Goal: Information Seeking & Learning: Find specific fact

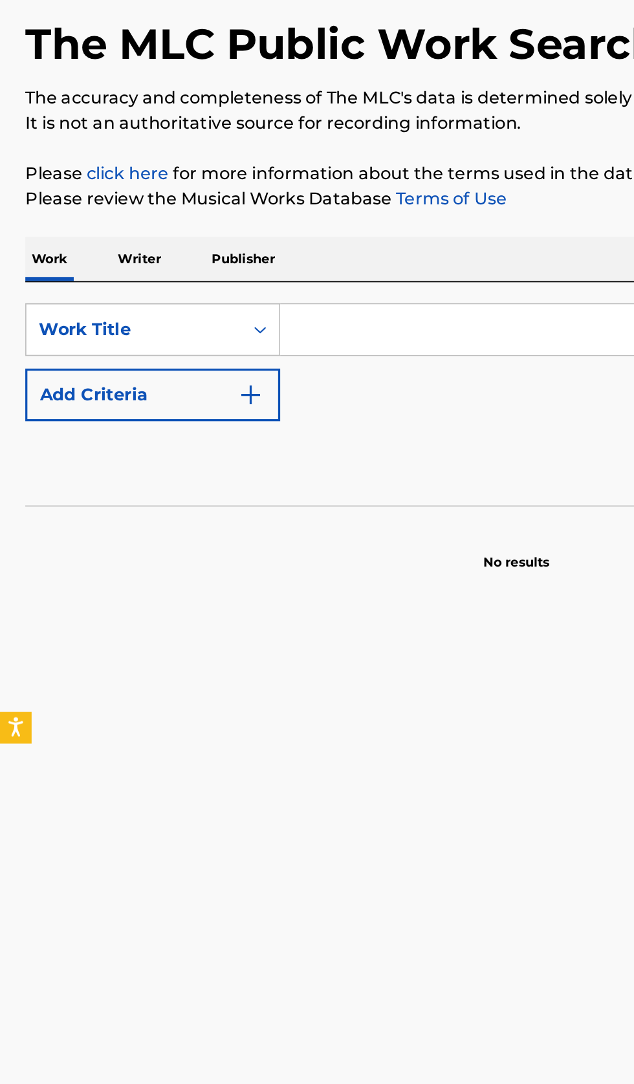
click at [87, 257] on p "Writer" at bounding box center [86, 254] width 34 height 27
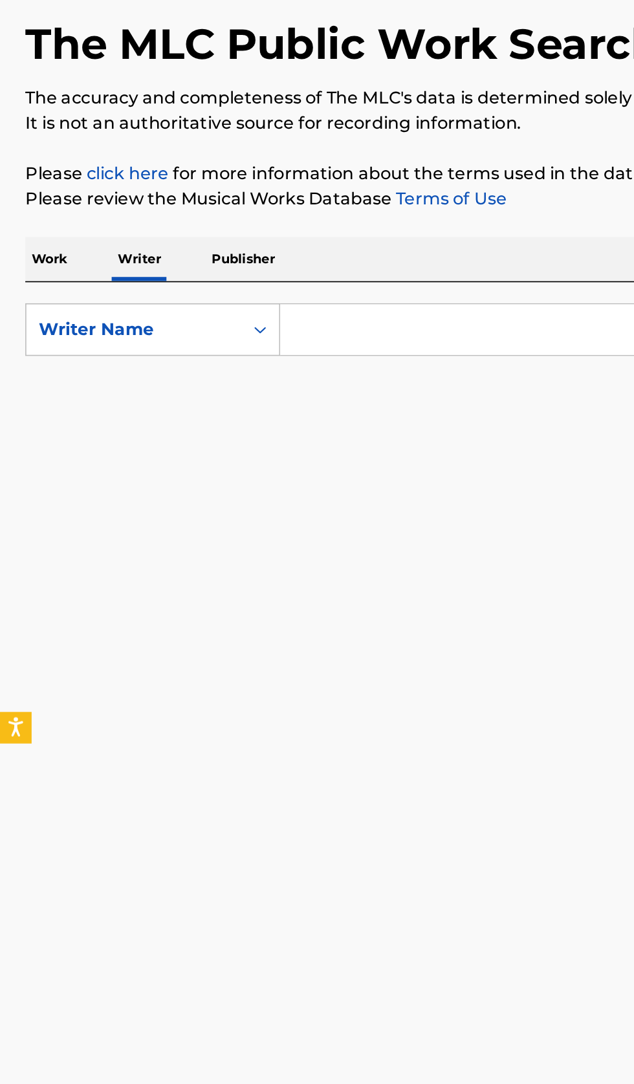
click at [254, 297] on input "Search Form" at bounding box center [395, 297] width 446 height 31
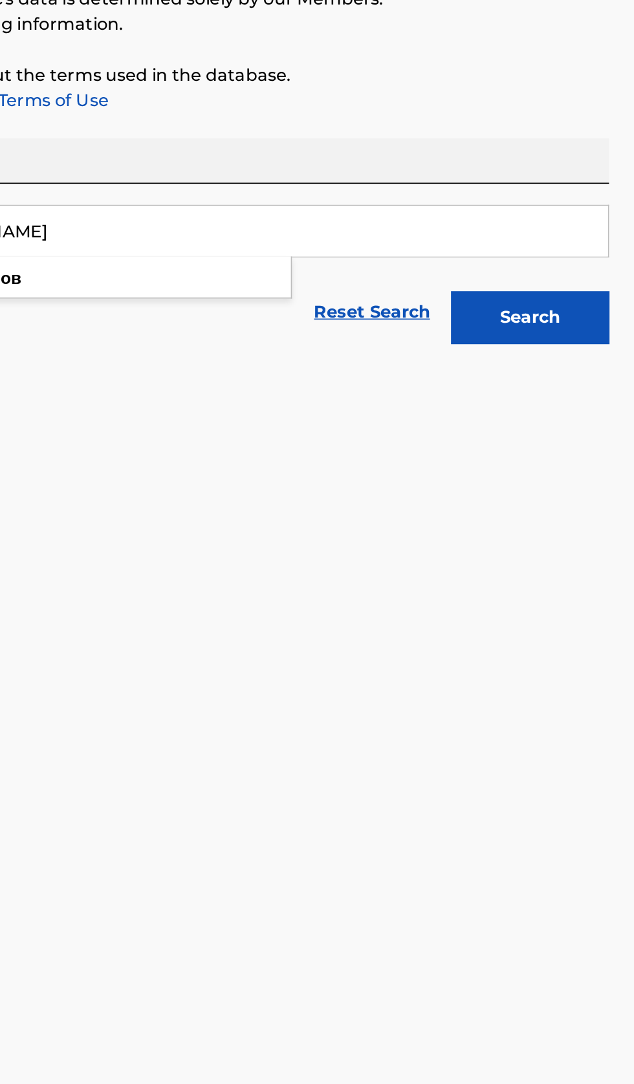
type input "[PERSON_NAME]"
click at [571, 358] on button "Search" at bounding box center [569, 350] width 97 height 32
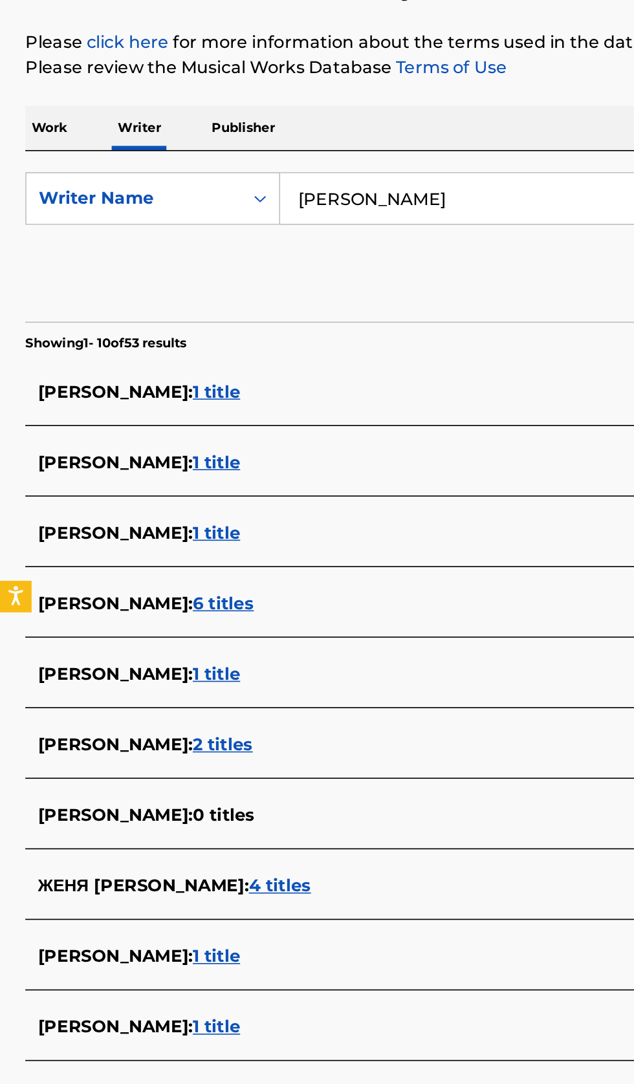
click at [234, 759] on div "ЛЕВ ТРОФИМОВ : 1 title" at bounding box center [300, 764] width 554 height 16
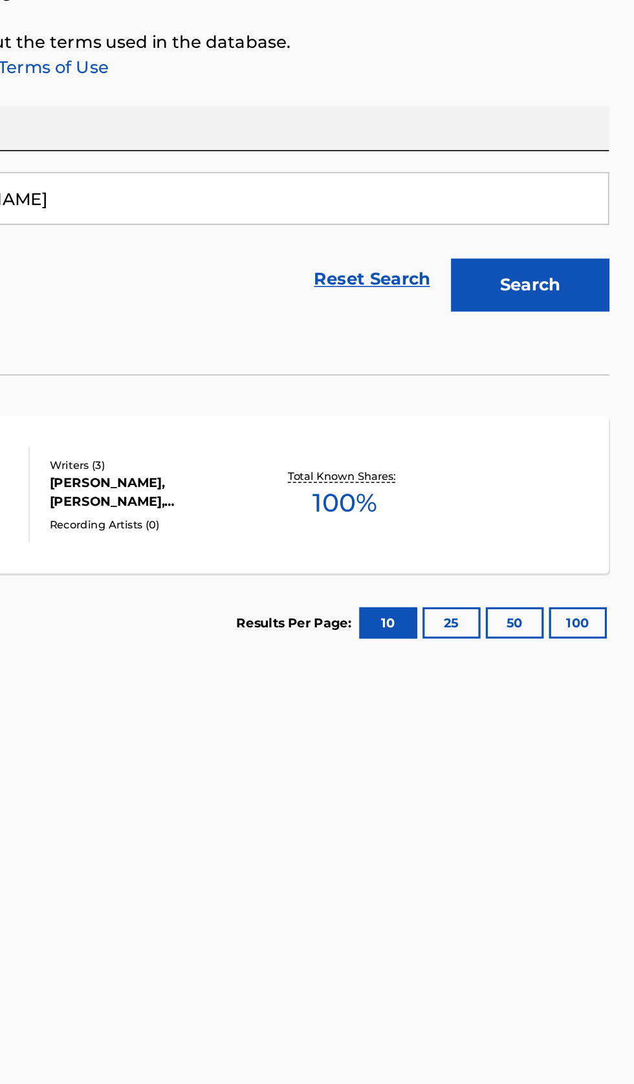
click at [470, 494] on span "100 %" at bounding box center [455, 484] width 39 height 23
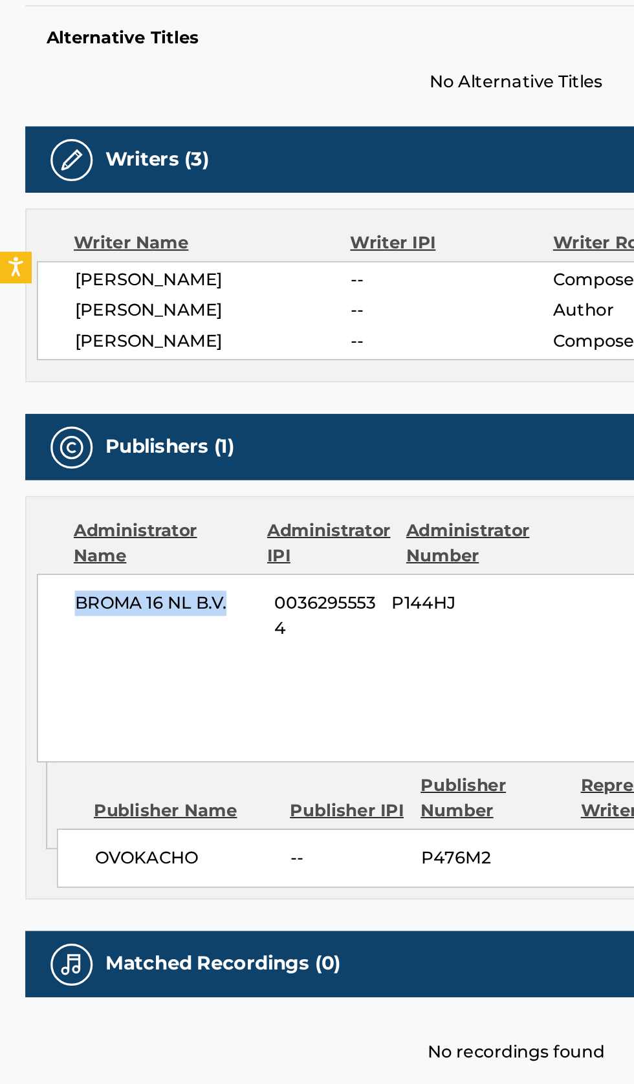
copy span "BROMA 16 NL B.V."
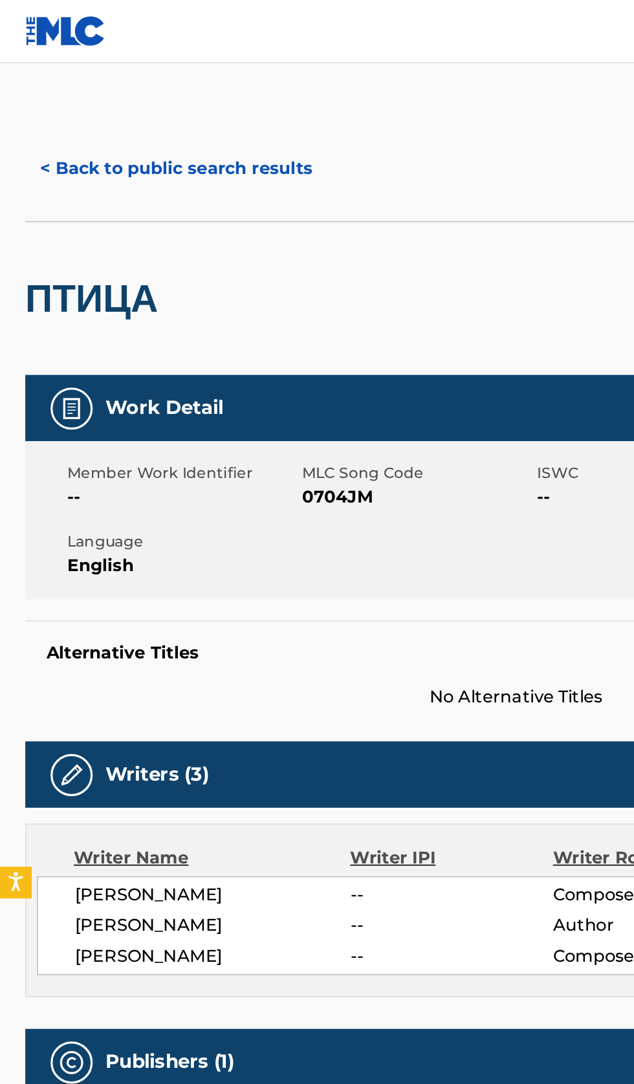
click at [82, 109] on button "< Back to public search results" at bounding box center [109, 103] width 186 height 32
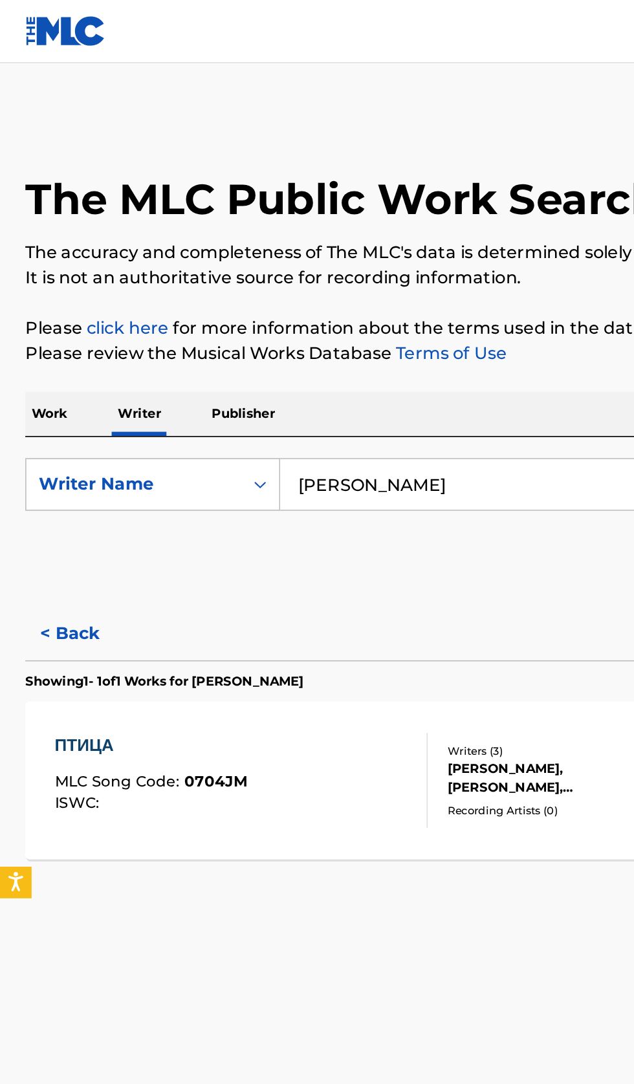
click at [291, 298] on input "лев трофимов" at bounding box center [395, 297] width 446 height 31
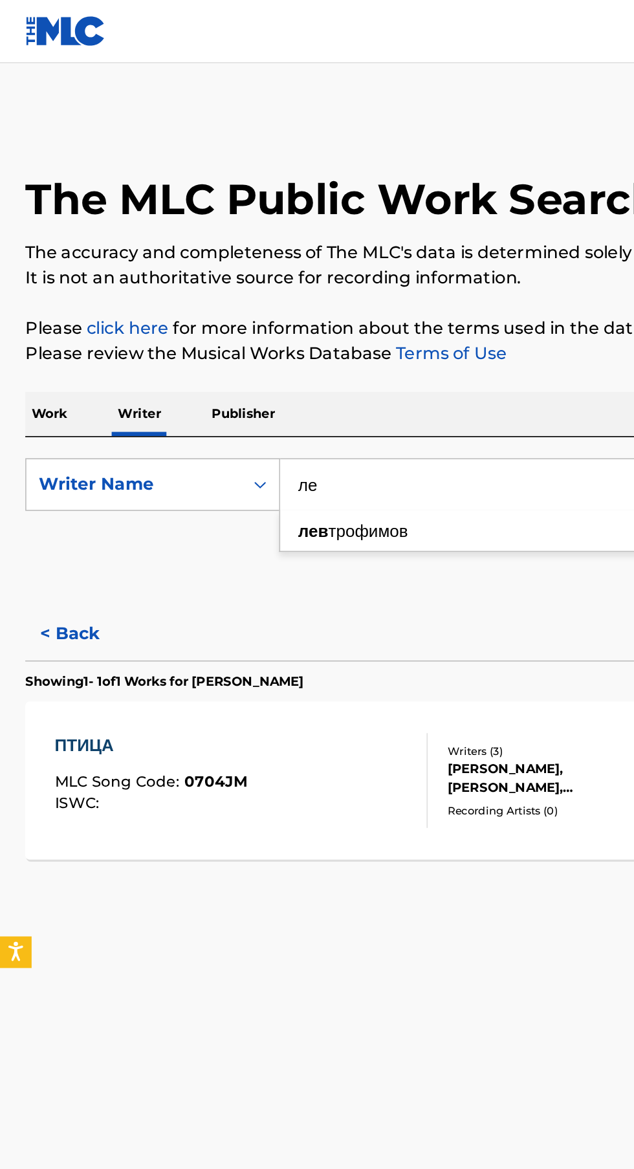
type input "л"
click at [30, 258] on p "Work" at bounding box center [31, 254] width 30 height 27
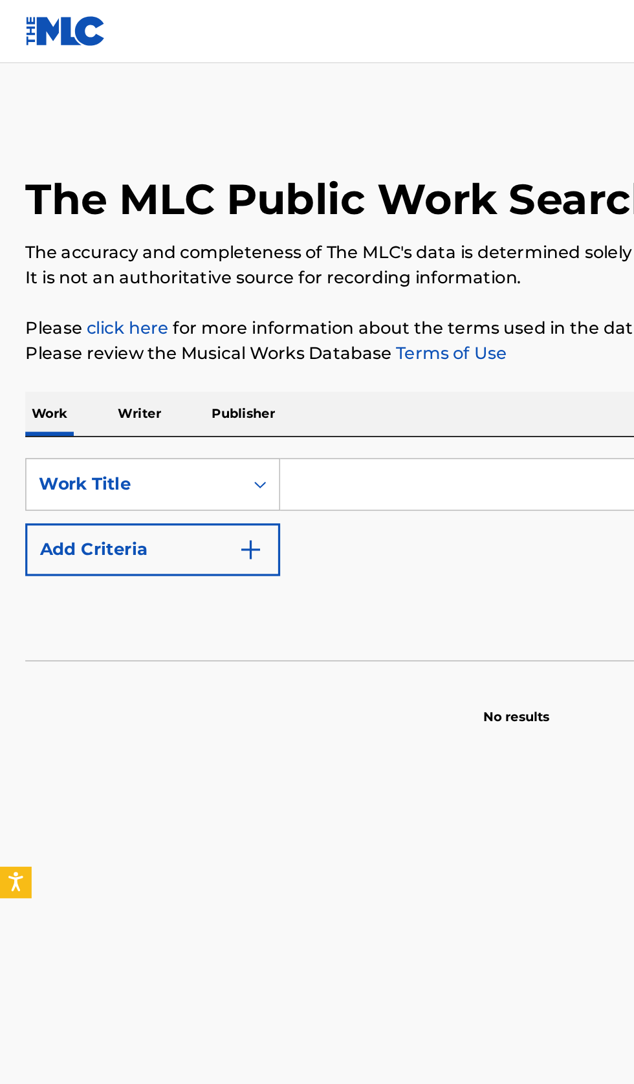
click at [242, 297] on input "Search Form" at bounding box center [395, 297] width 446 height 31
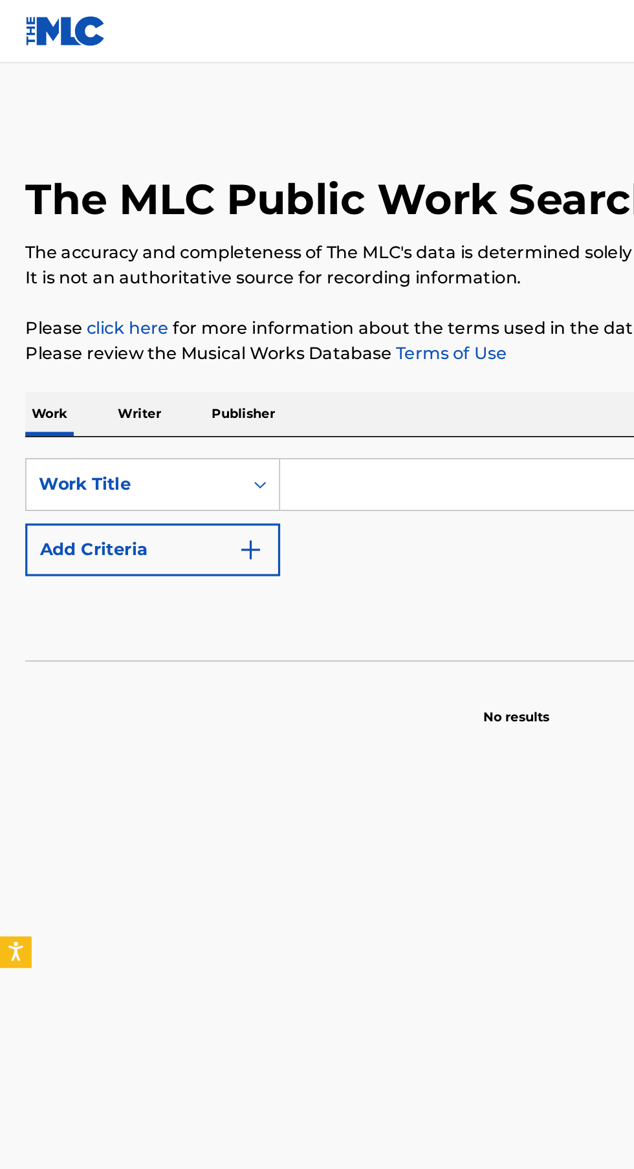
click at [375, 378] on div "Reset Search Search" at bounding box center [317, 380] width 603 height 52
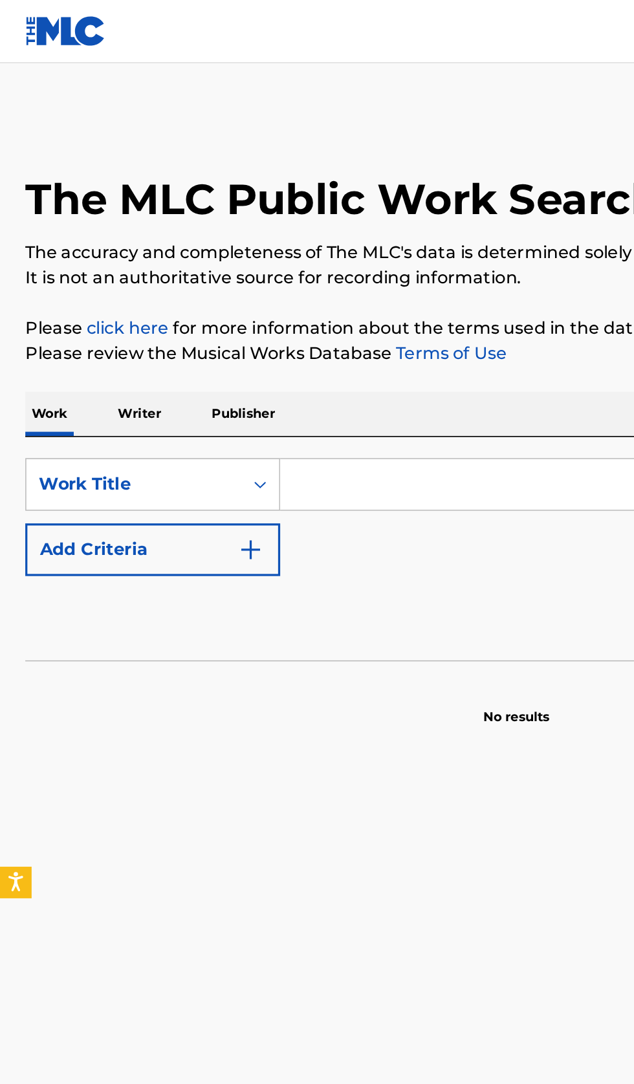
click at [232, 295] on input "Search Form" at bounding box center [395, 297] width 446 height 31
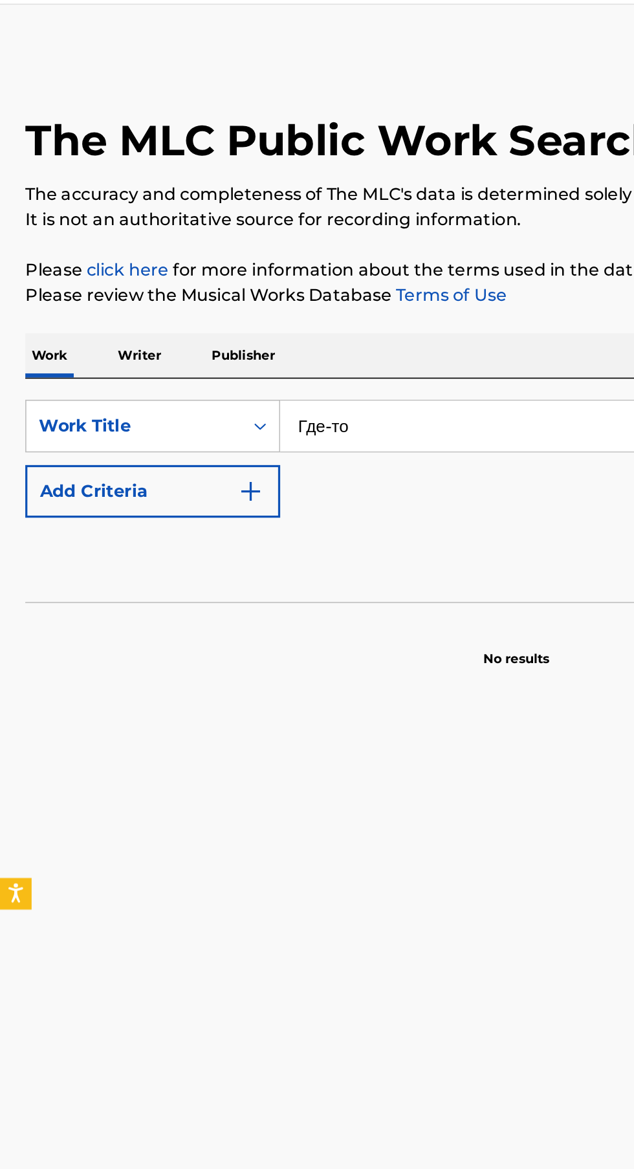
type input "Где-то"
click at [168, 347] on button "Add Criteria" at bounding box center [94, 338] width 157 height 32
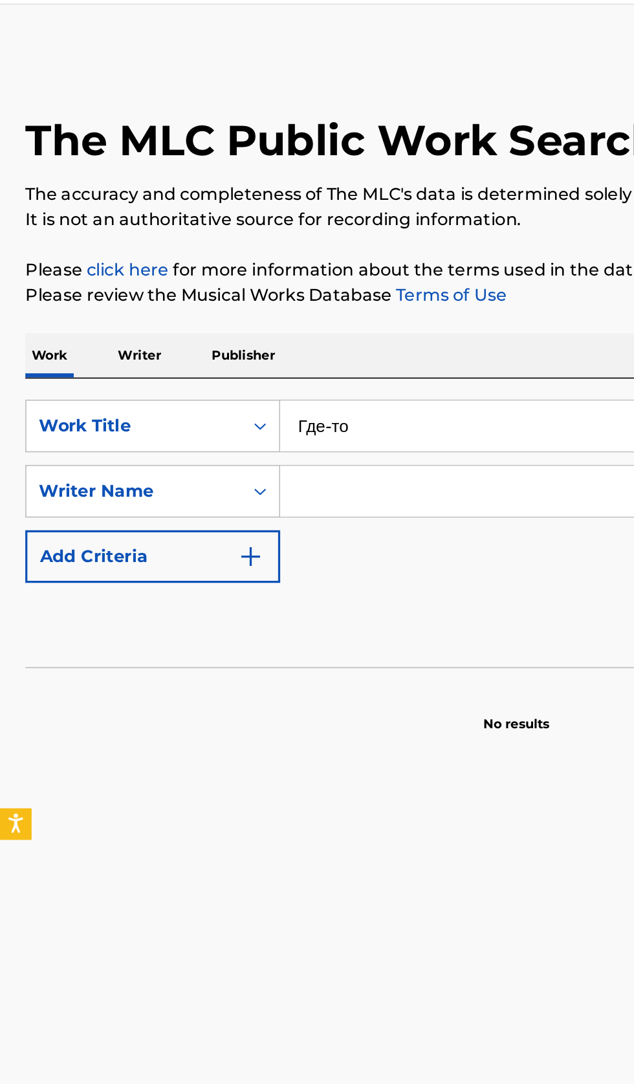
click at [239, 336] on input "Search Form" at bounding box center [383, 337] width 422 height 31
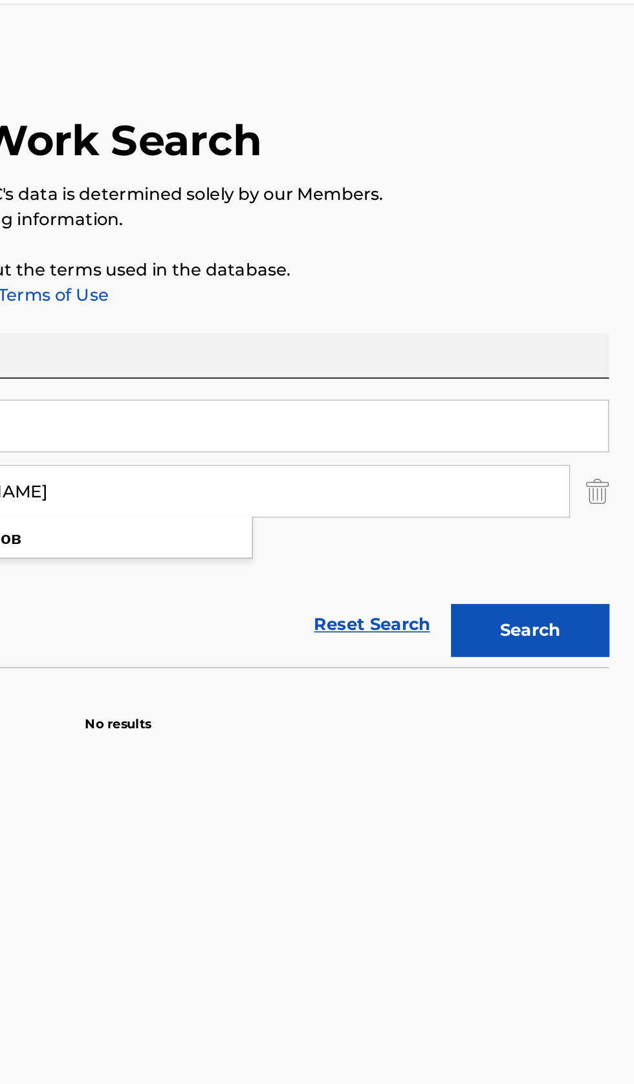
type input "лев трофимов"
click at [587, 428] on button "Search" at bounding box center [569, 423] width 97 height 32
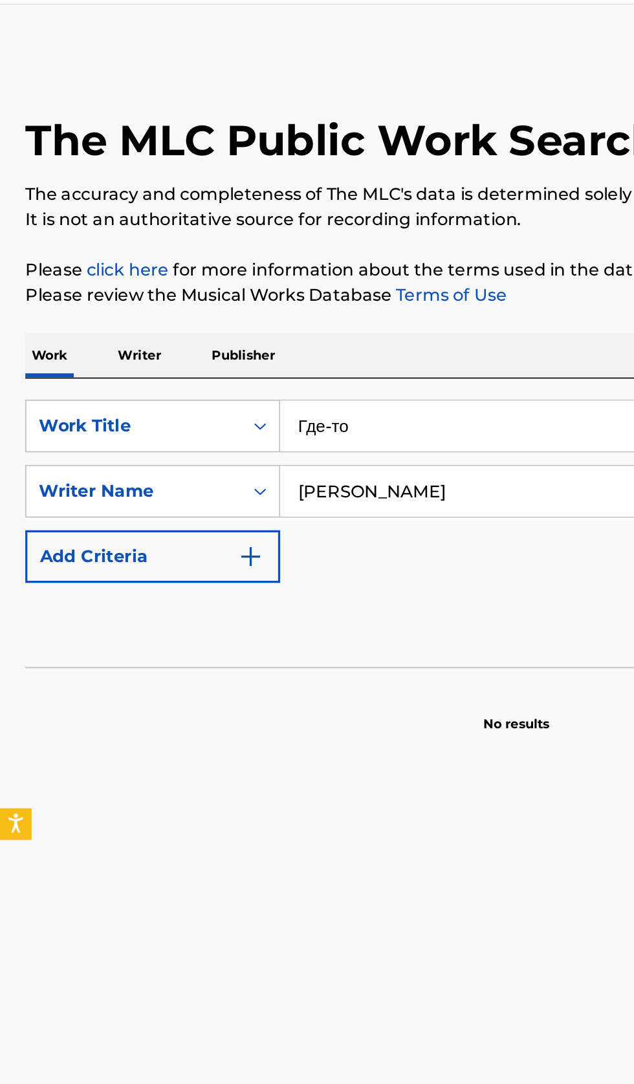
click at [87, 265] on p "Writer" at bounding box center [86, 254] width 34 height 27
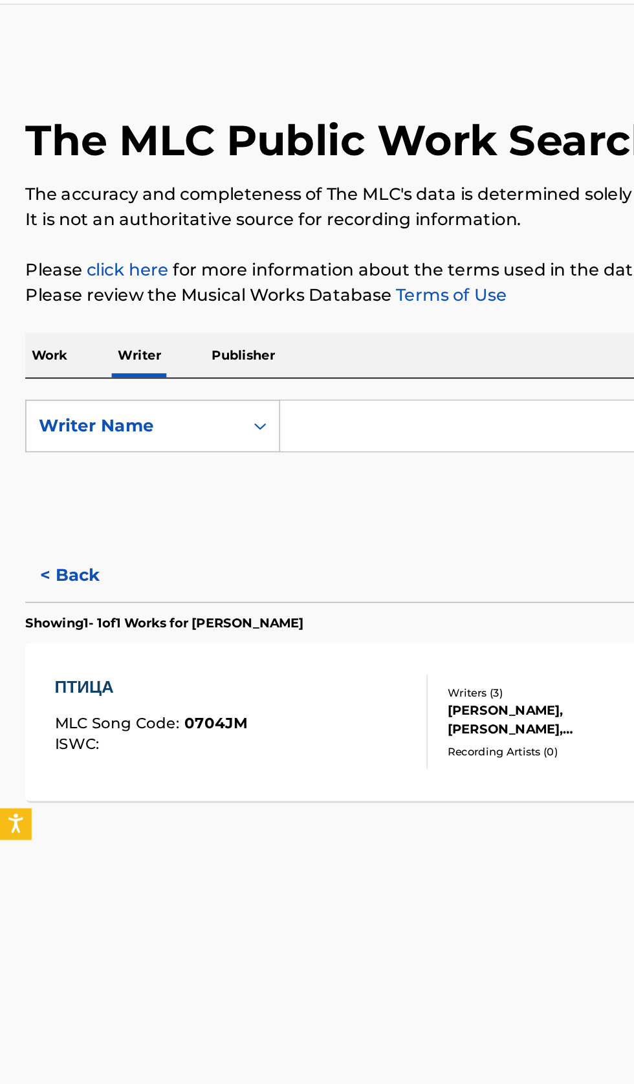
click at [284, 297] on input "Search Form" at bounding box center [395, 297] width 446 height 31
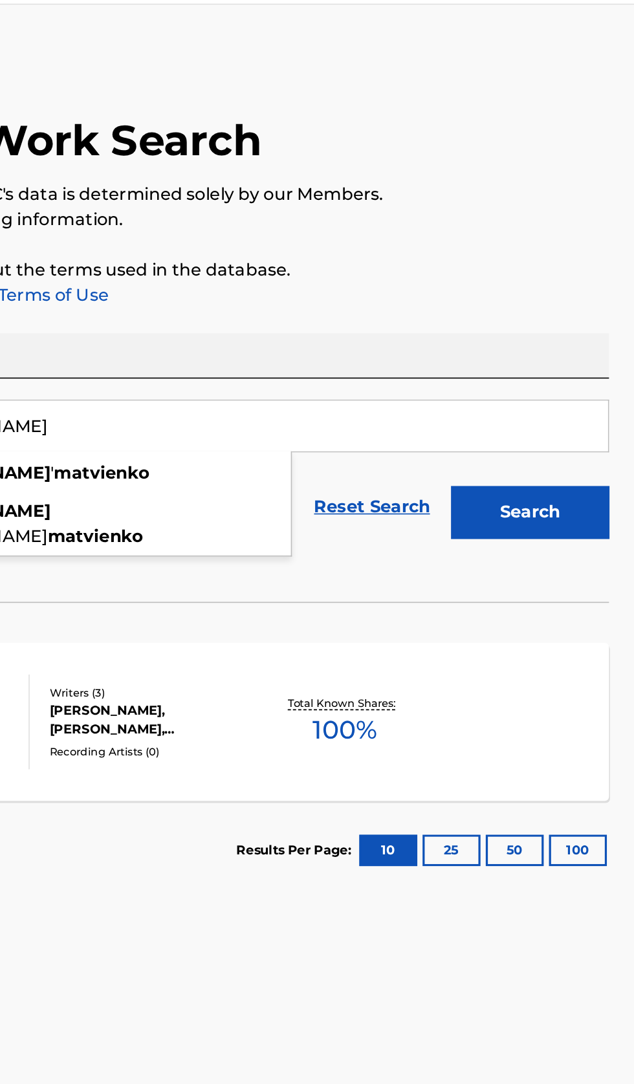
click at [589, 350] on button "Search" at bounding box center [569, 350] width 97 height 32
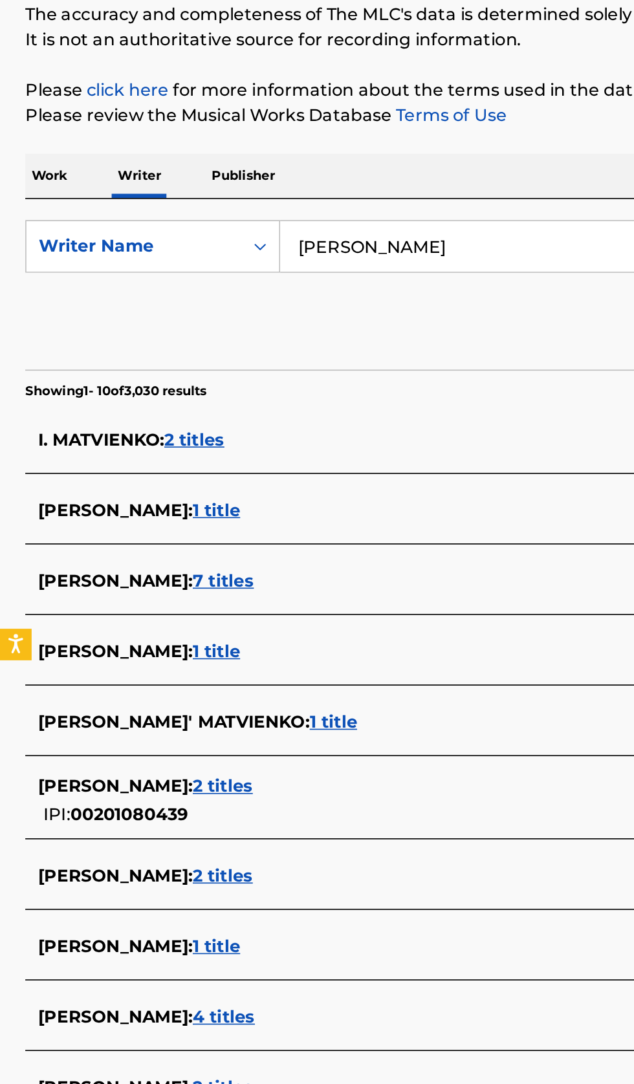
click at [239, 584] on div "IGOR' MATVIENKO : 1 title" at bounding box center [300, 590] width 554 height 16
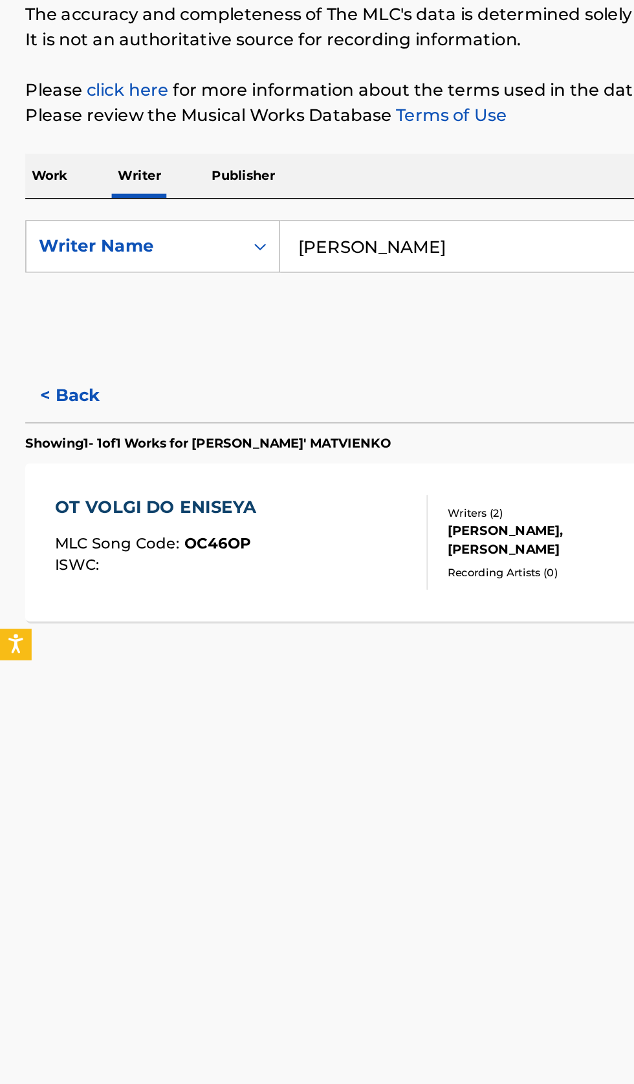
click at [53, 383] on button "< Back" at bounding box center [55, 389] width 78 height 32
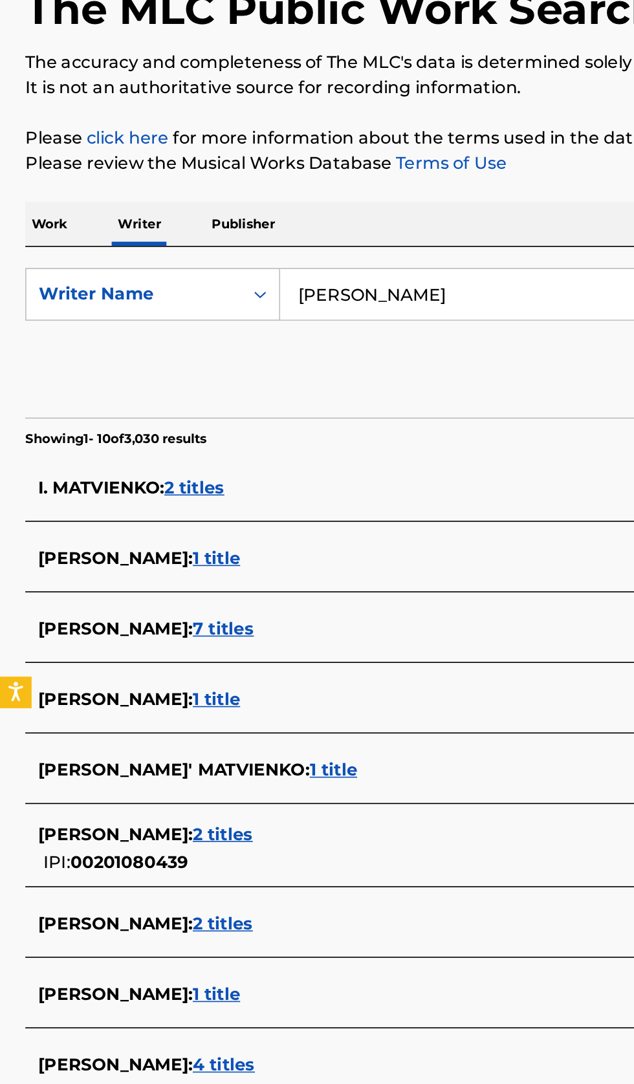
click at [308, 299] on input "Igor Matvienko" at bounding box center [395, 297] width 446 height 31
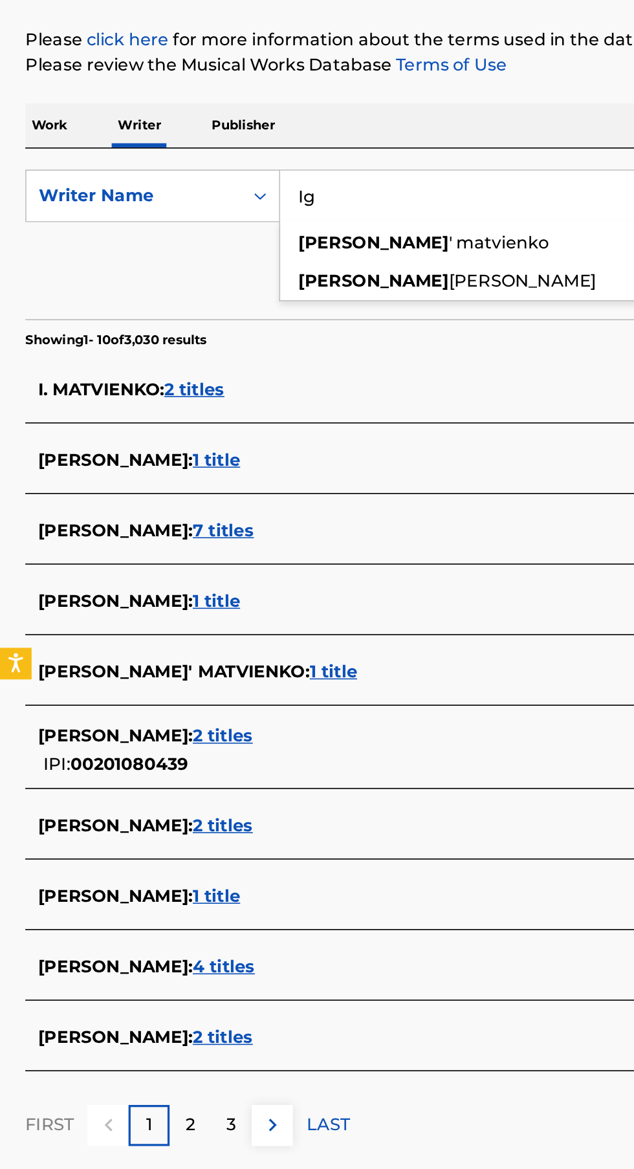
type input "I"
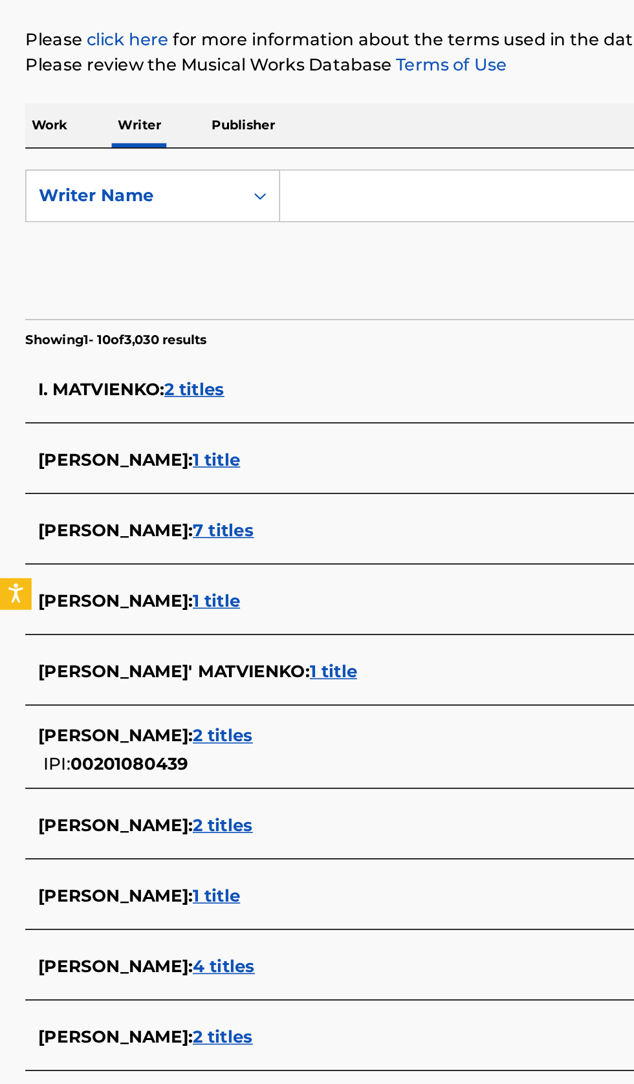
click at [274, 294] on input "Search Form" at bounding box center [395, 297] width 446 height 31
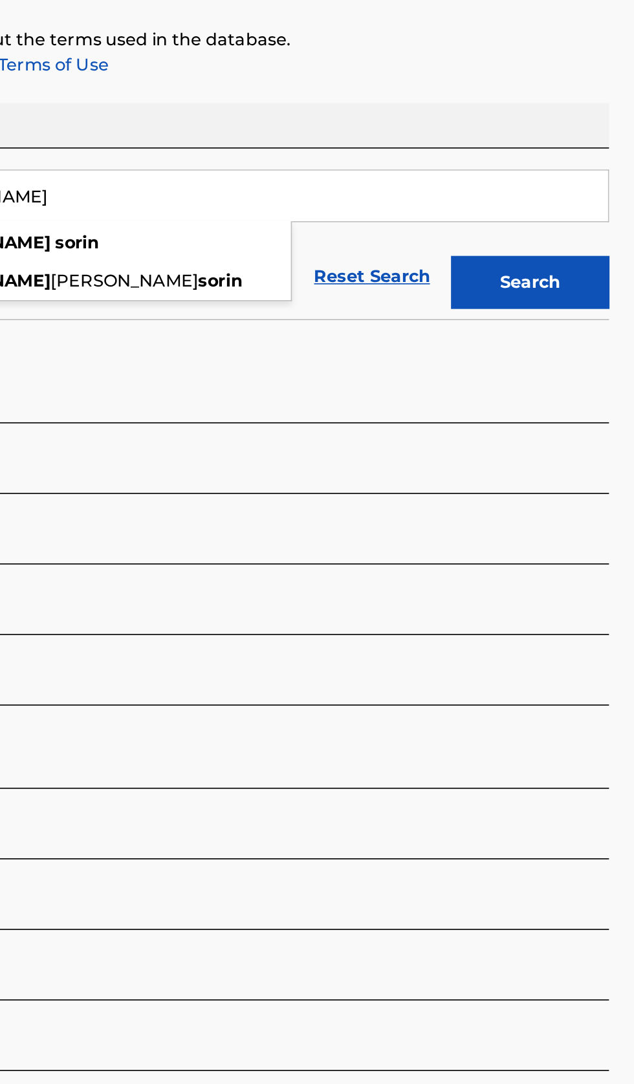
type input "Igor Sorin"
click at [587, 364] on button "Search" at bounding box center [569, 350] width 97 height 32
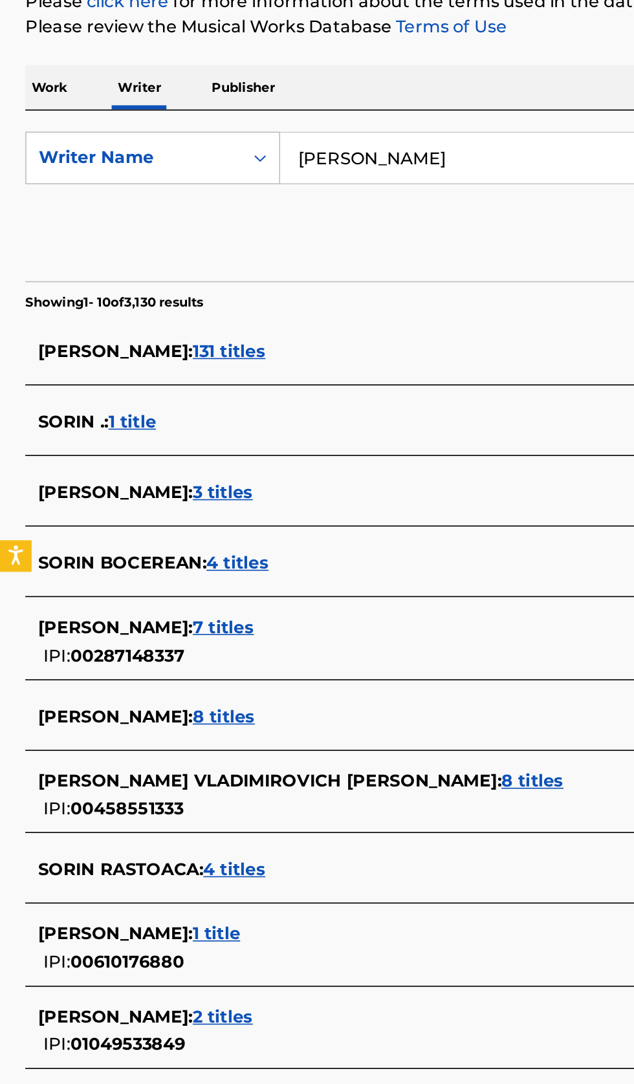
click at [256, 409] on div "IGOR SORIN : 131 titles" at bounding box center [300, 417] width 554 height 16
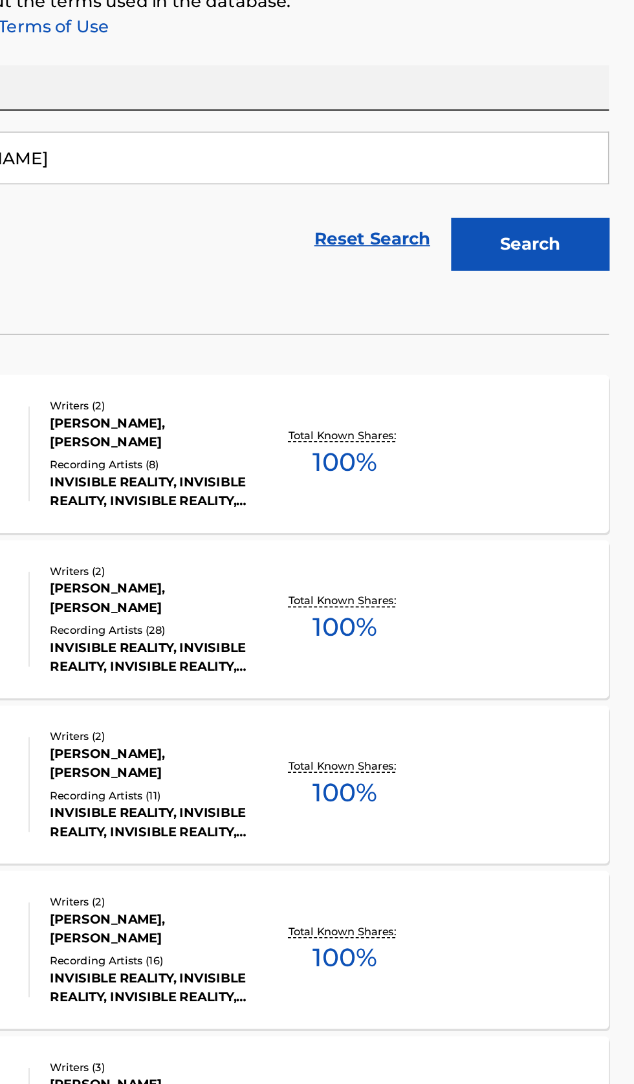
click at [499, 499] on div "SUPERNOVA MLC Song Code : SI9OMM ISWC : Writers ( 2 ) IGOR SORIN, SHAMIL ABRAMO…" at bounding box center [317, 479] width 603 height 97
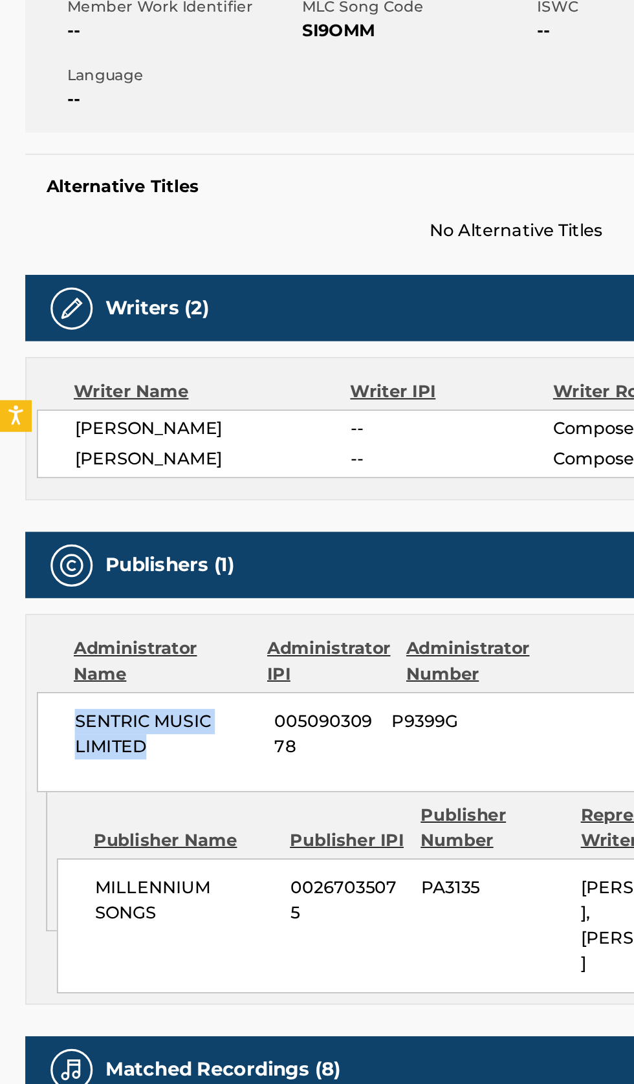
copy span "SENTRIC MUSIC LIMITED"
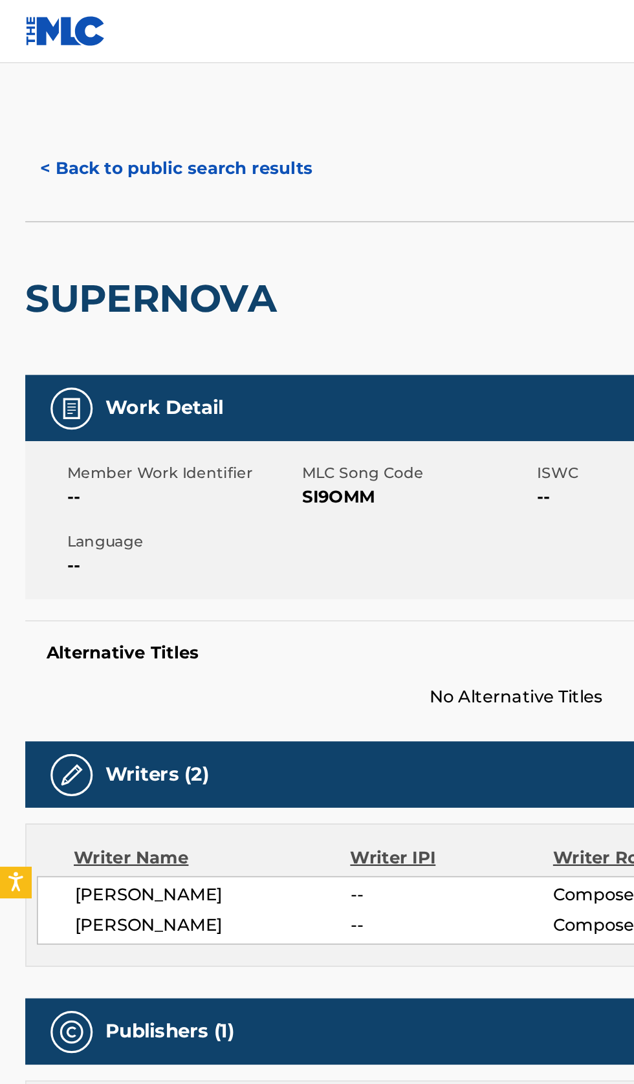
click at [127, 97] on button "< Back to public search results" at bounding box center [109, 103] width 186 height 32
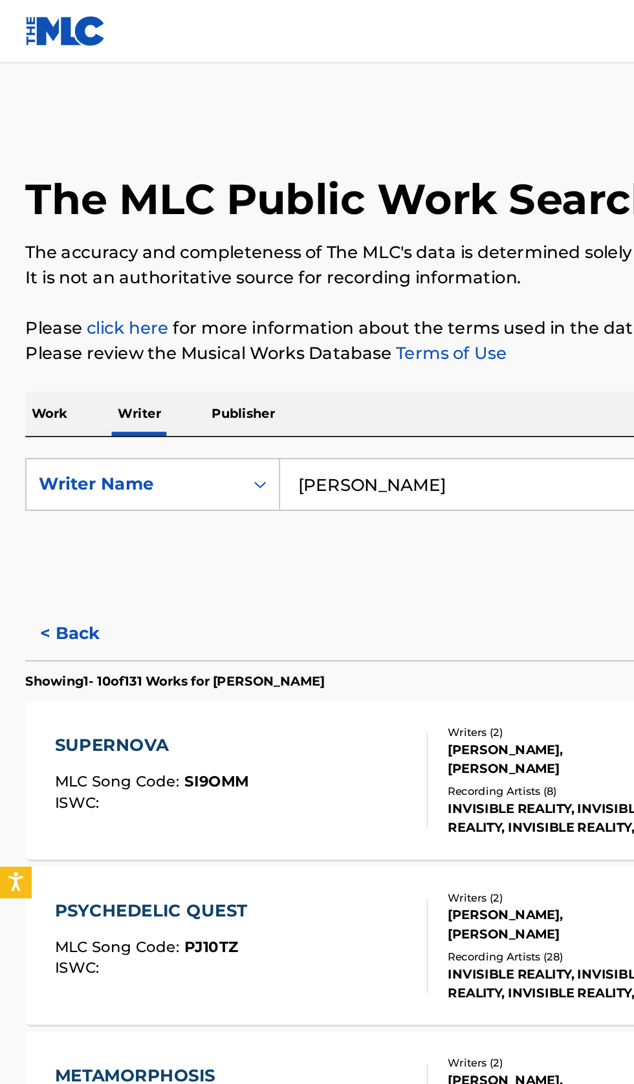
click at [288, 300] on input "Igor Sorin" at bounding box center [395, 297] width 446 height 31
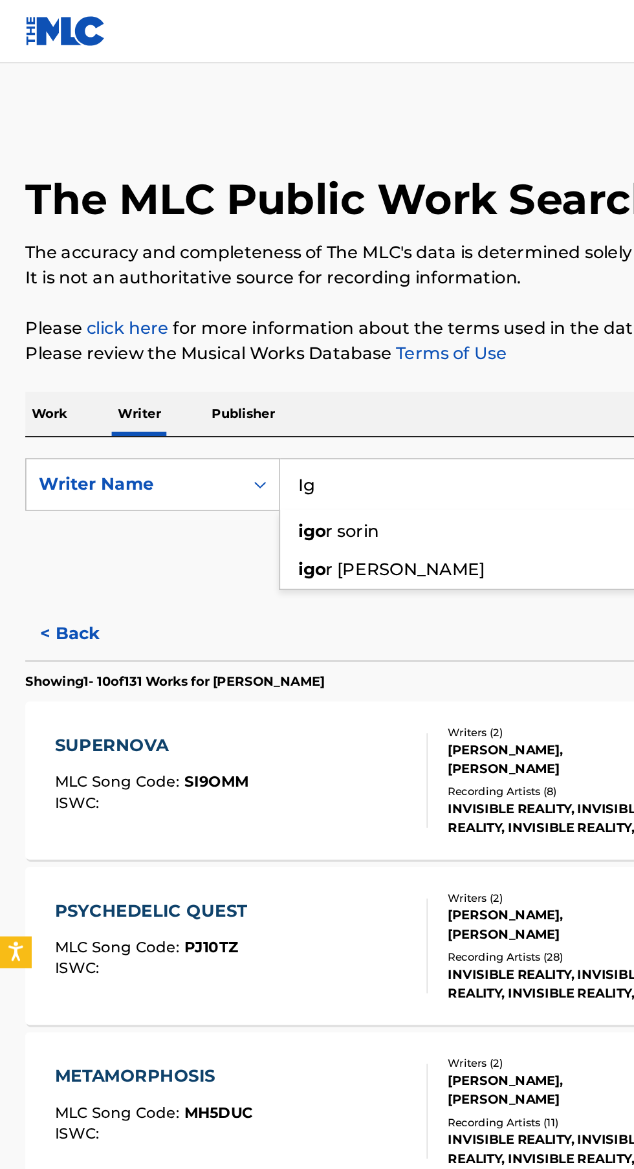
type input "I"
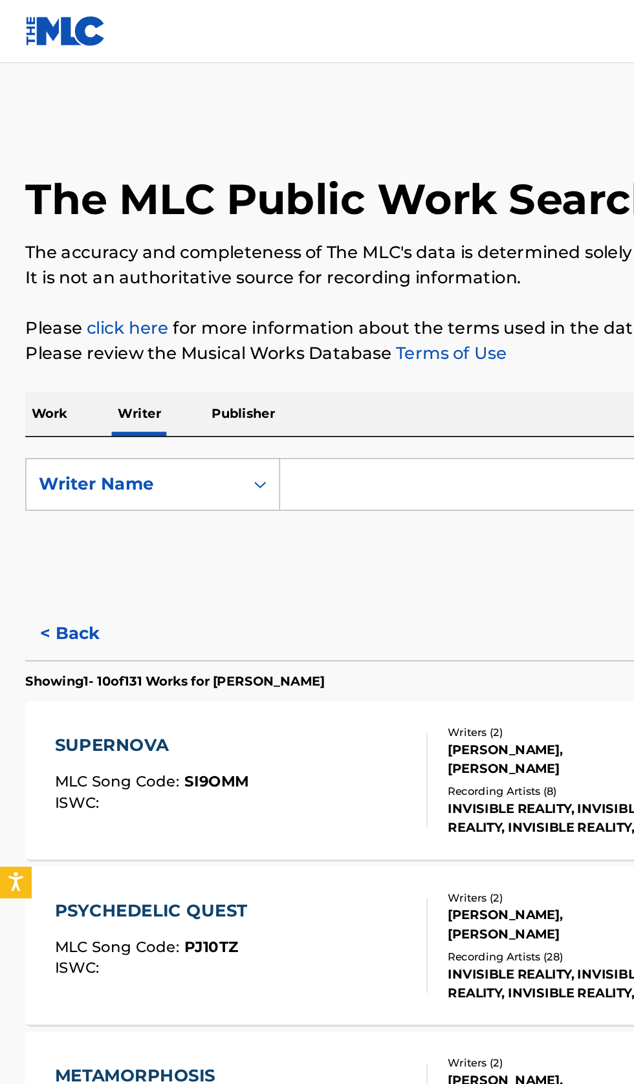
click at [265, 286] on input "Search Form" at bounding box center [395, 297] width 446 height 31
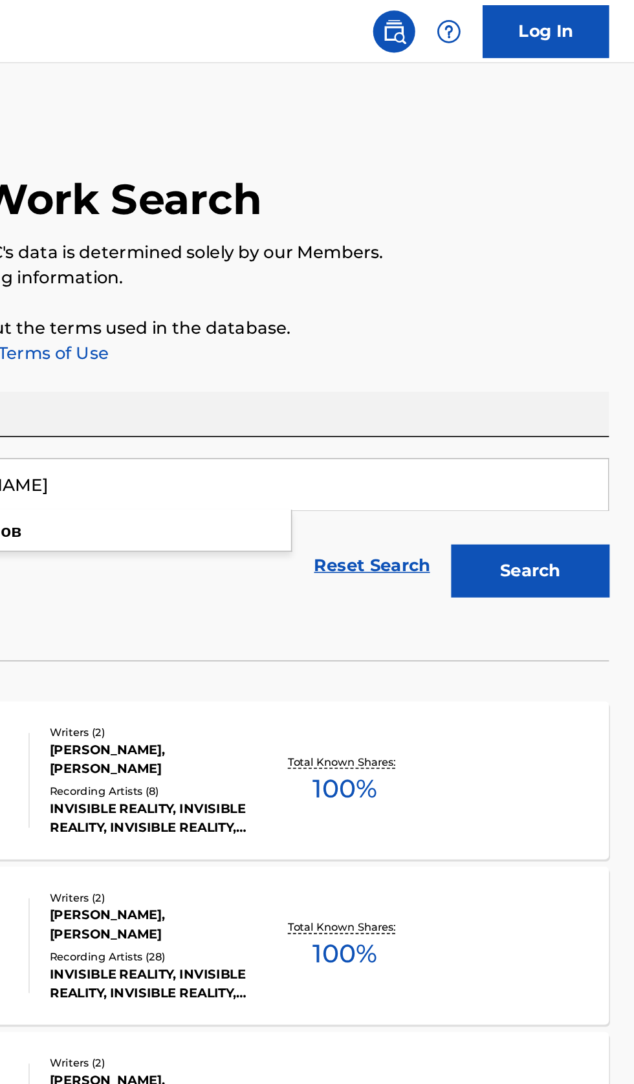
type input "лев трофимов"
click at [588, 351] on button "Search" at bounding box center [569, 350] width 97 height 32
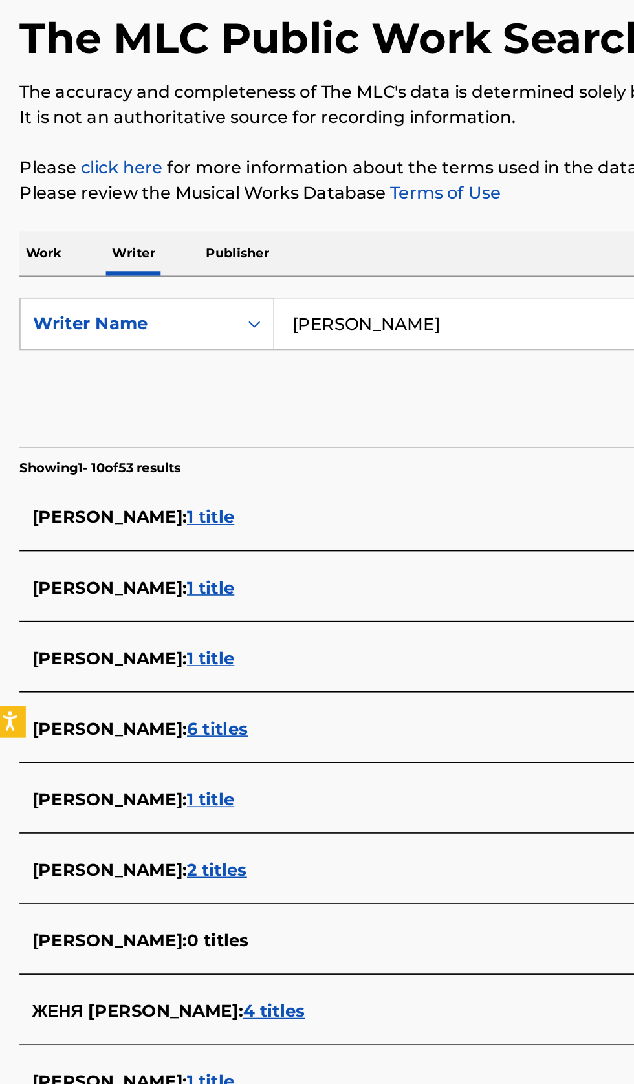
click at [239, 765] on div "ЛЕВ ТРОФИМОВ : 1 title" at bounding box center [300, 764] width 554 height 16
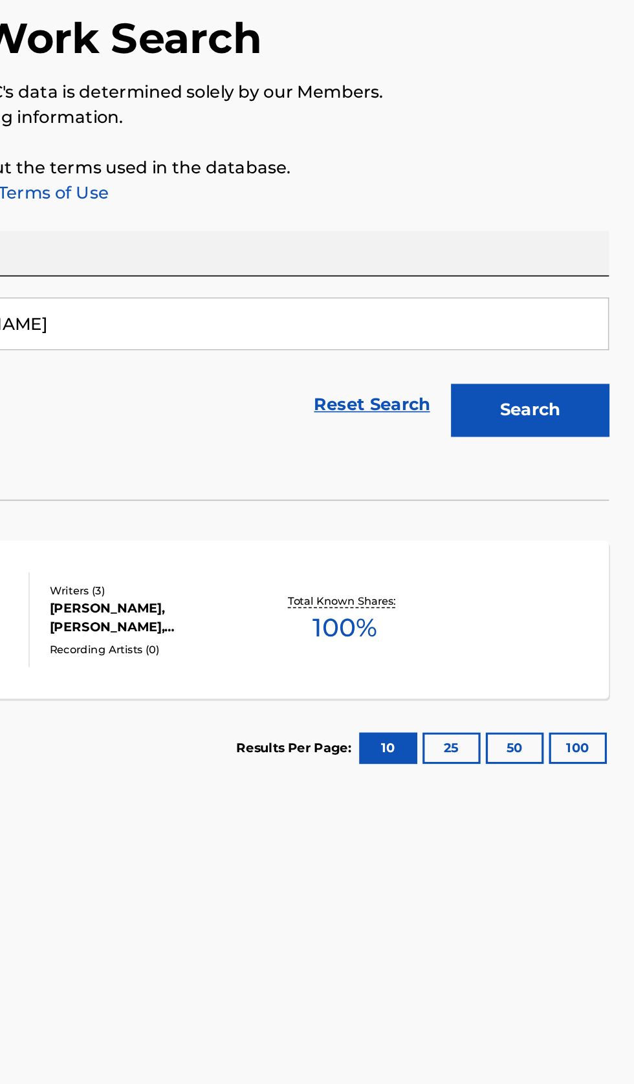
click at [583, 475] on div "ПТИЦА MLC Song Code : 0704JM ISWC : Writers ( 3 ) ЛЕВ ТРОФИМОВ, АСЯ ЗЛАКАЗОВА, …" at bounding box center [317, 479] width 603 height 97
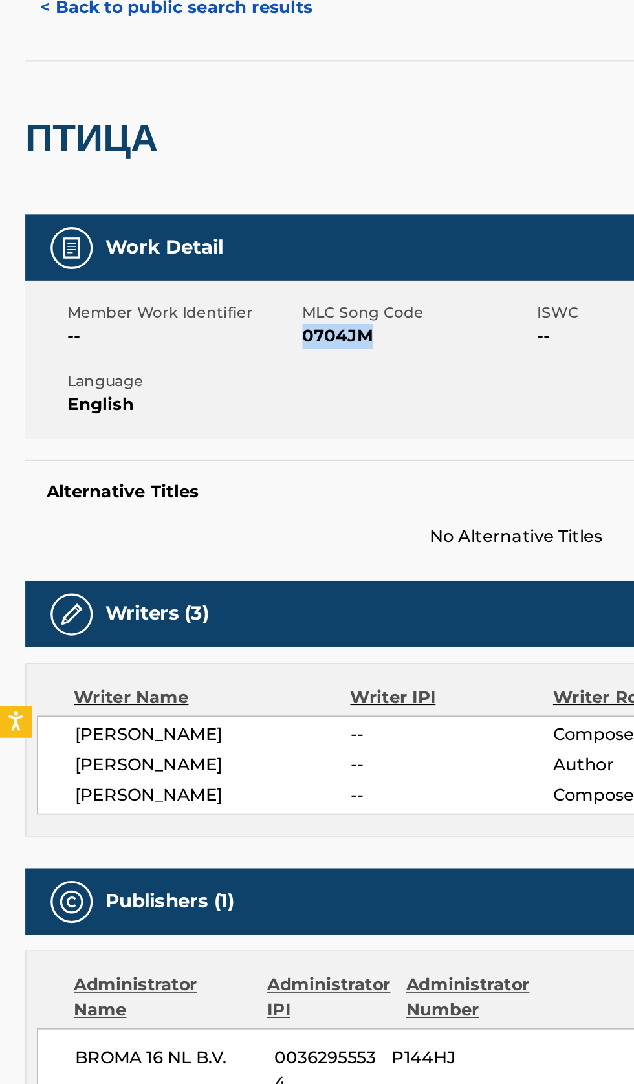
copy span "0704JM"
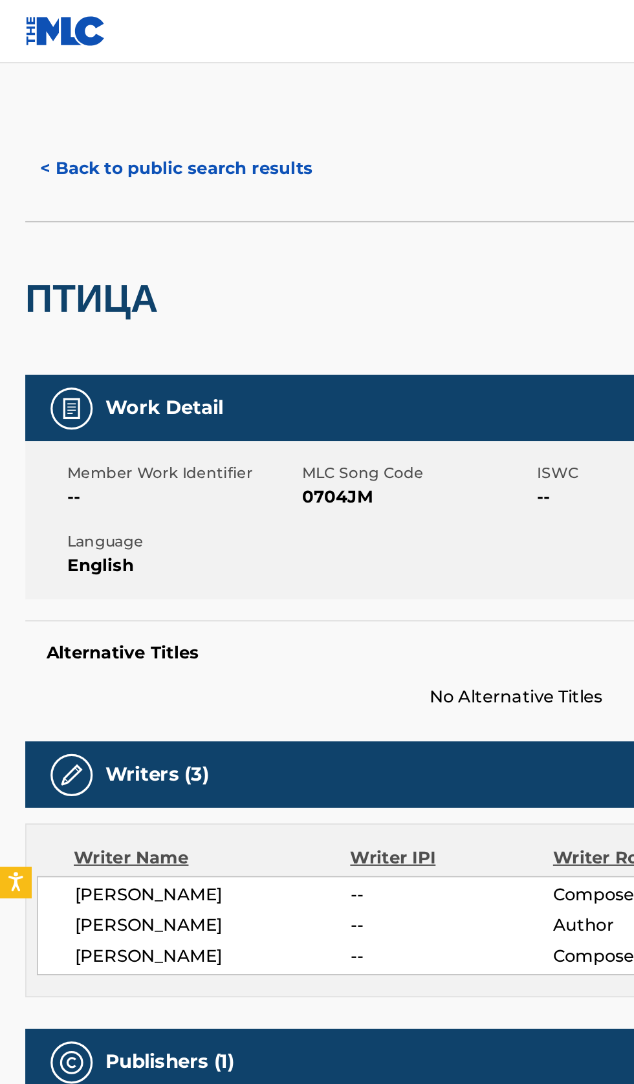
click at [112, 91] on button "< Back to public search results" at bounding box center [109, 103] width 186 height 32
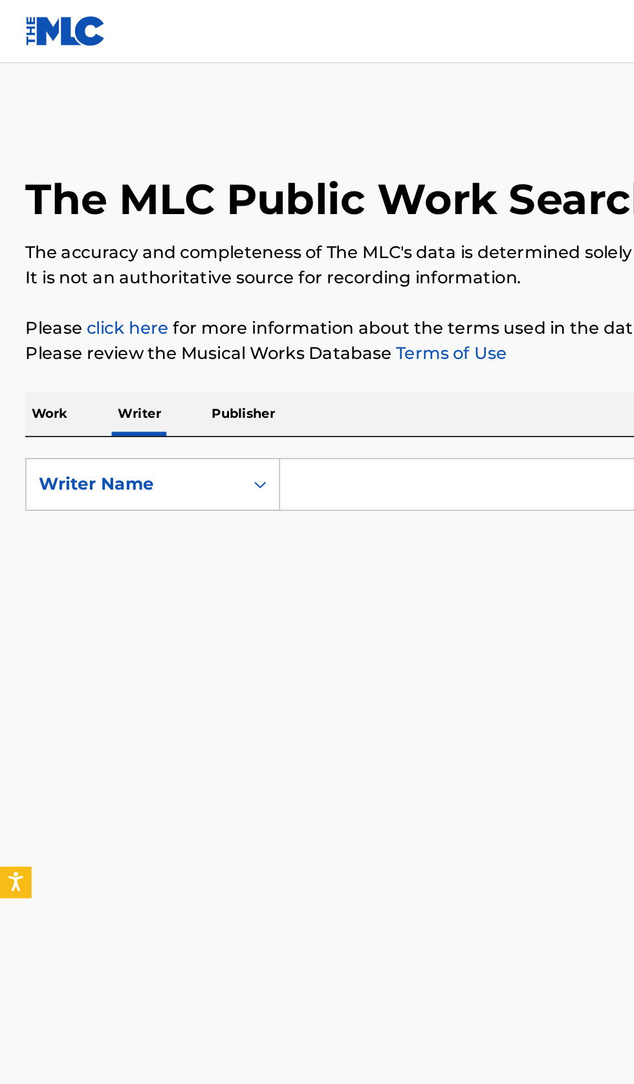
click at [266, 292] on input "Search Form" at bounding box center [395, 297] width 446 height 31
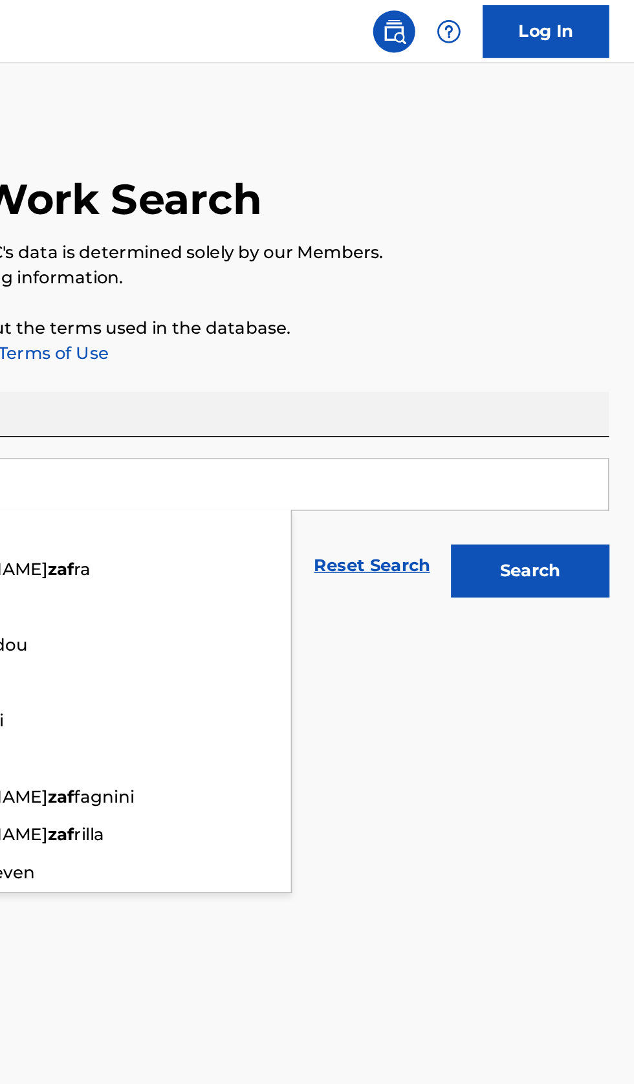
click at [588, 344] on button "Search" at bounding box center [569, 350] width 97 height 32
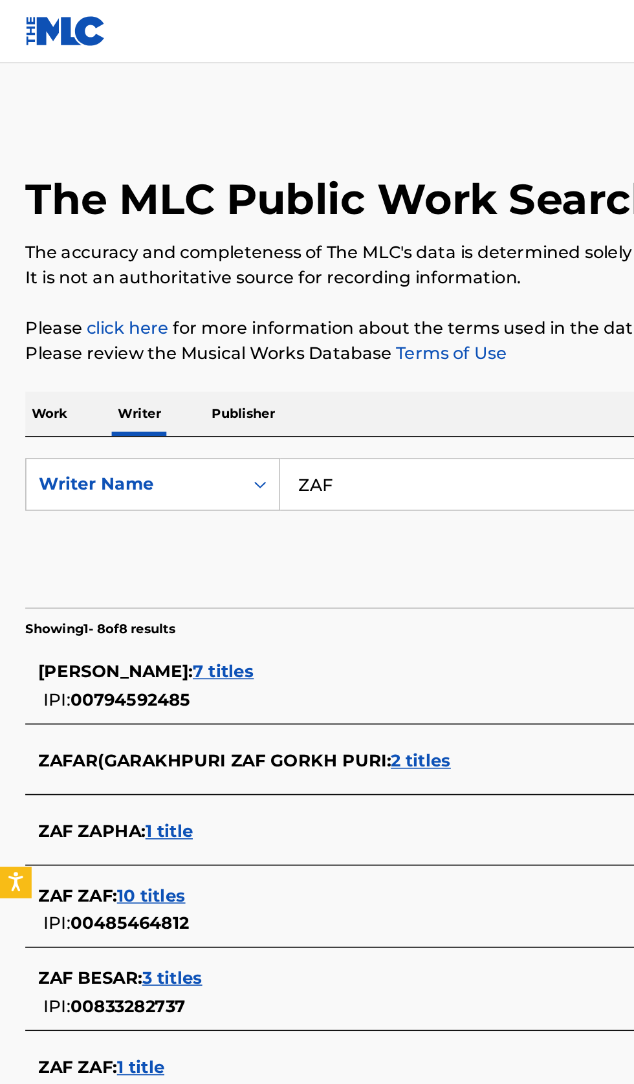
click at [275, 294] on input "ZAF" at bounding box center [395, 297] width 446 height 31
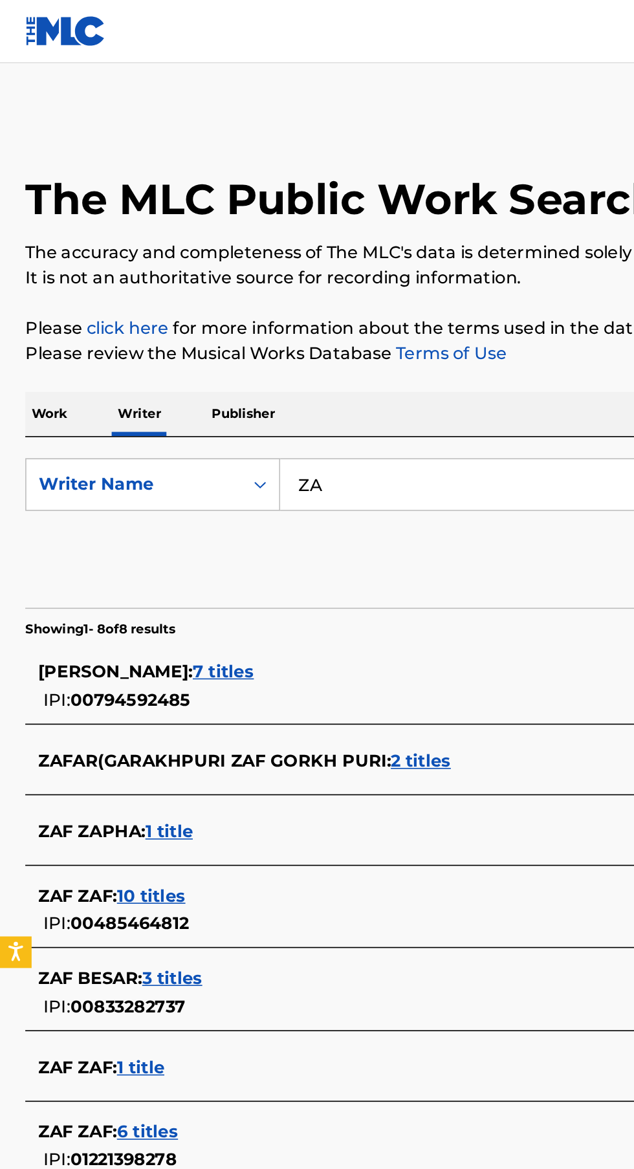
type input "Z"
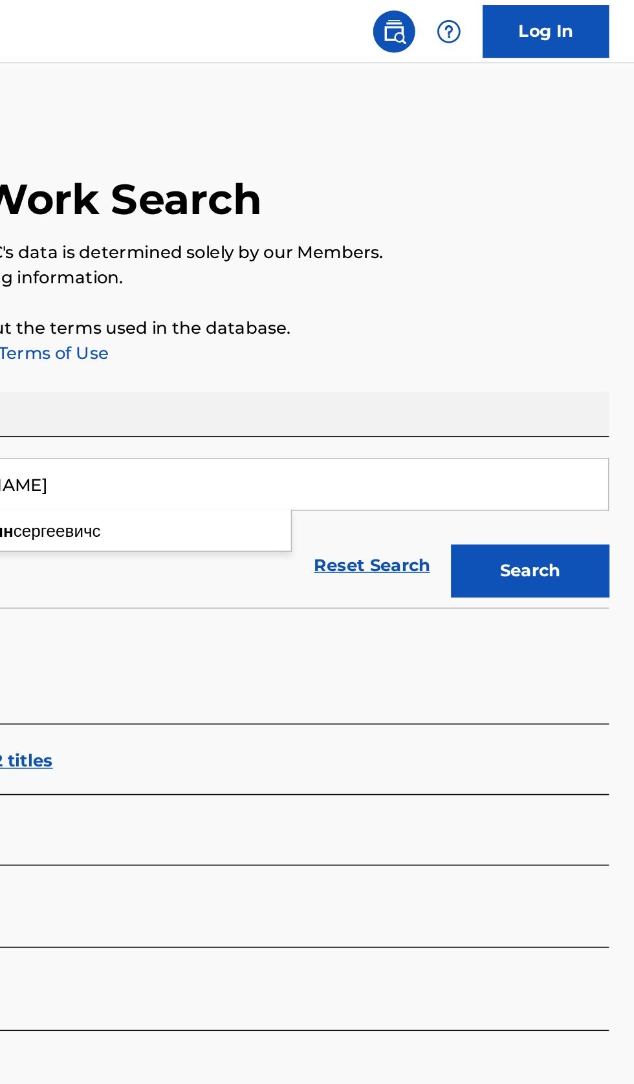
type input "Кирилл Сякин"
click at [573, 362] on button "Search" at bounding box center [569, 350] width 97 height 32
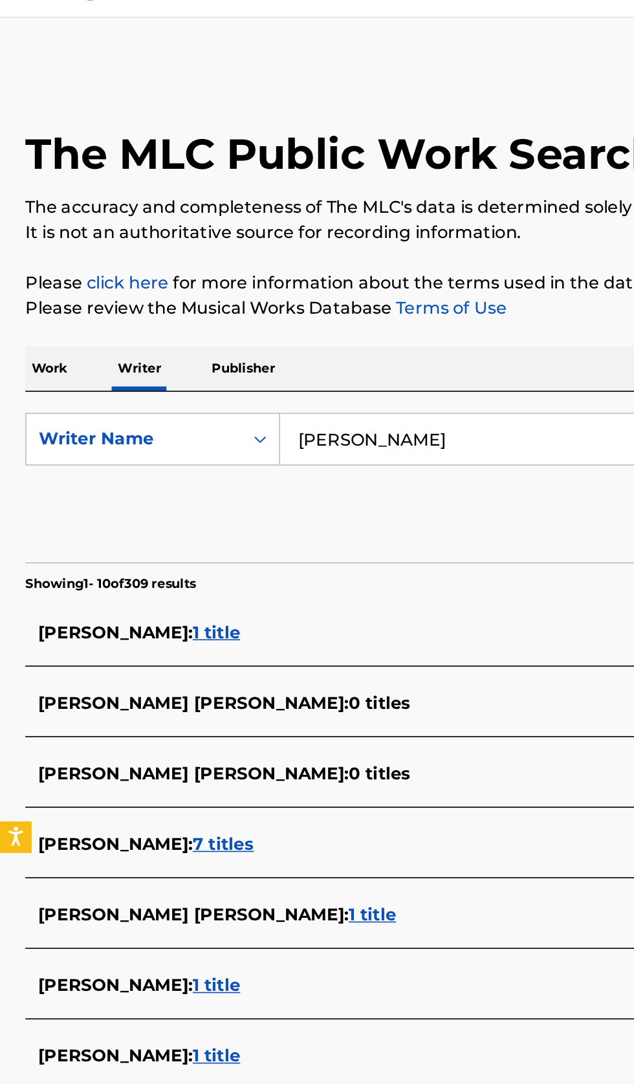
click at [299, 413] on div "КИРИЛЛ СЯКИН СЕРГЕЕВИЧС : 1 title" at bounding box center [300, 417] width 554 height 16
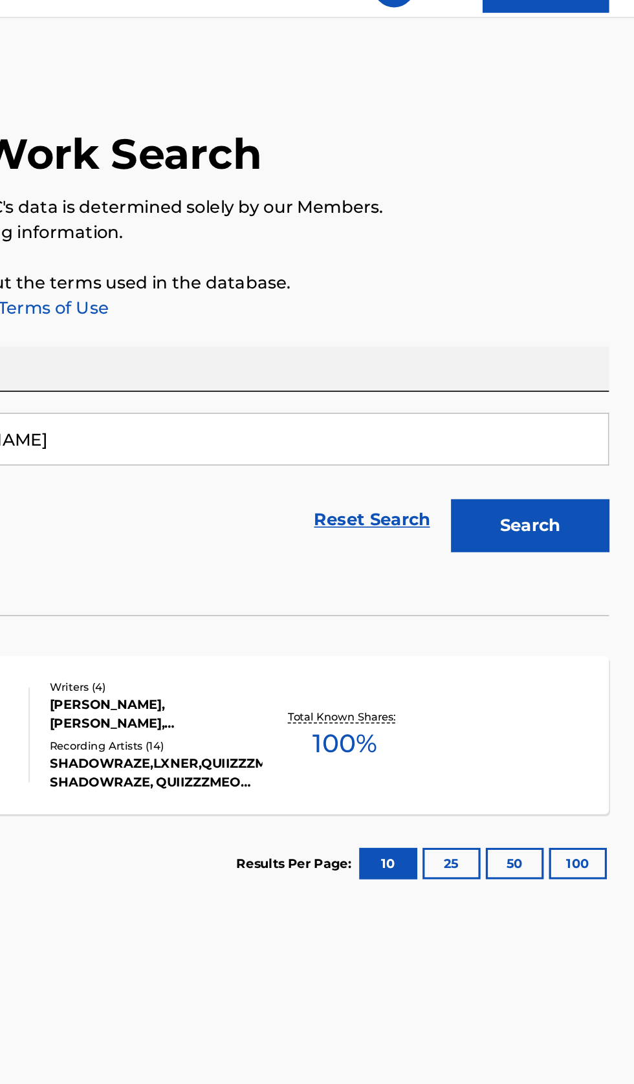
click at [481, 502] on div "ADAPTIVE STRIKE MLC Song Code : AC3EXI ISWC : Writers ( 4 ) ВИКТОР АЛЕКСЕЕВИЧ И…" at bounding box center [317, 479] width 603 height 97
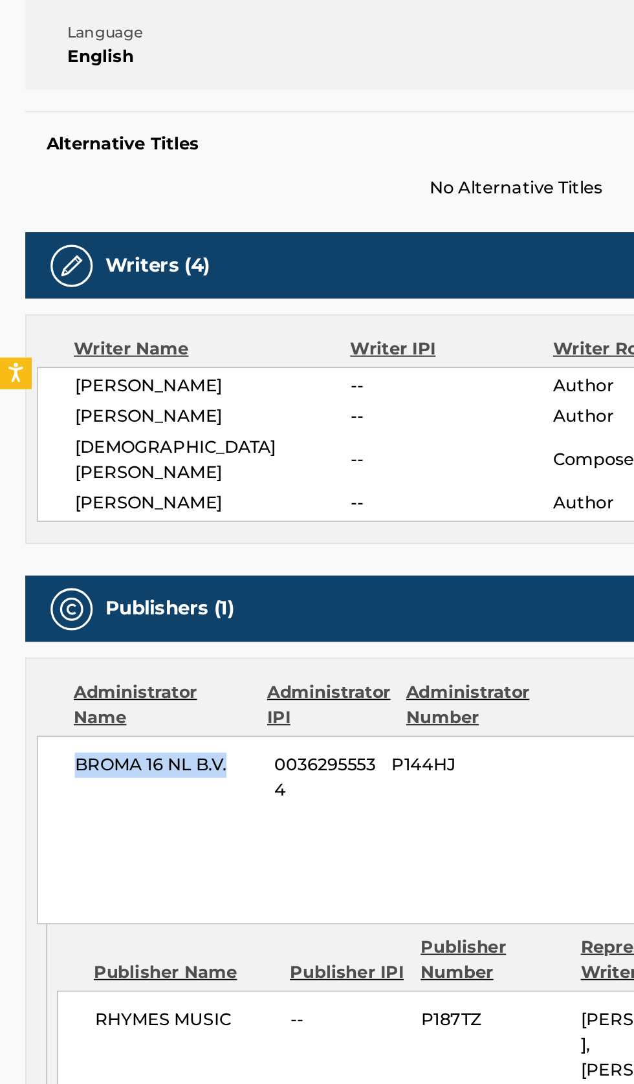
copy span "BROMA 16 NL B.V."
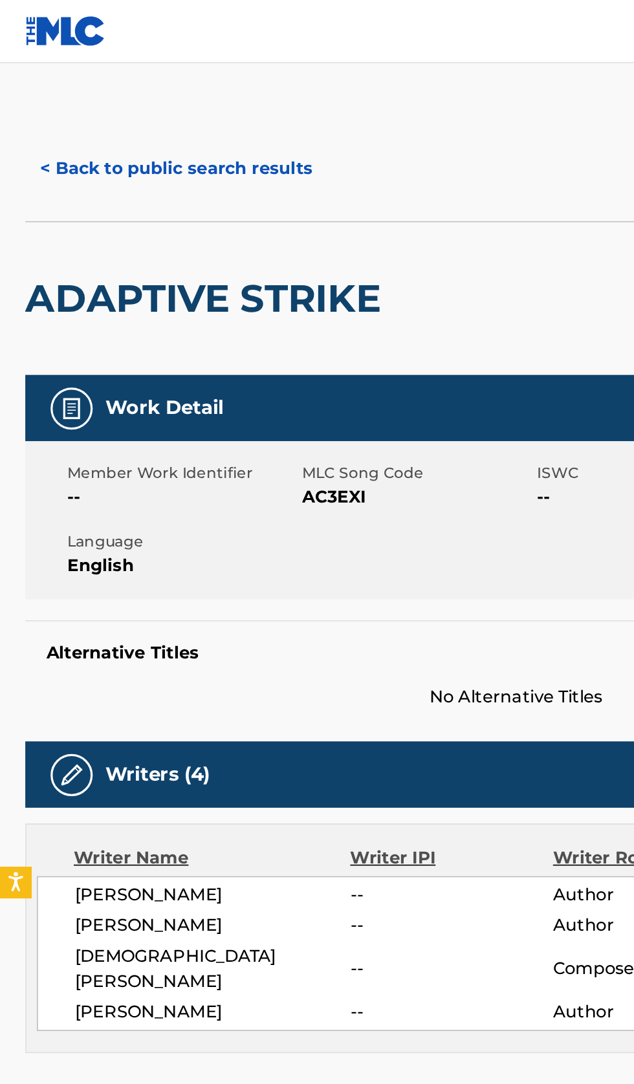
click at [113, 100] on button "< Back to public search results" at bounding box center [109, 103] width 186 height 32
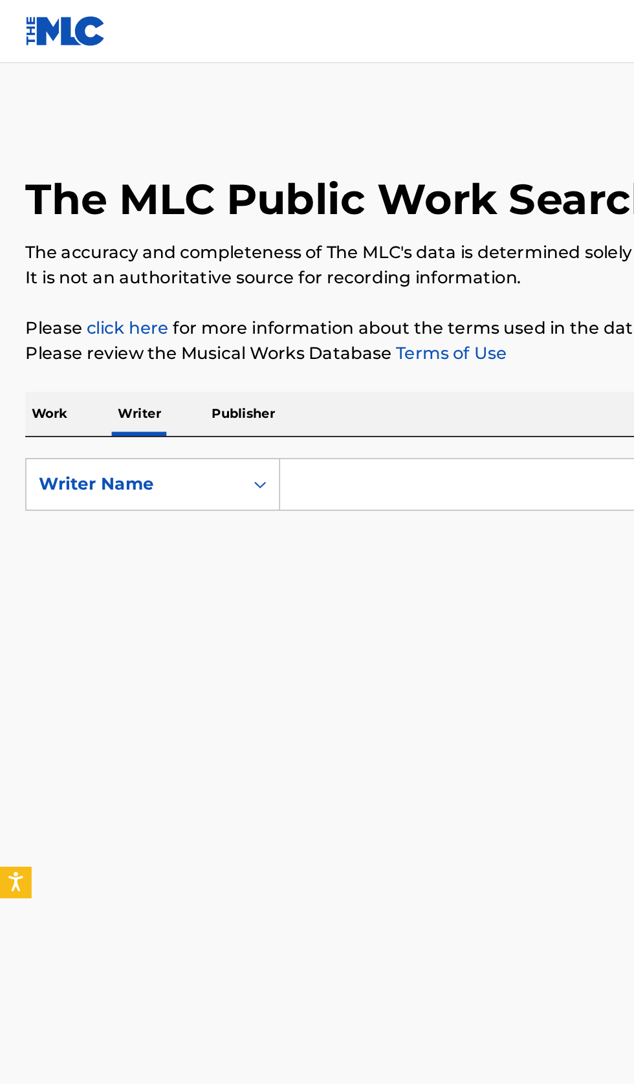
click at [289, 296] on input "Search Form" at bounding box center [395, 297] width 446 height 31
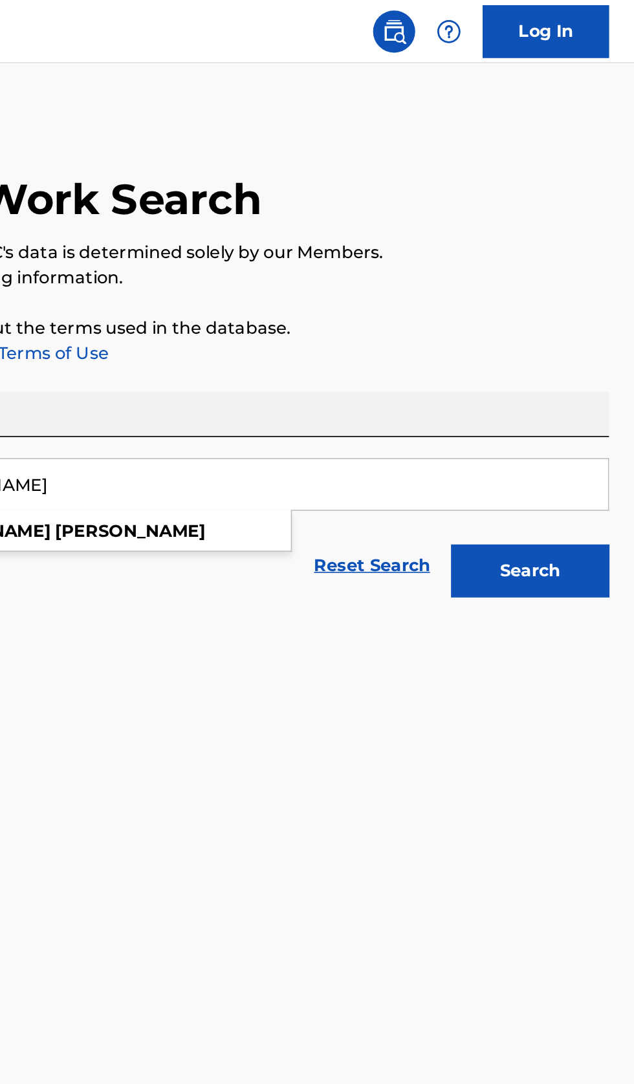
click at [587, 345] on button "Search" at bounding box center [569, 350] width 97 height 32
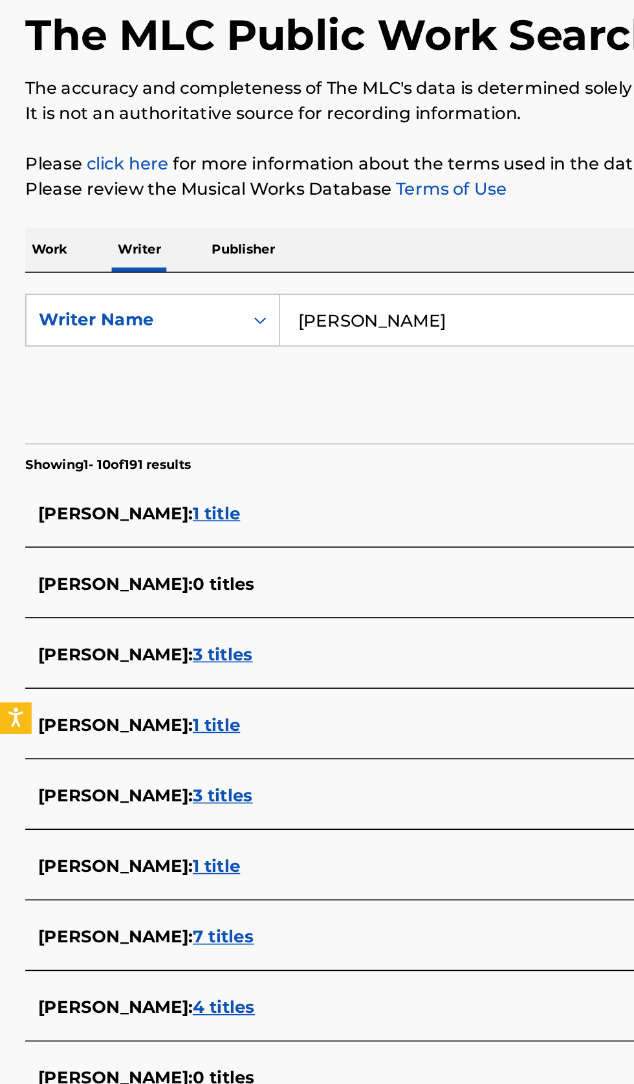
click at [301, 296] on input "Сафонова Анна" at bounding box center [395, 297] width 446 height 31
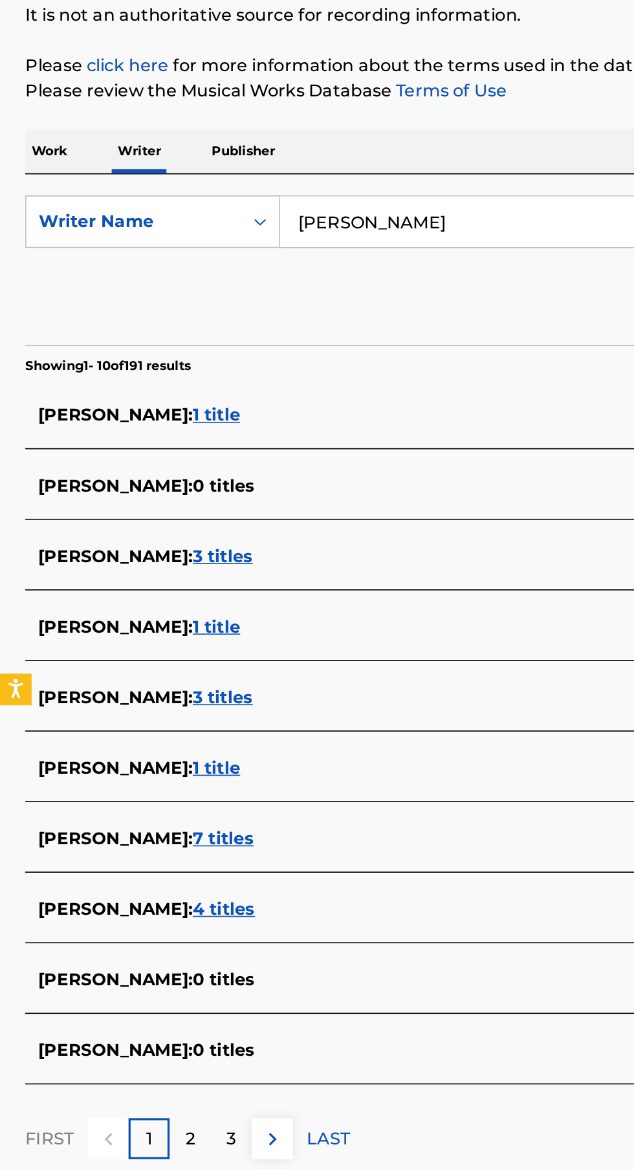
type input "С"
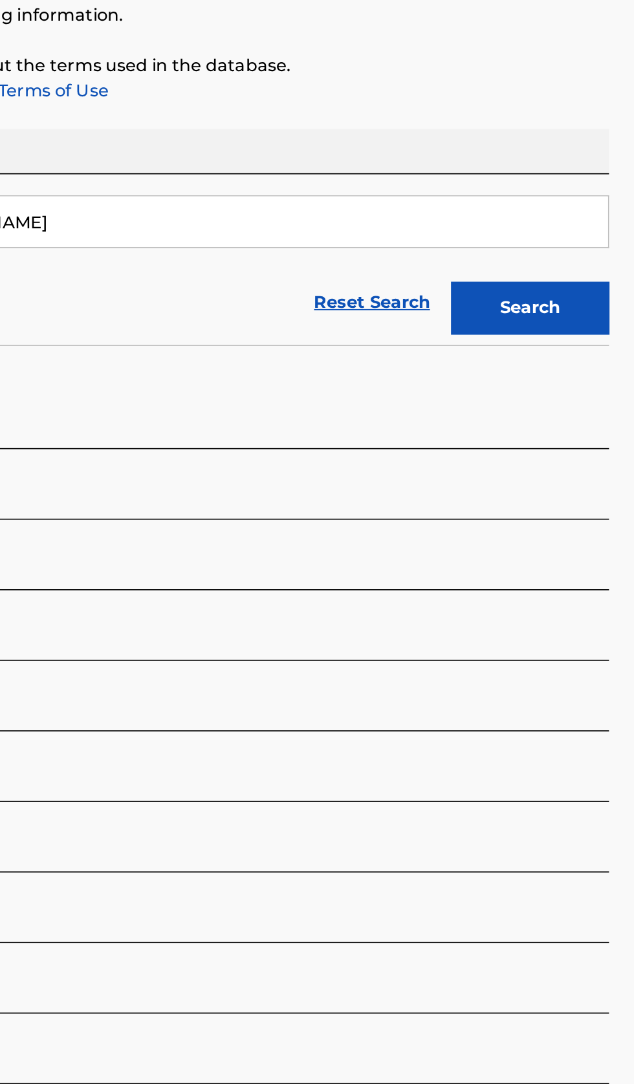
type input "Хаймов Андрей"
click at [580, 364] on button "Search" at bounding box center [569, 350] width 97 height 32
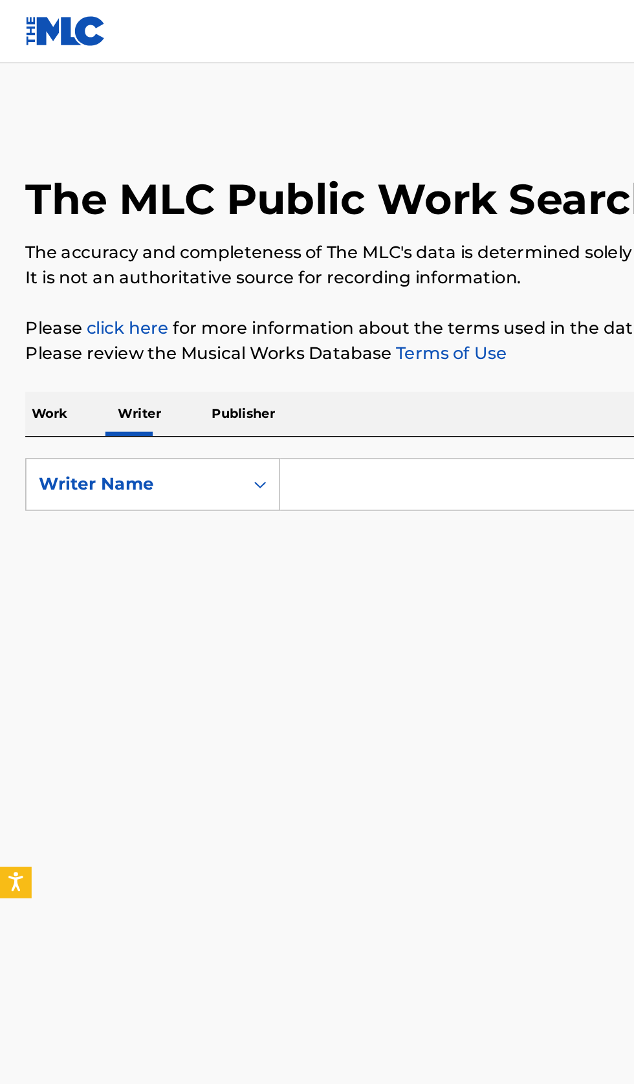
click at [255, 299] on input "Search Form" at bounding box center [395, 297] width 446 height 31
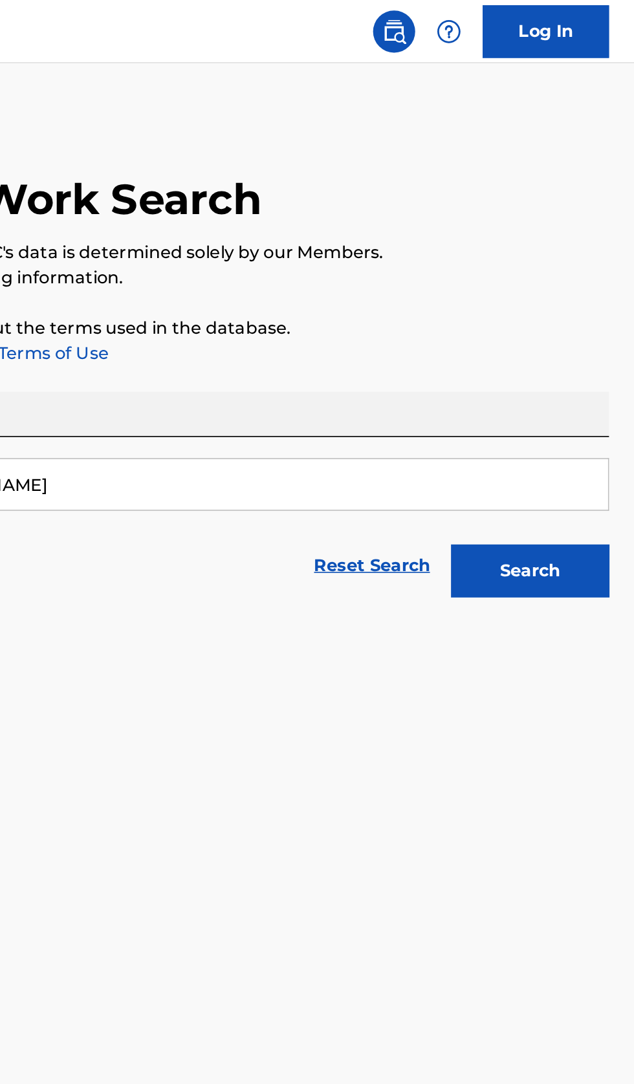
click at [591, 352] on button "Search" at bounding box center [569, 350] width 97 height 32
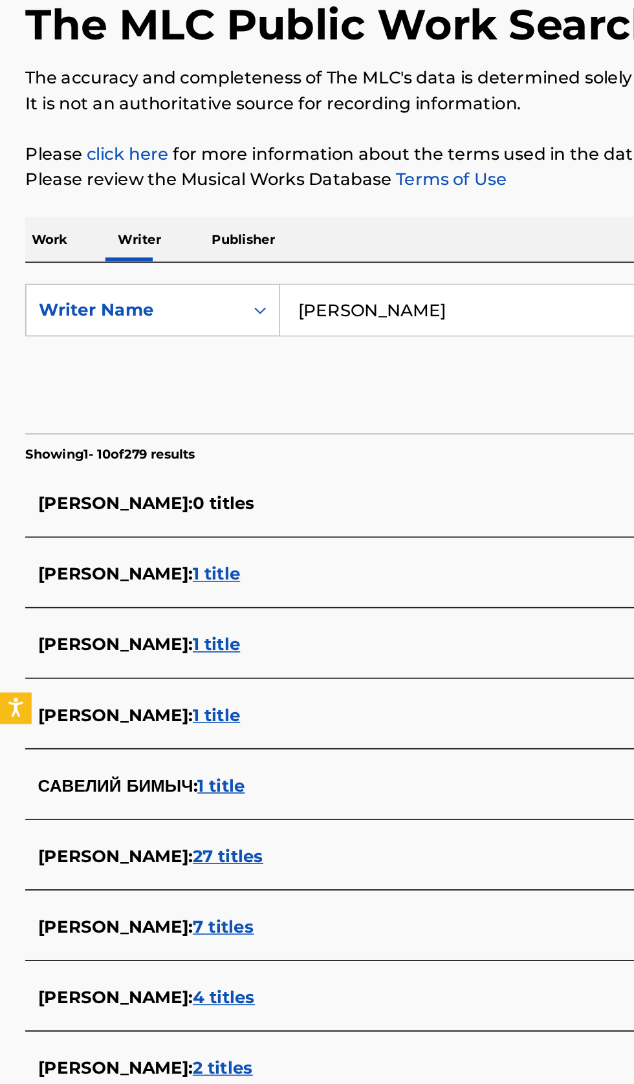
click at [350, 294] on input "Месяцев Савелий Олегович" at bounding box center [395, 297] width 446 height 31
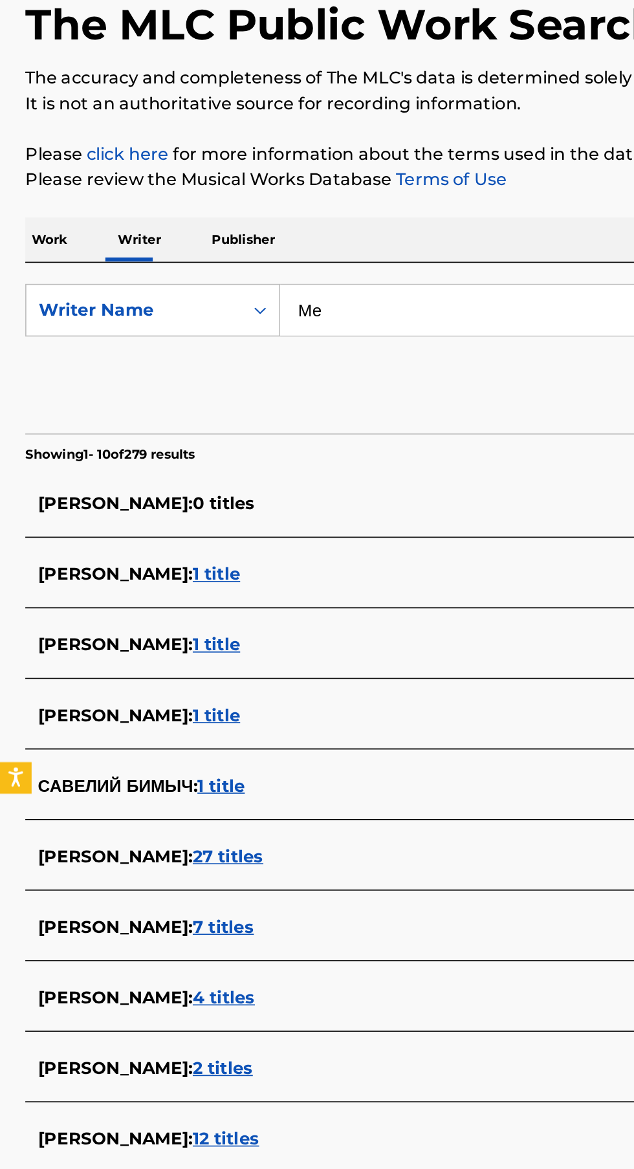
type input "М"
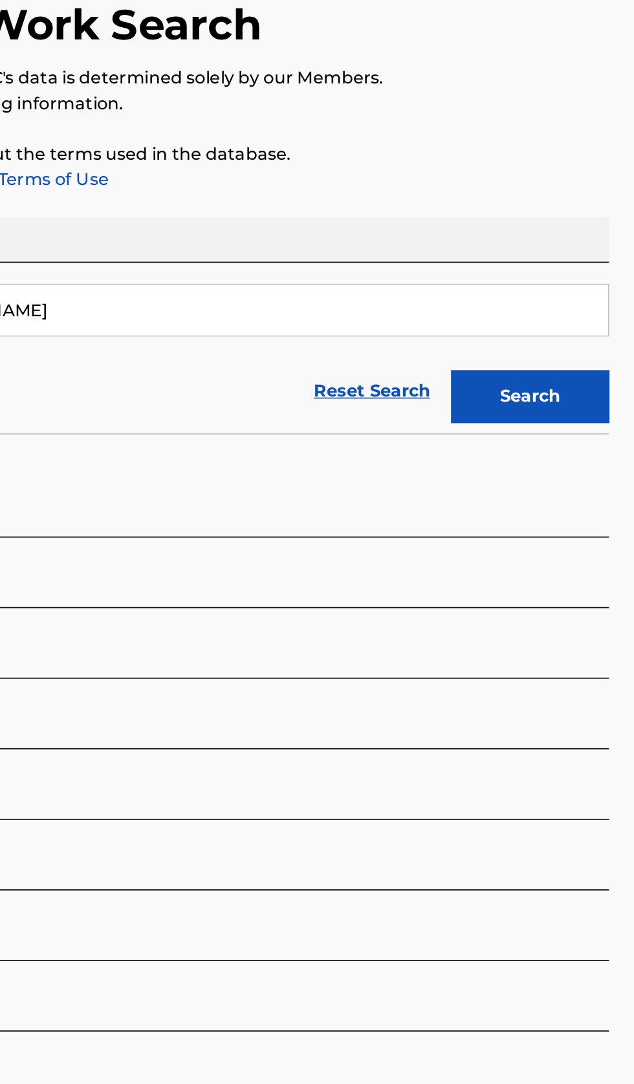
click at [586, 349] on button "Search" at bounding box center [569, 350] width 97 height 32
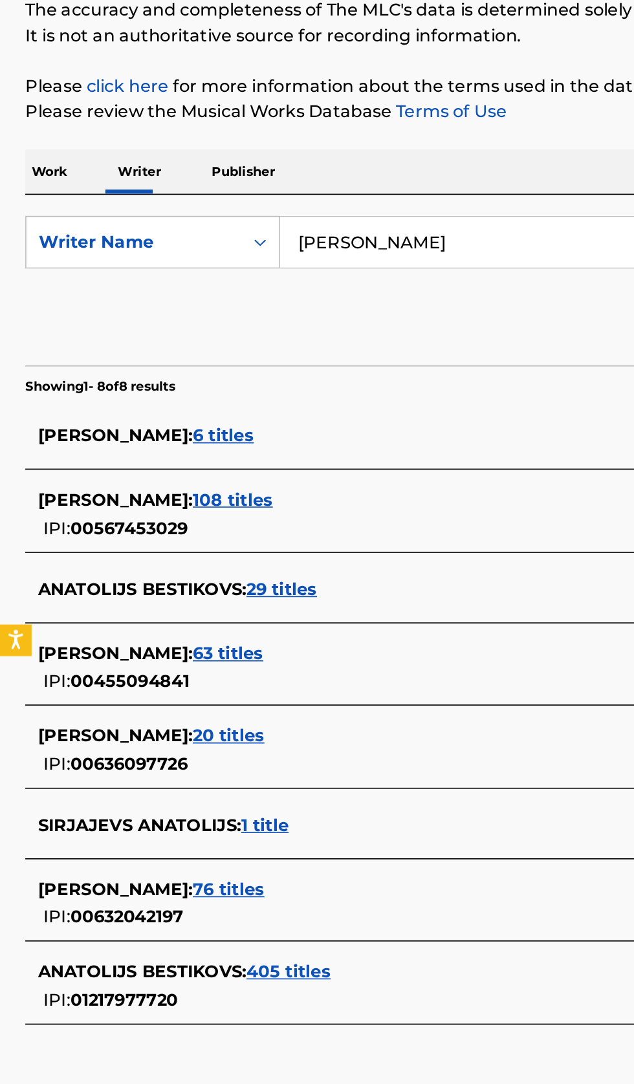
click at [328, 297] on input "Anatolijs Shirjajevs" at bounding box center [395, 297] width 446 height 31
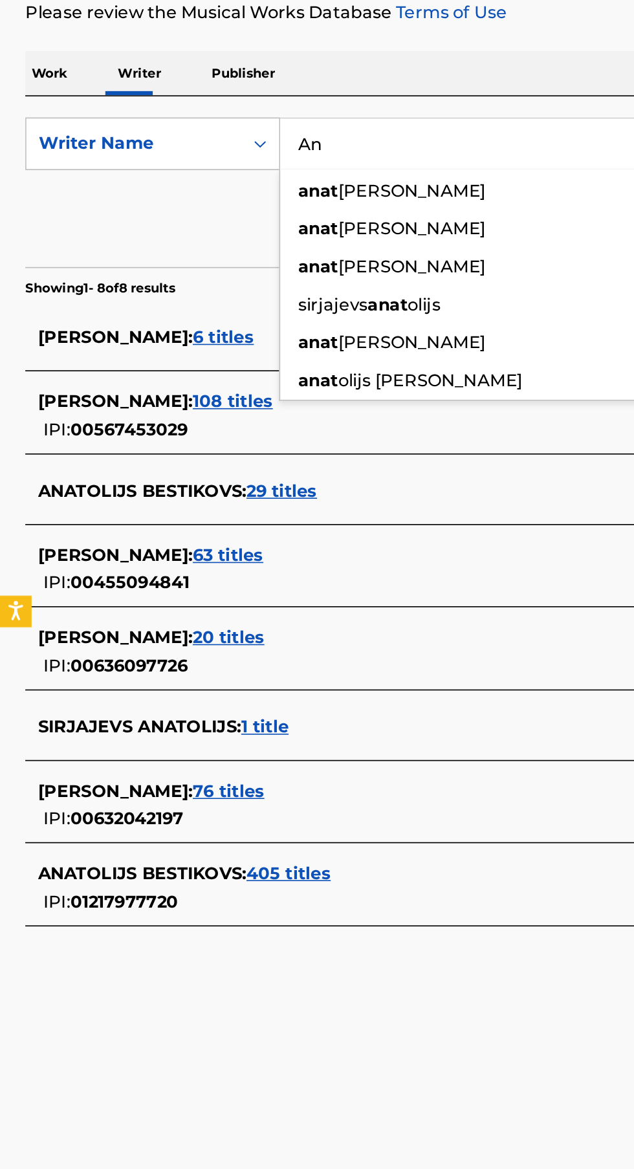
type input "A"
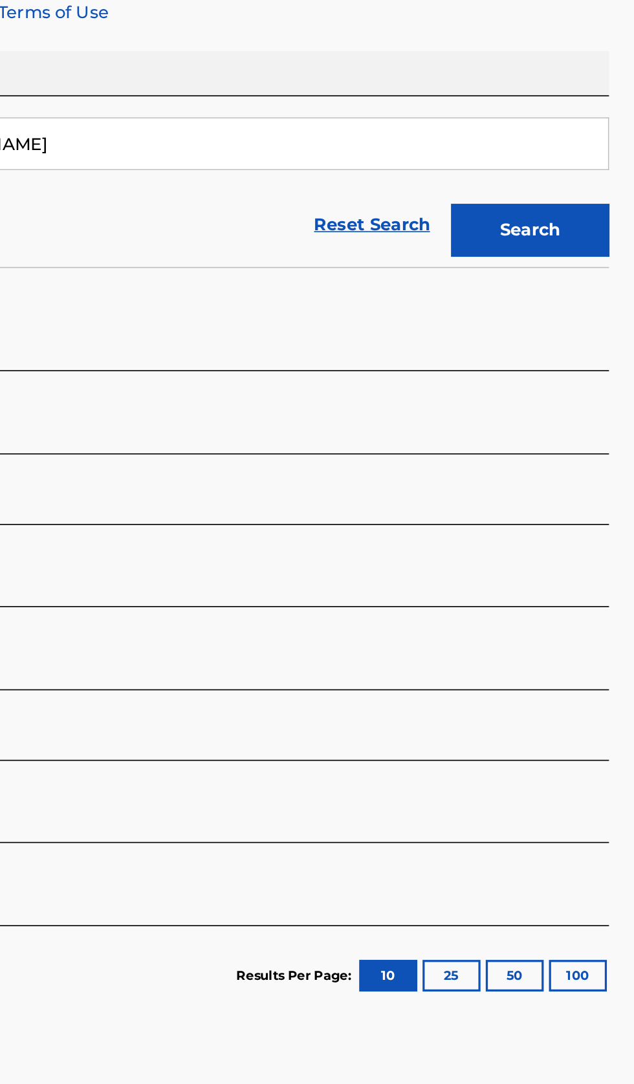
type input "[PERSON_NAME]"
click at [585, 354] on button "Search" at bounding box center [569, 350] width 97 height 32
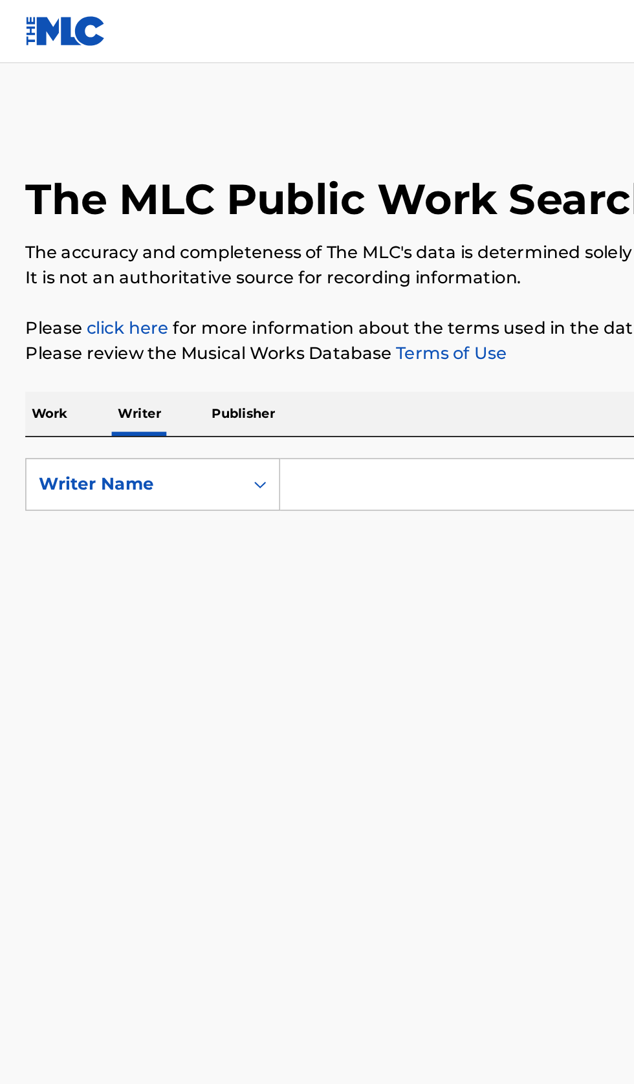
click at [247, 296] on input "Search Form" at bounding box center [395, 297] width 446 height 31
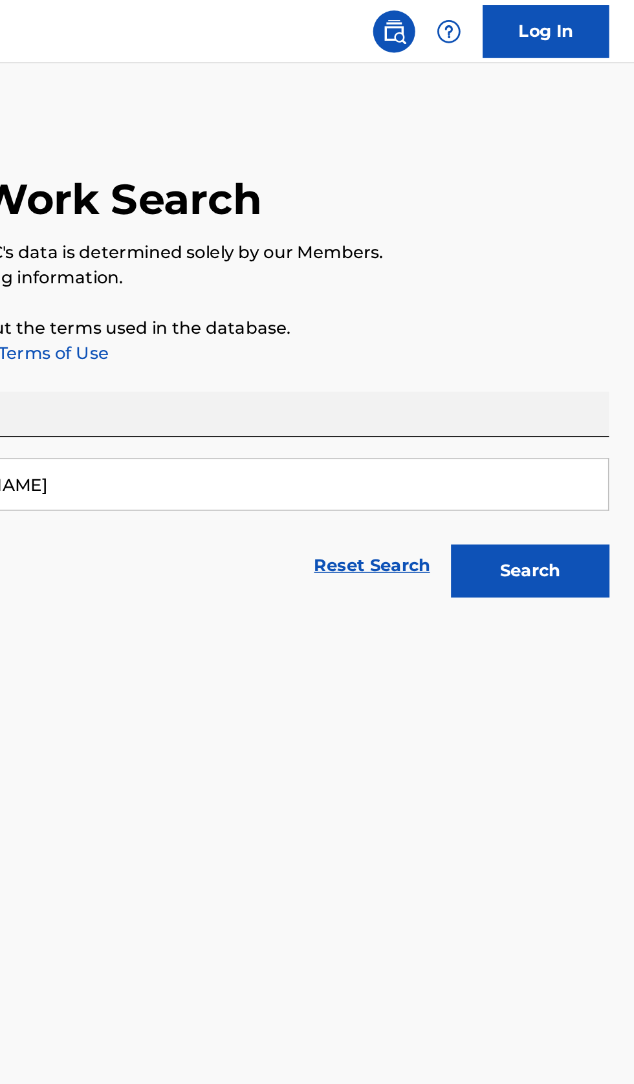
type input "Vjaceslavs Hirnijs"
click at [579, 358] on button "Search" at bounding box center [569, 350] width 97 height 32
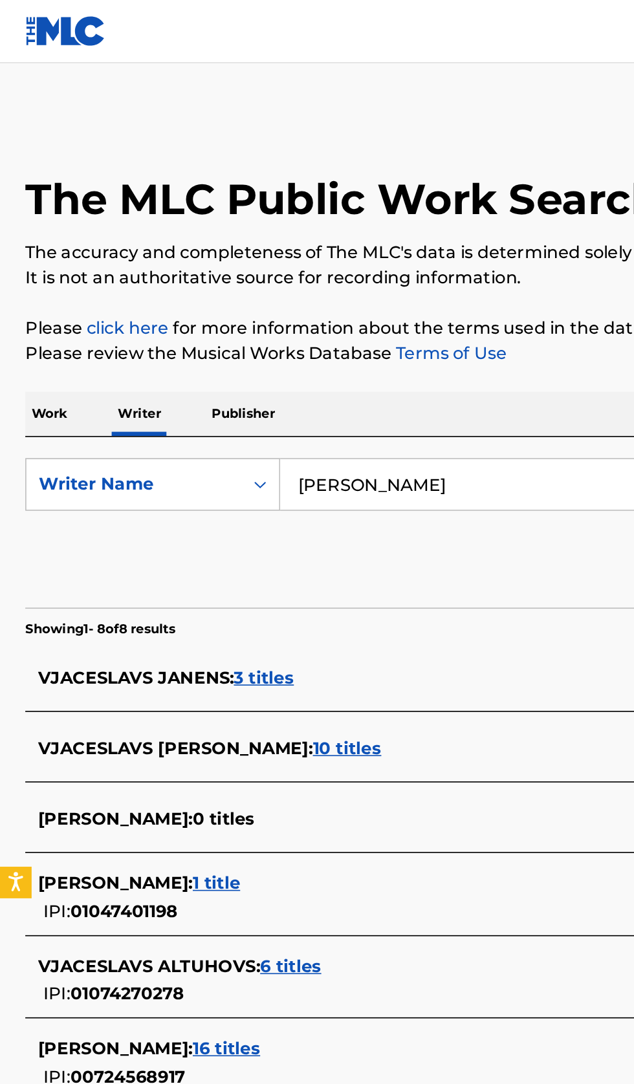
click at [42, 265] on p "Work" at bounding box center [31, 254] width 30 height 27
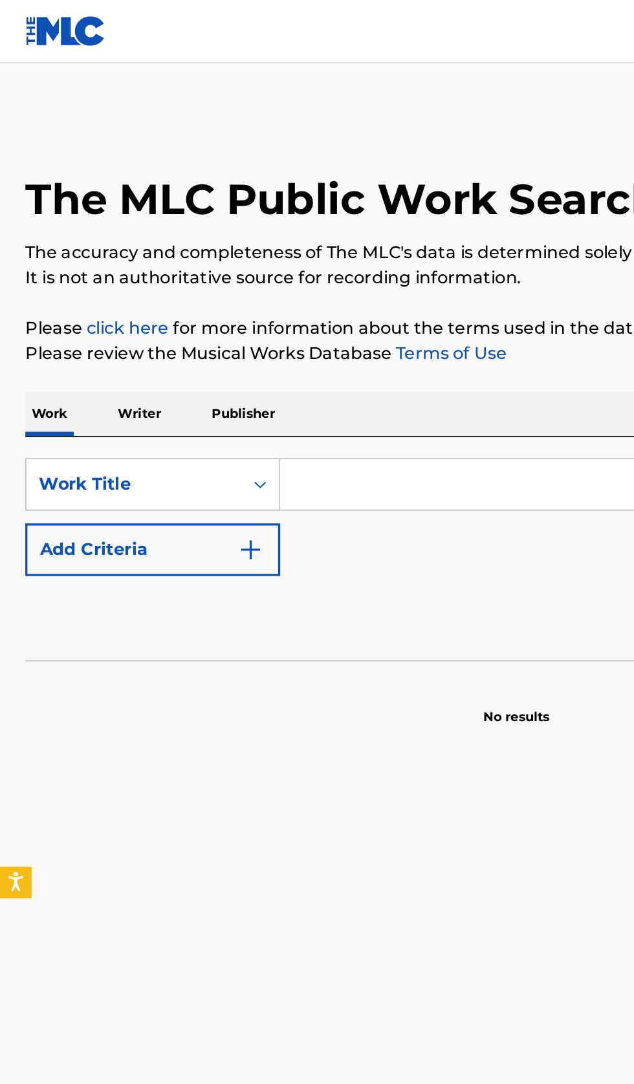
click at [261, 298] on input "Search Form" at bounding box center [395, 297] width 446 height 31
type input "Я банан"
click at [243, 298] on input "Search Form" at bounding box center [395, 297] width 446 height 31
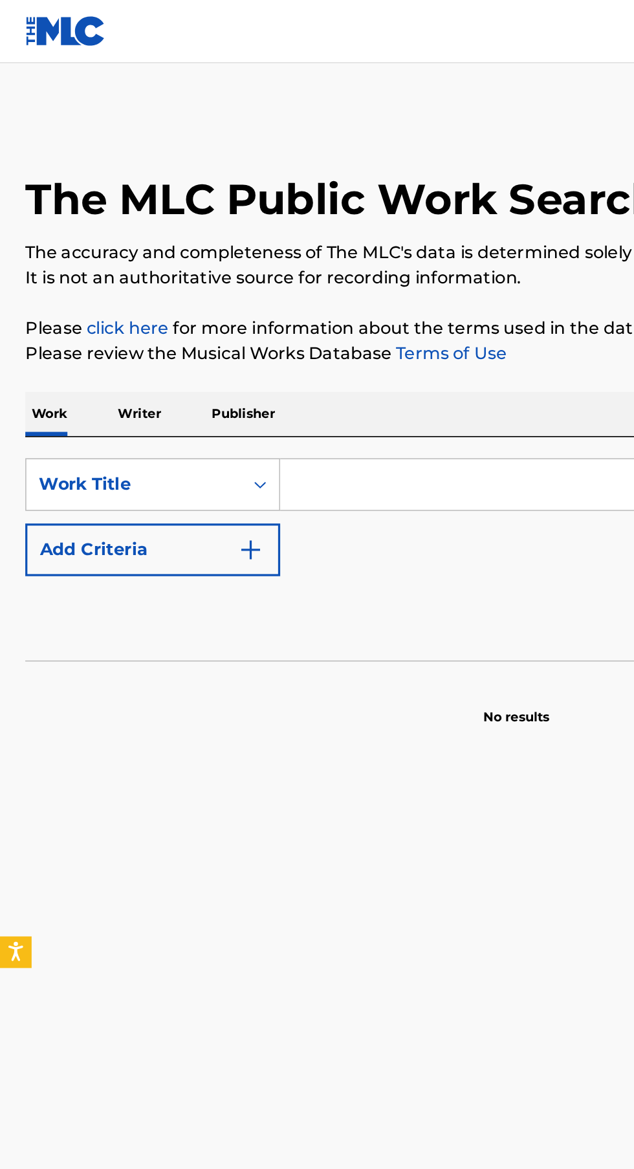
click at [96, 253] on p "Writer" at bounding box center [86, 254] width 34 height 27
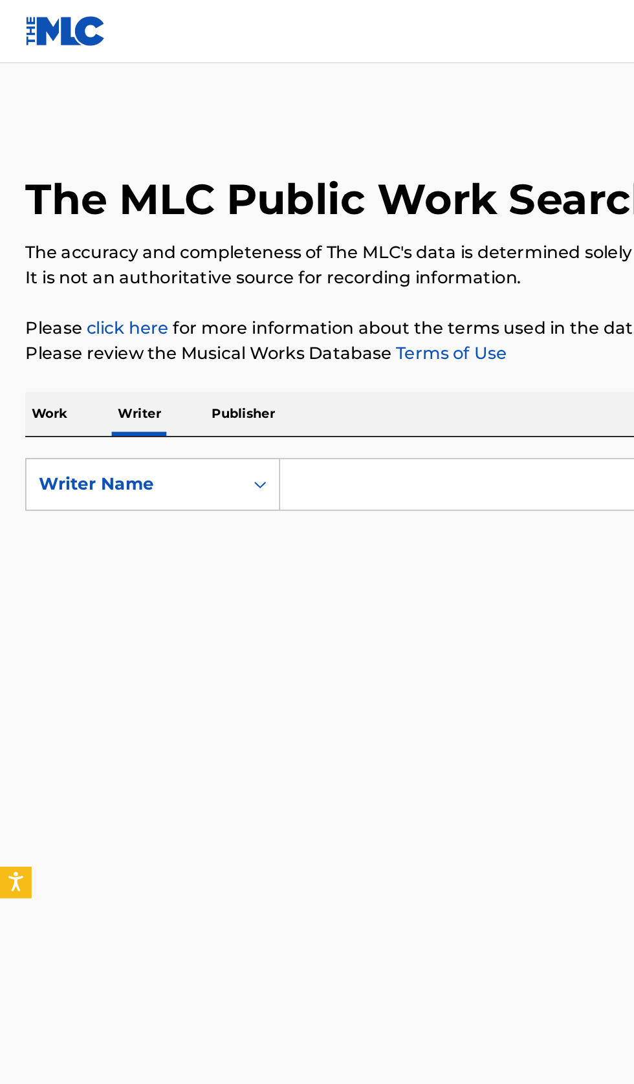
click at [259, 292] on input "Search Form" at bounding box center [395, 297] width 446 height 31
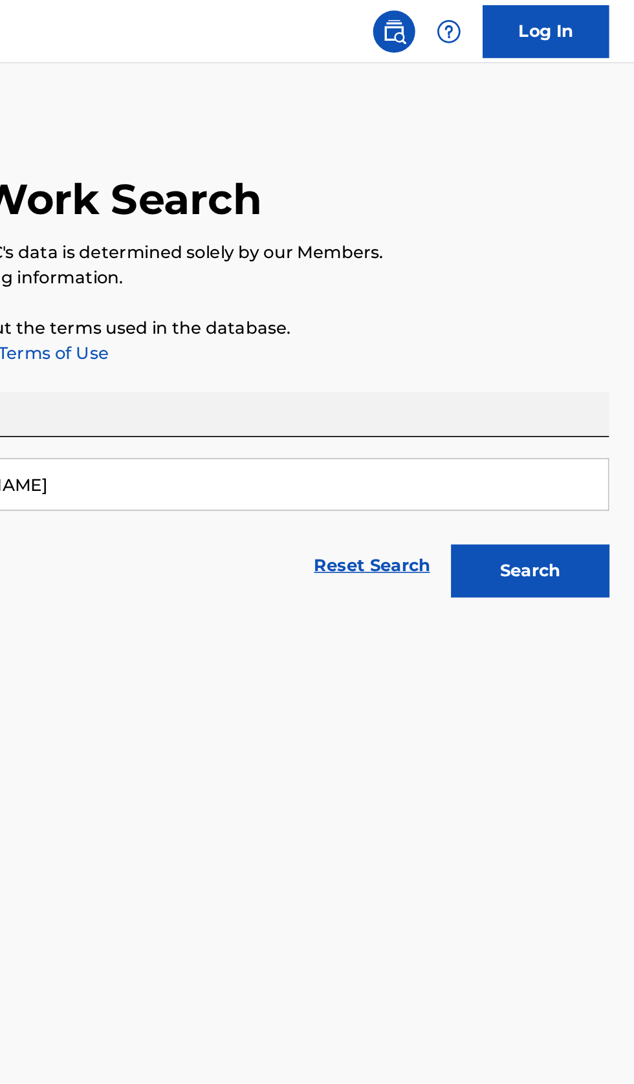
click at [569, 364] on button "Search" at bounding box center [569, 350] width 97 height 32
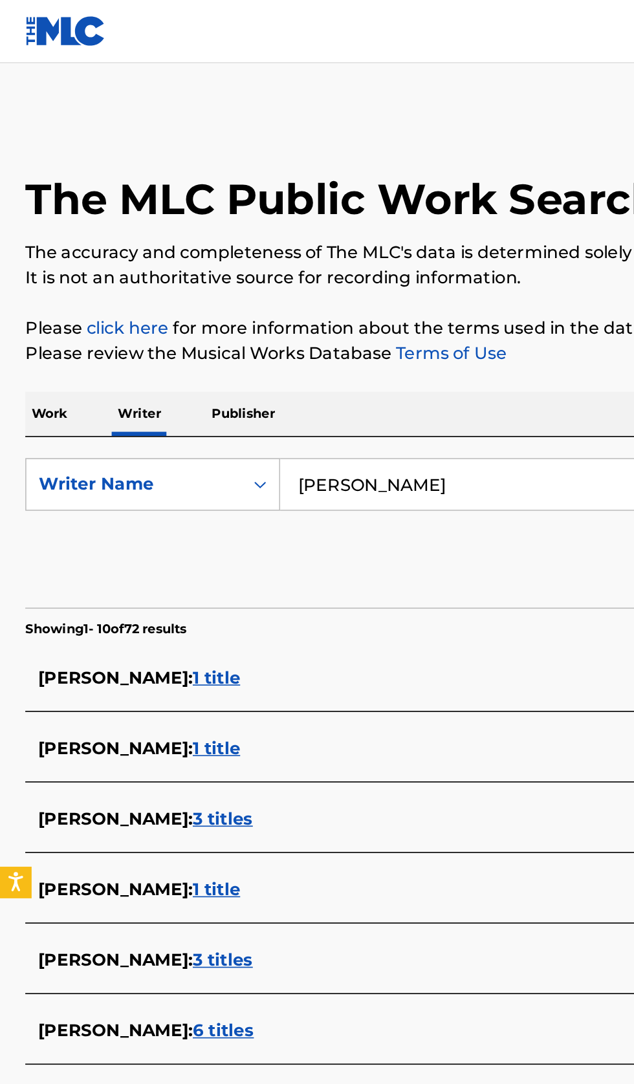
click at [314, 295] on input "Наталья Лей" at bounding box center [395, 297] width 446 height 31
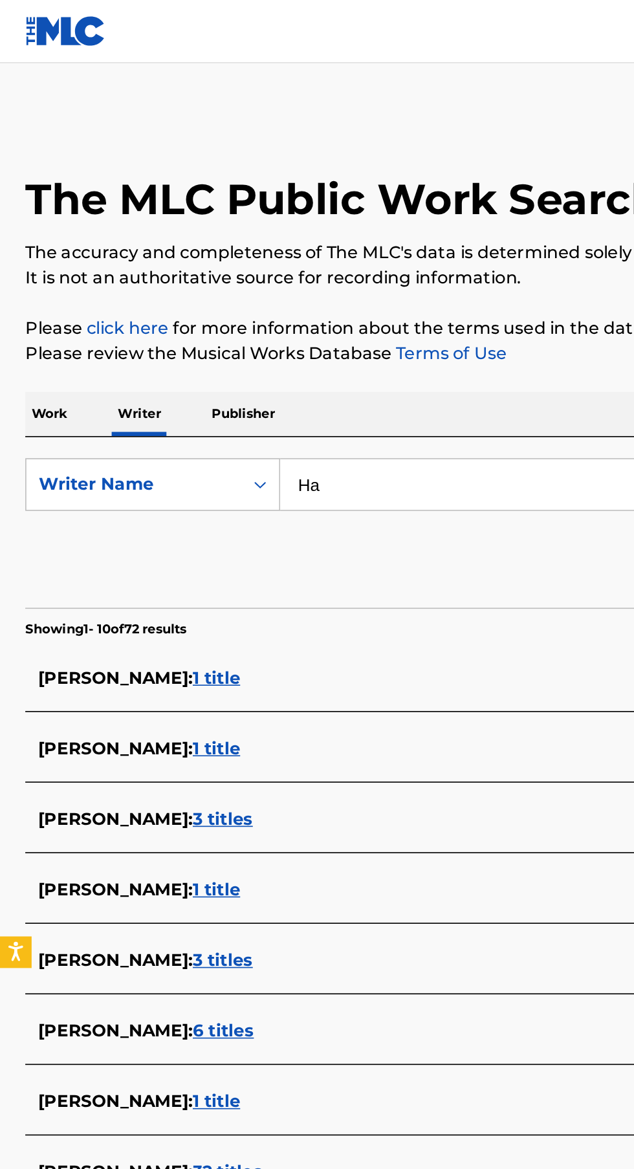
type input "Н"
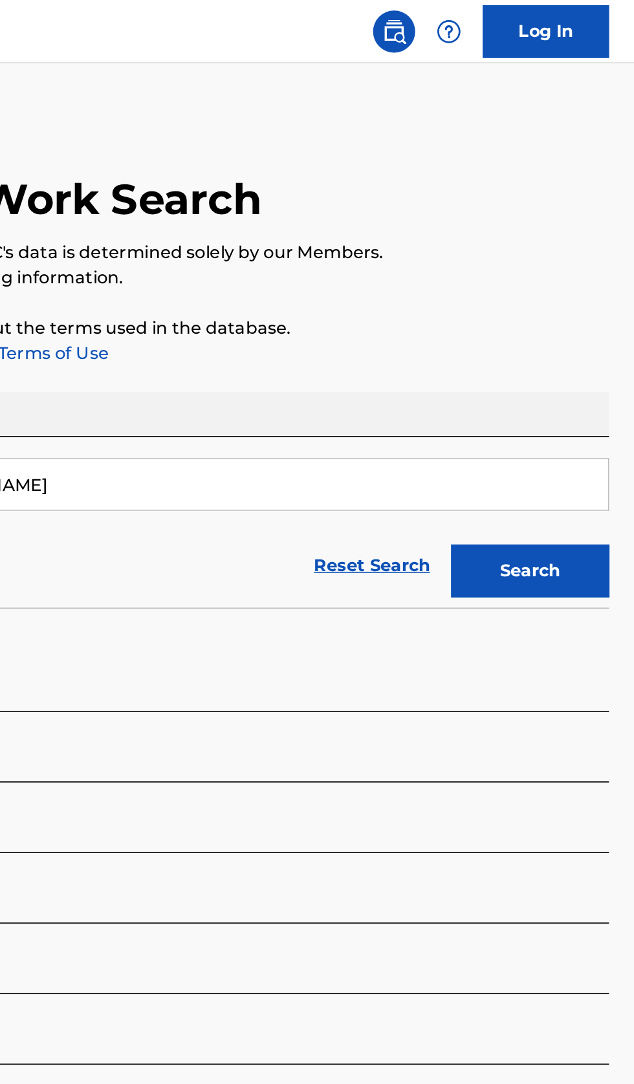
type input "Natalia Lei"
click at [582, 354] on button "Search" at bounding box center [569, 350] width 97 height 32
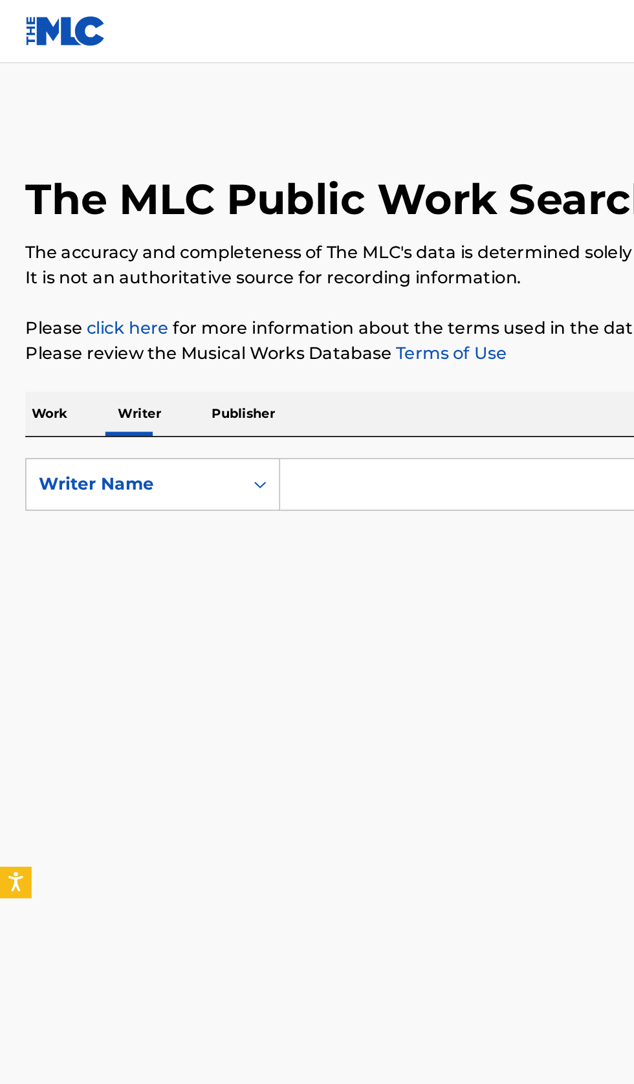
click at [241, 299] on input "Search Form" at bounding box center [395, 297] width 446 height 31
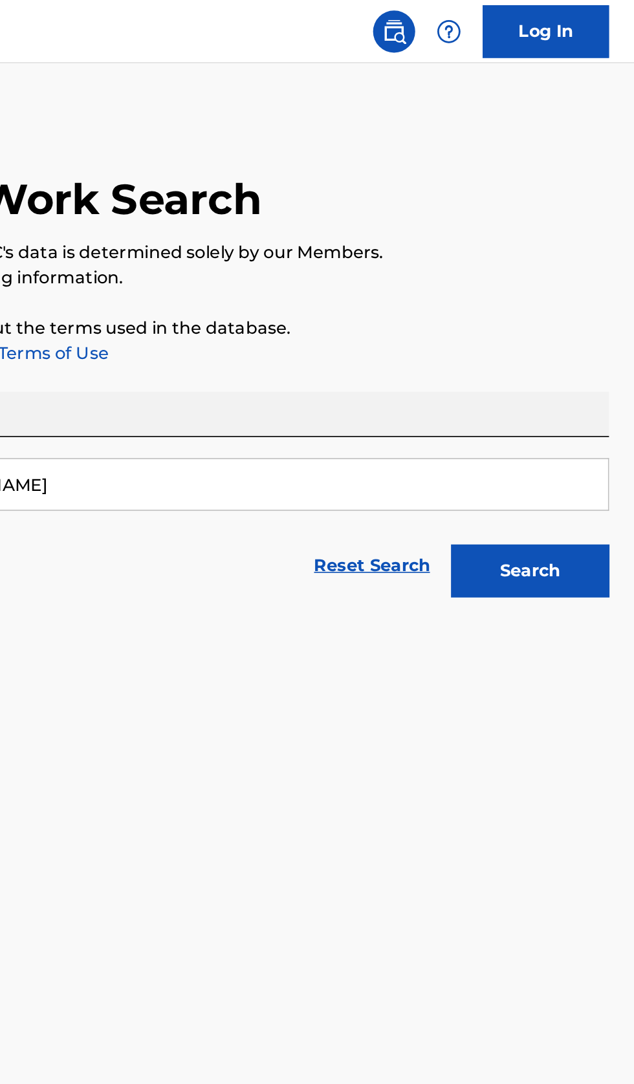
click at [573, 356] on button "Search" at bounding box center [569, 350] width 97 height 32
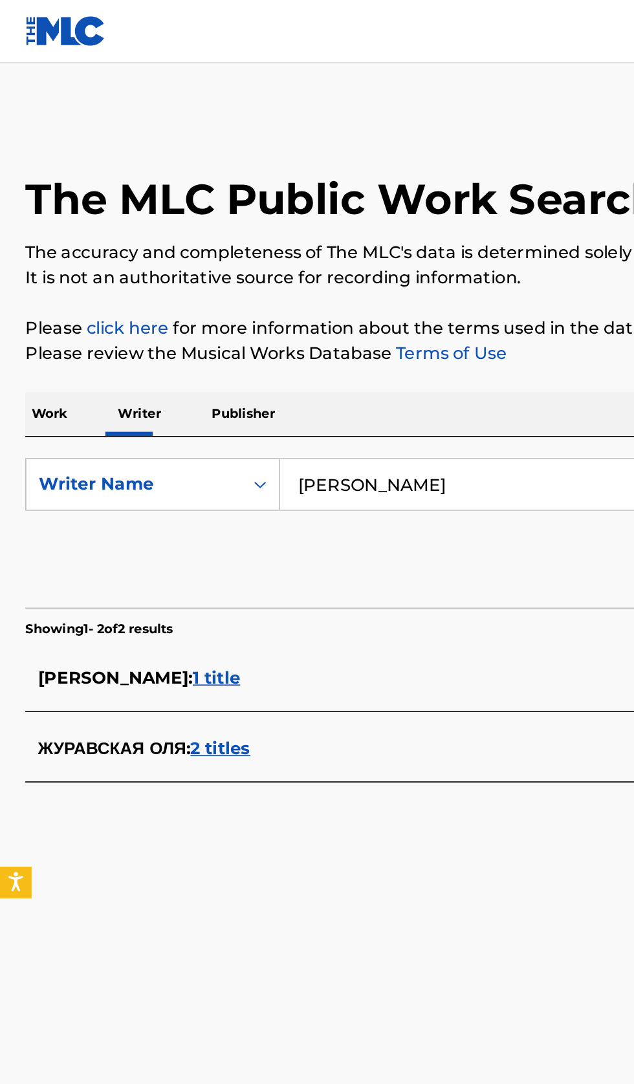
click at [320, 294] on input "[PERSON_NAME]" at bounding box center [395, 297] width 446 height 31
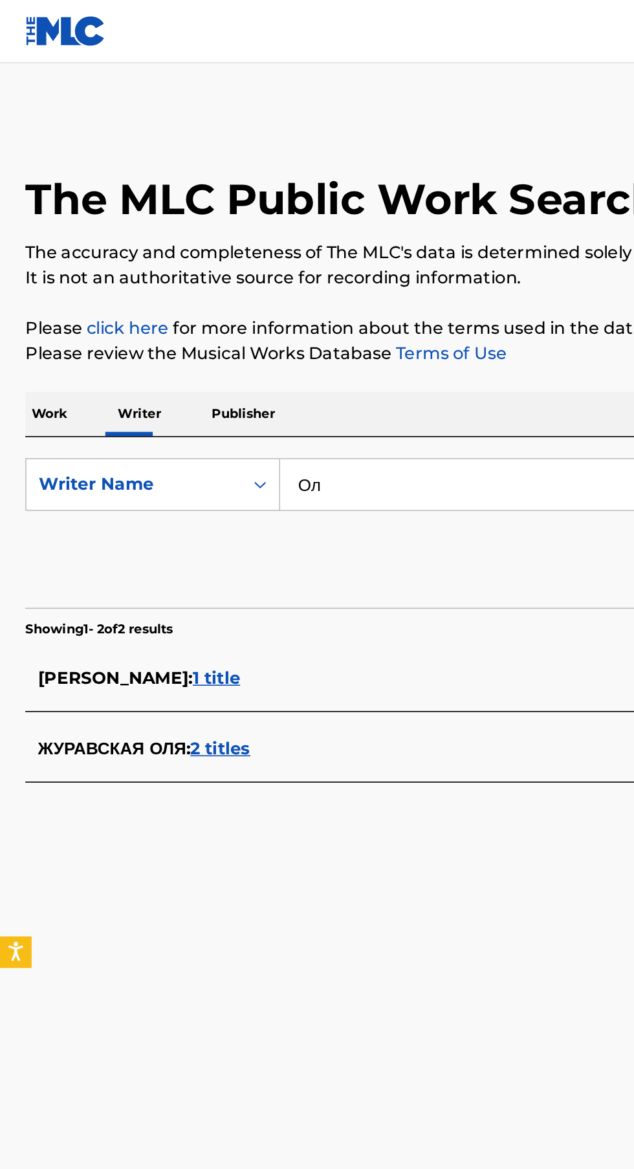
type input "О"
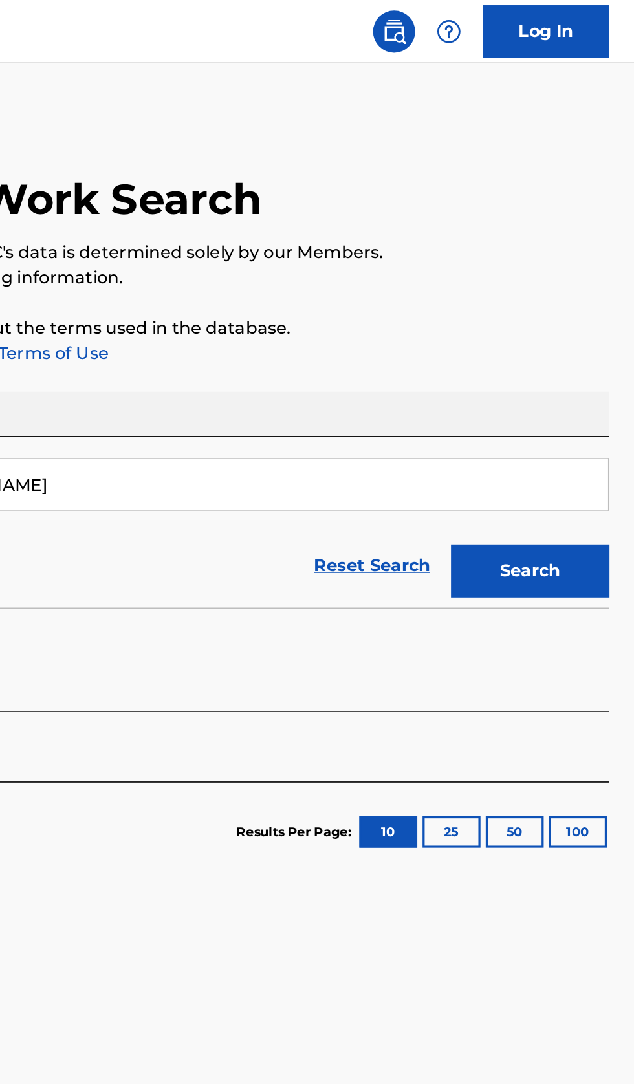
type input "[PERSON_NAME]"
click at [596, 357] on button "Search" at bounding box center [569, 350] width 97 height 32
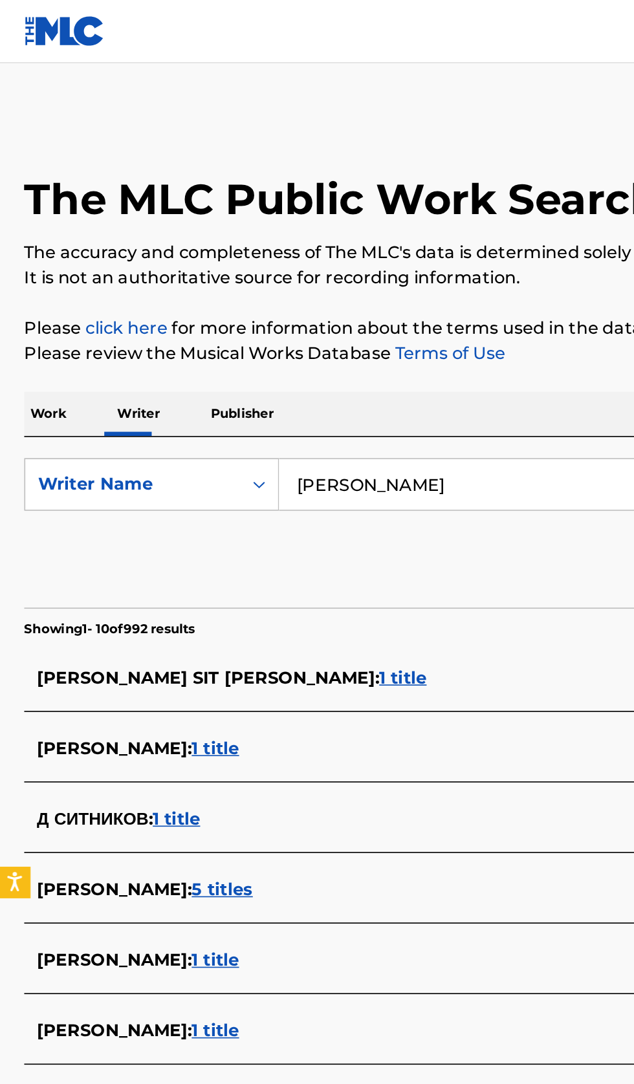
click at [240, 503] on div "Д СИТНИКОВ : 1 title" at bounding box center [300, 504] width 554 height 16
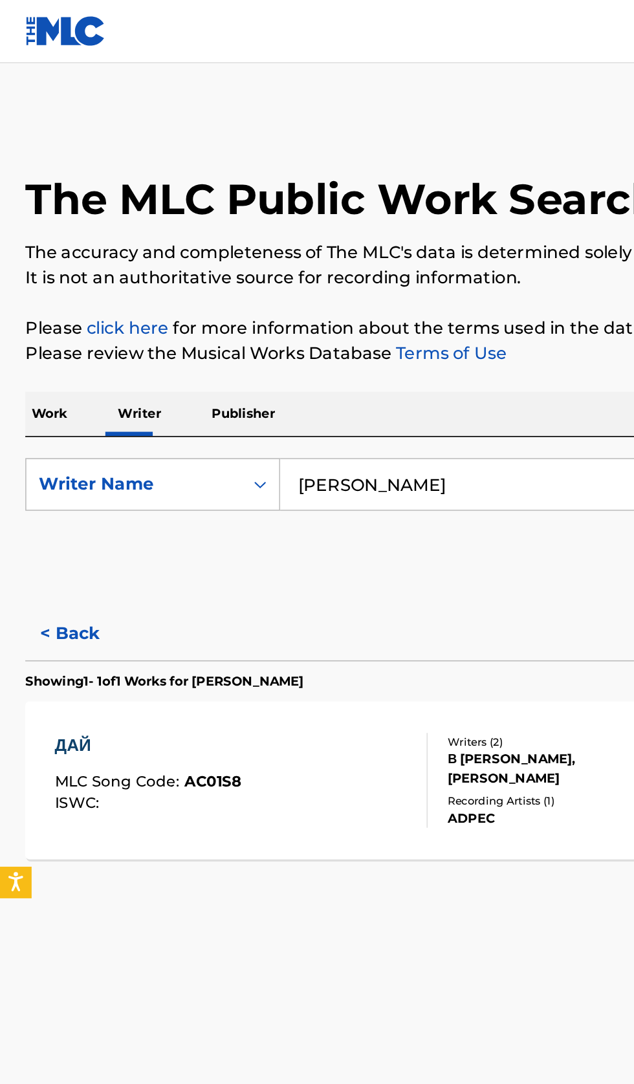
click at [349, 488] on div "Recording Artists ( 1 )" at bounding box center [340, 492] width 131 height 10
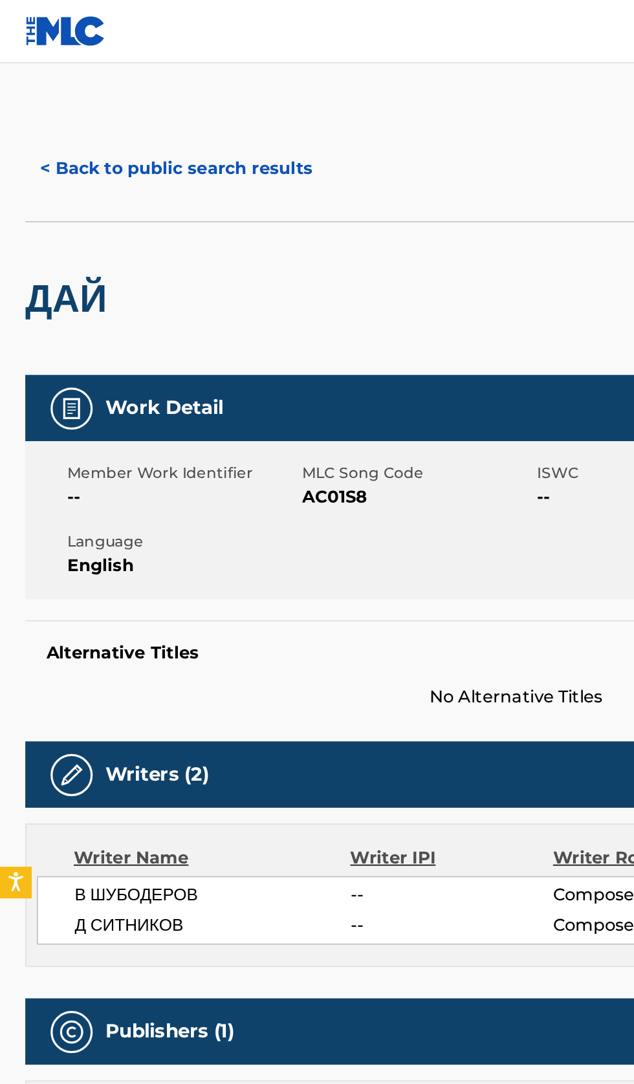
click at [105, 102] on button "< Back to public search results" at bounding box center [109, 103] width 186 height 32
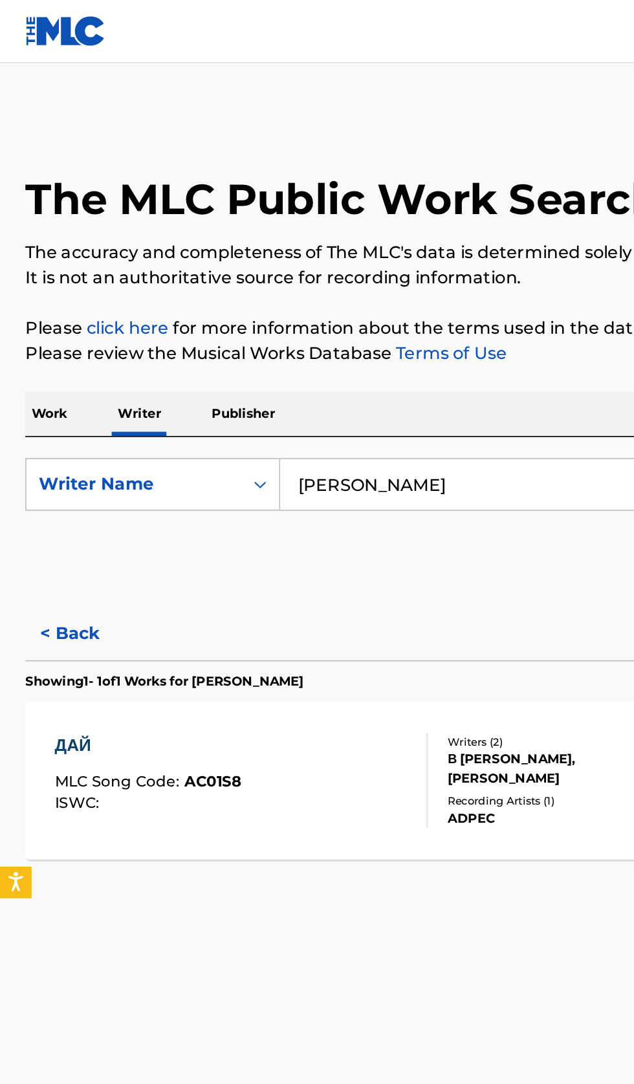
click at [43, 253] on p "Work" at bounding box center [31, 254] width 30 height 27
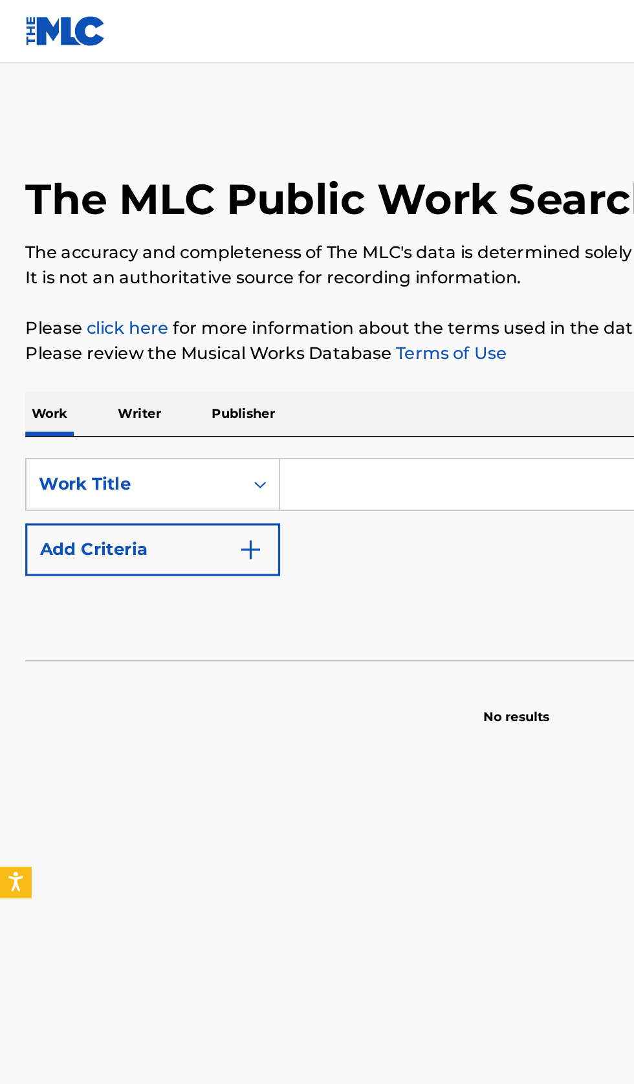
click at [278, 296] on input "Search Form" at bounding box center [395, 297] width 446 height 31
click at [88, 254] on p "Writer" at bounding box center [86, 254] width 34 height 27
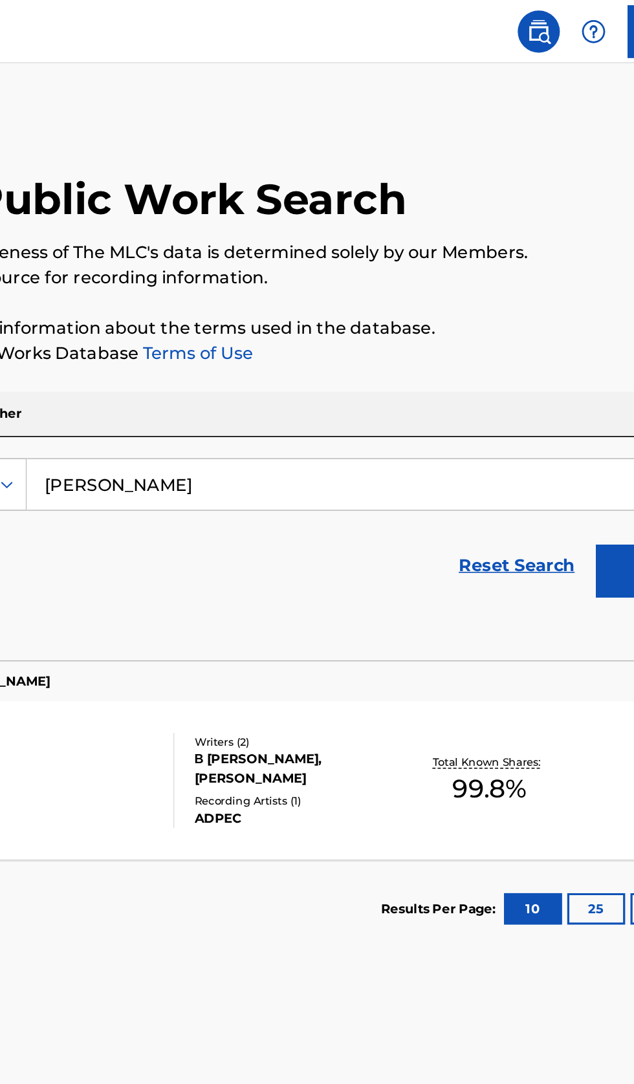
click at [400, 295] on input "Александр Ситников" at bounding box center [395, 297] width 446 height 31
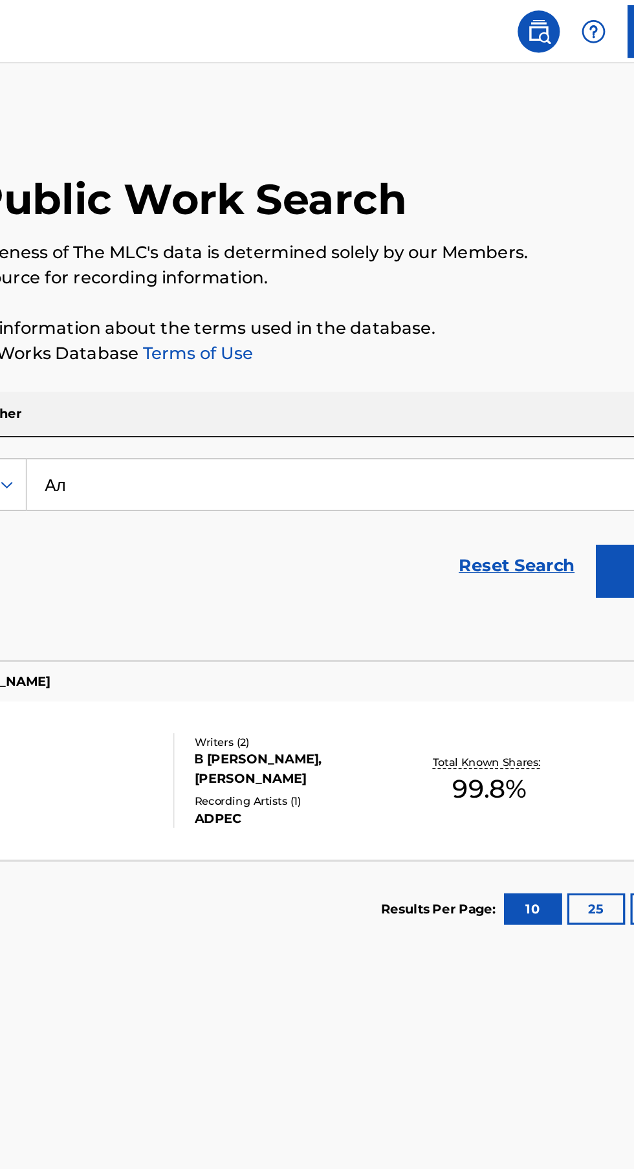
type input "А"
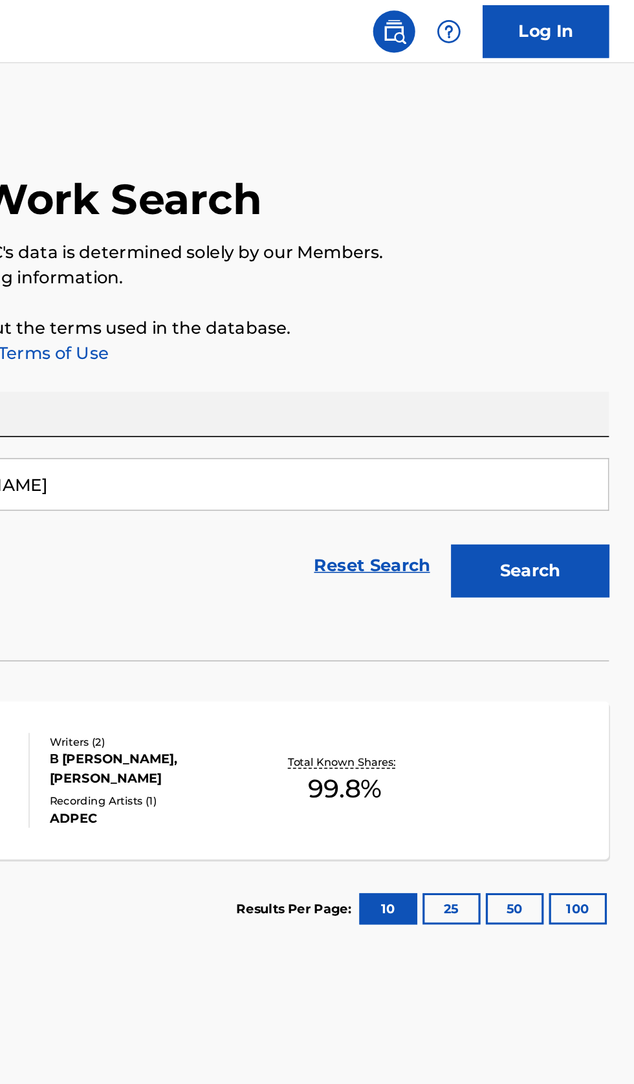
click at [560, 354] on button "Search" at bounding box center [569, 350] width 97 height 32
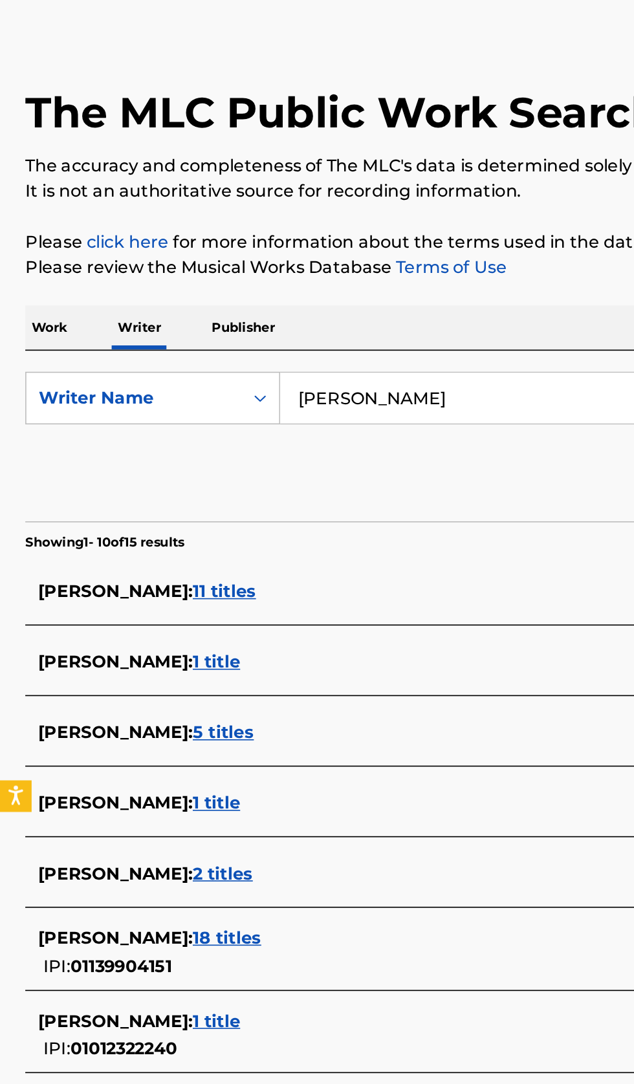
click at [322, 300] on input "Olya Chernavskikh" at bounding box center [395, 297] width 446 height 31
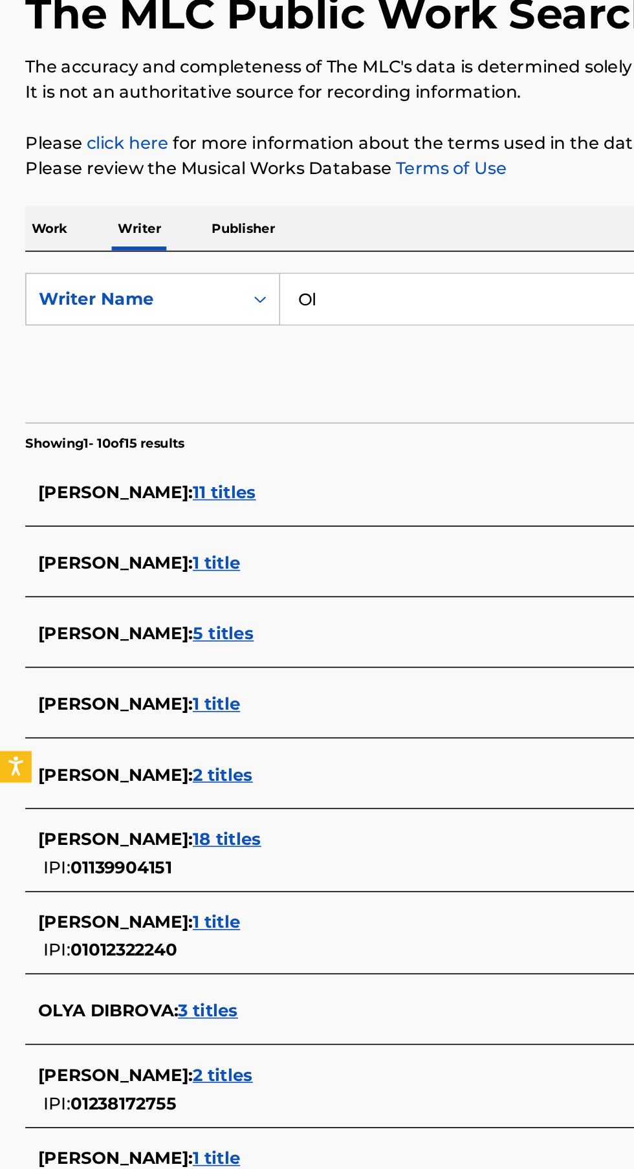
type input "O"
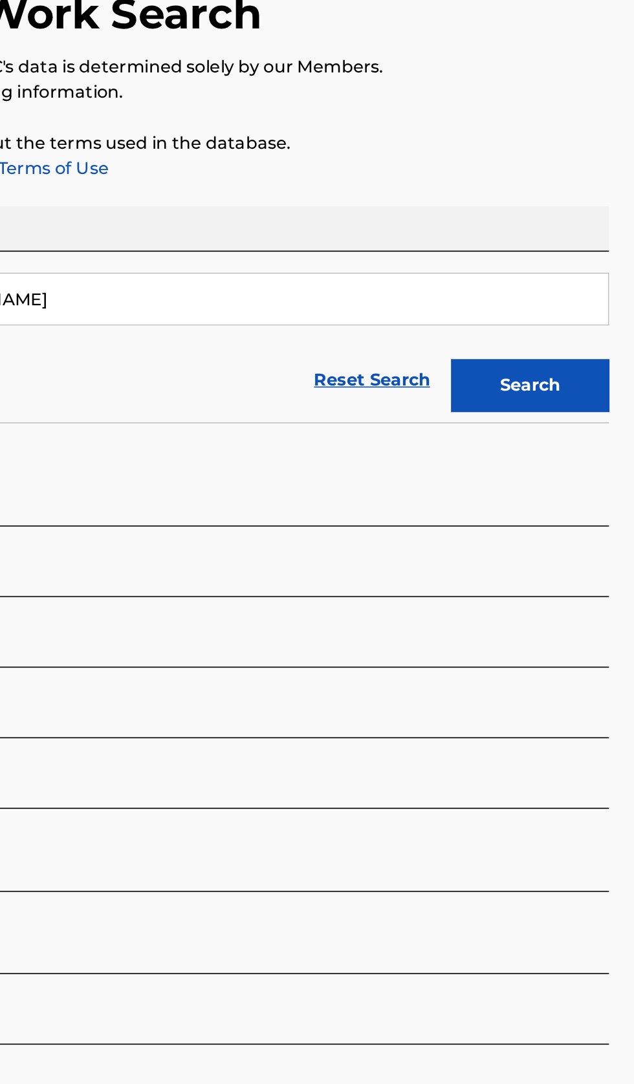
click at [563, 355] on button "Search" at bounding box center [569, 350] width 97 height 32
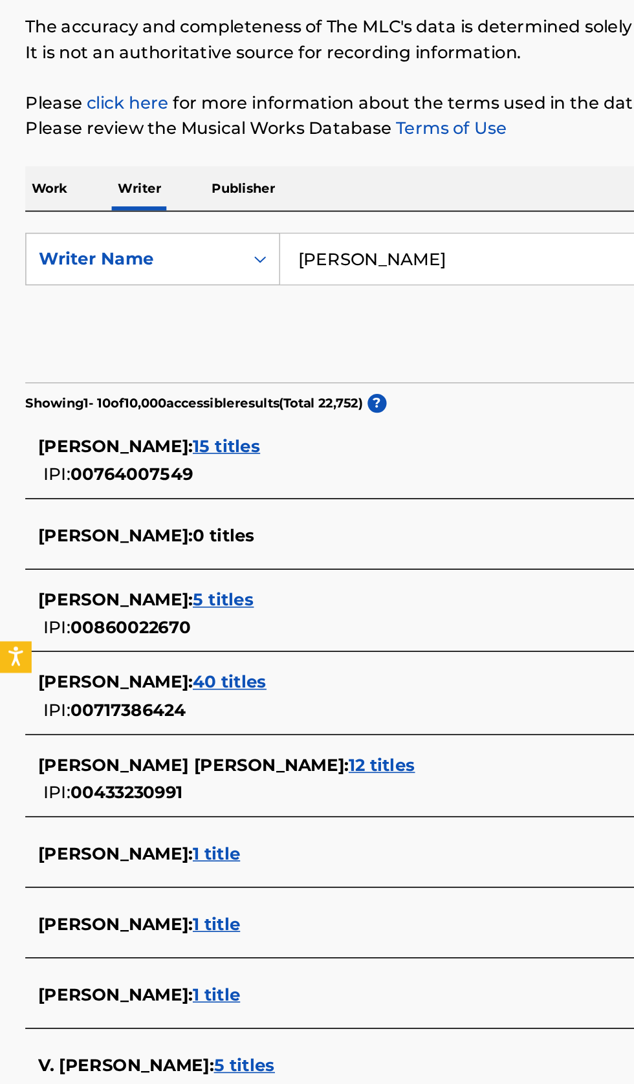
click at [327, 293] on input "Alexander Sitnikov" at bounding box center [395, 297] width 446 height 31
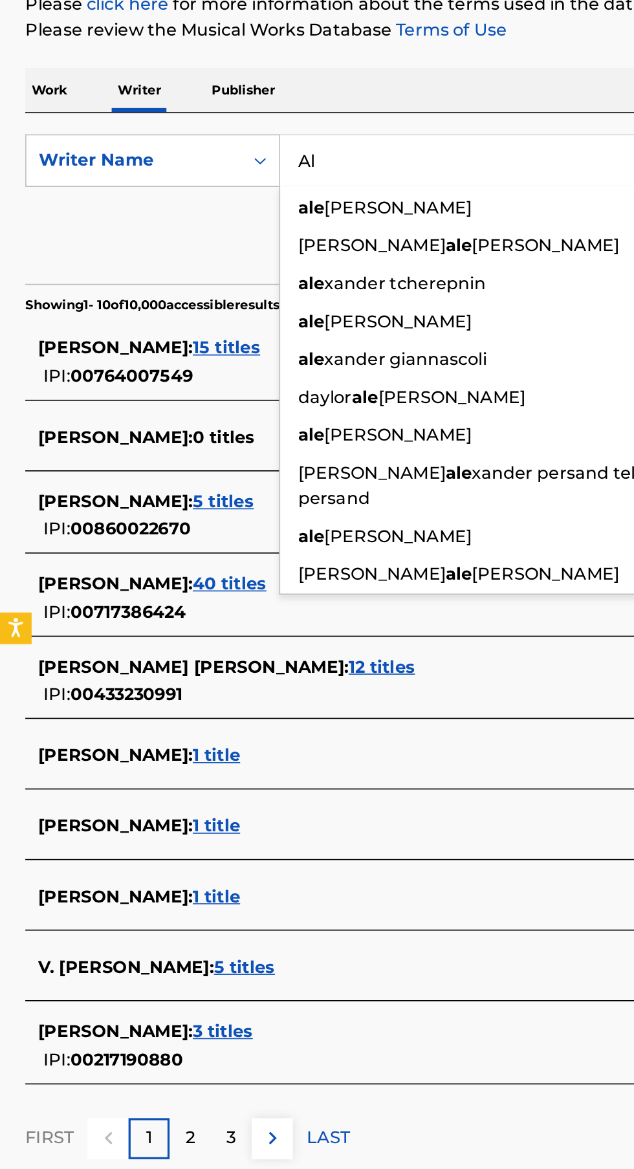
type input "A"
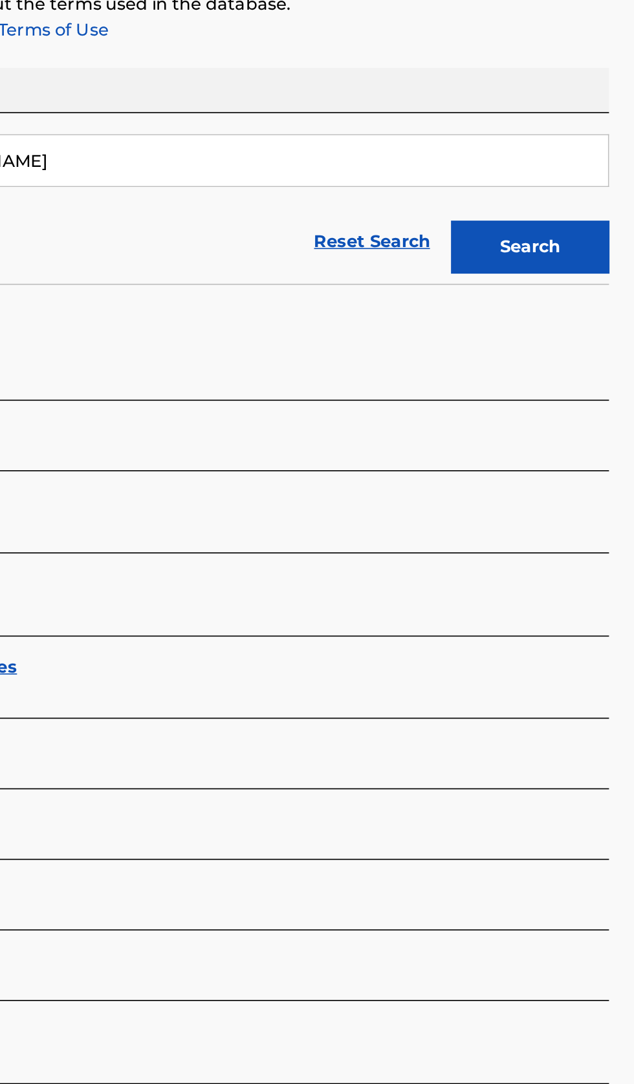
type input "Александр Ситников"
click at [582, 345] on button "Search" at bounding box center [569, 350] width 97 height 32
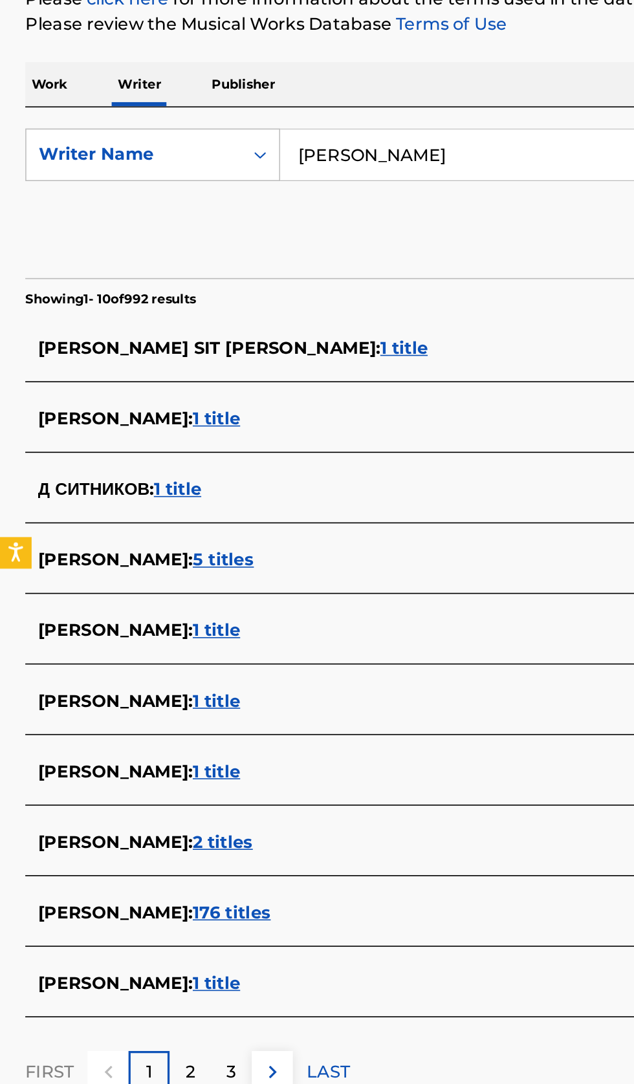
click at [274, 498] on div "Д СИТНИКОВ : 1 title" at bounding box center [300, 504] width 554 height 16
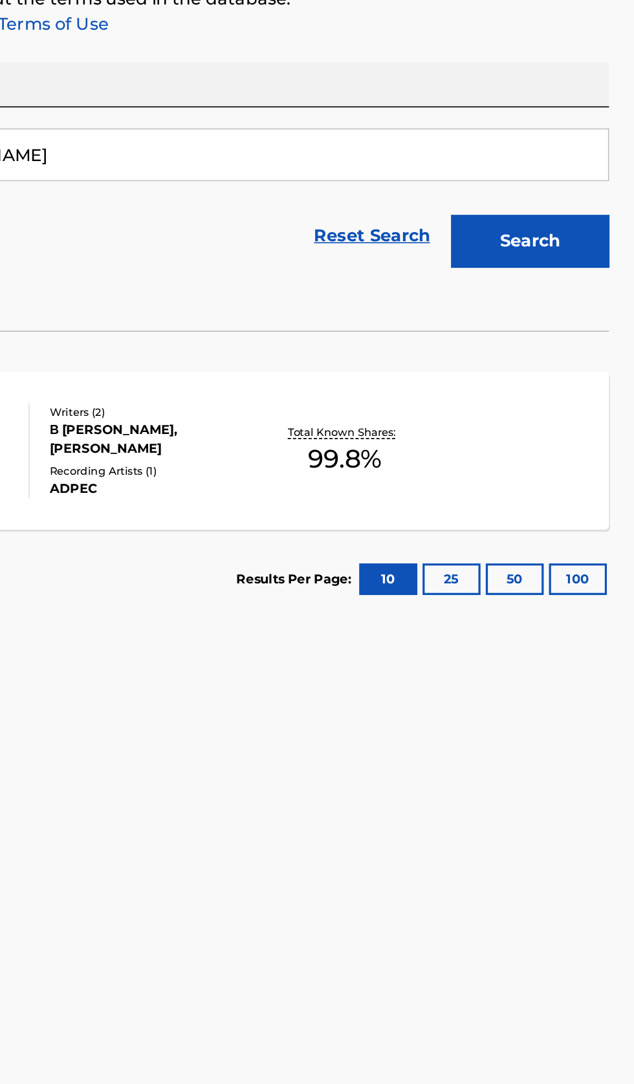
click at [500, 502] on div "ДАЙ MLC Song Code : AC01S8 ISWC : Writers ( 2 ) В ШУБОДЕРОВ, Д СИТНИКОВ Recordi…" at bounding box center [317, 479] width 603 height 97
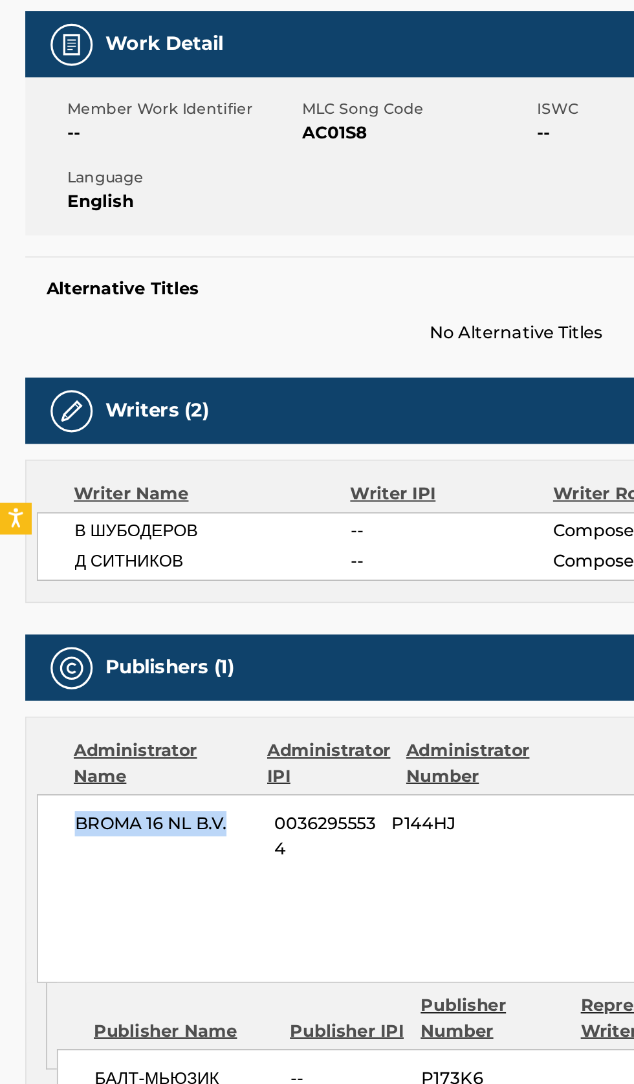
copy span "BROMA 16 NL B.V."
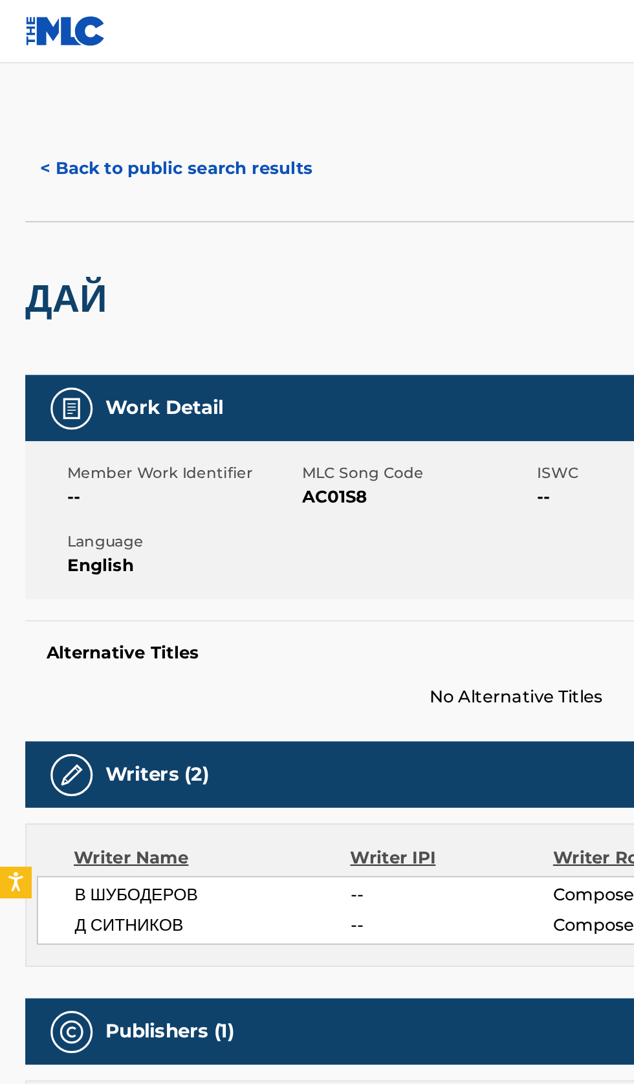
click at [116, 89] on button "< Back to public search results" at bounding box center [109, 103] width 186 height 32
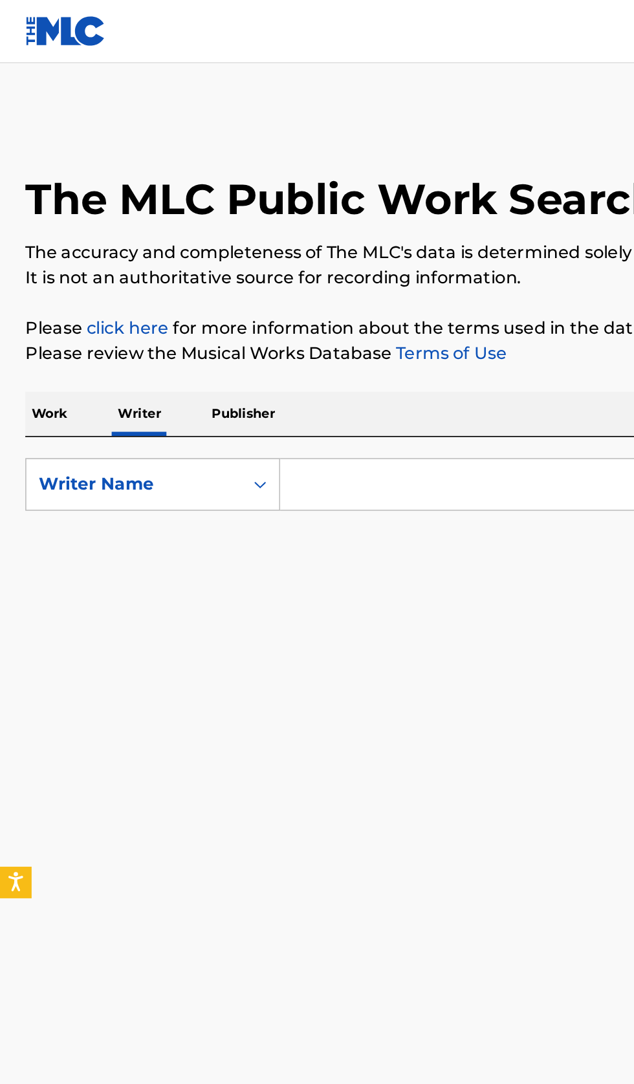
click at [279, 298] on input "Search Form" at bounding box center [395, 297] width 446 height 31
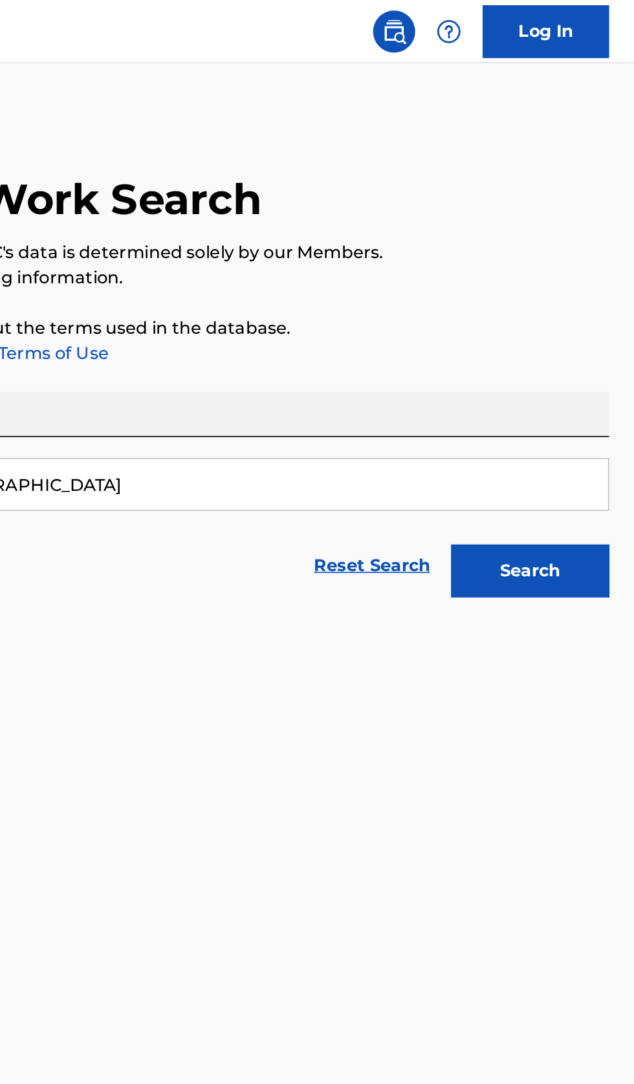
click at [580, 360] on button "Search" at bounding box center [569, 350] width 97 height 32
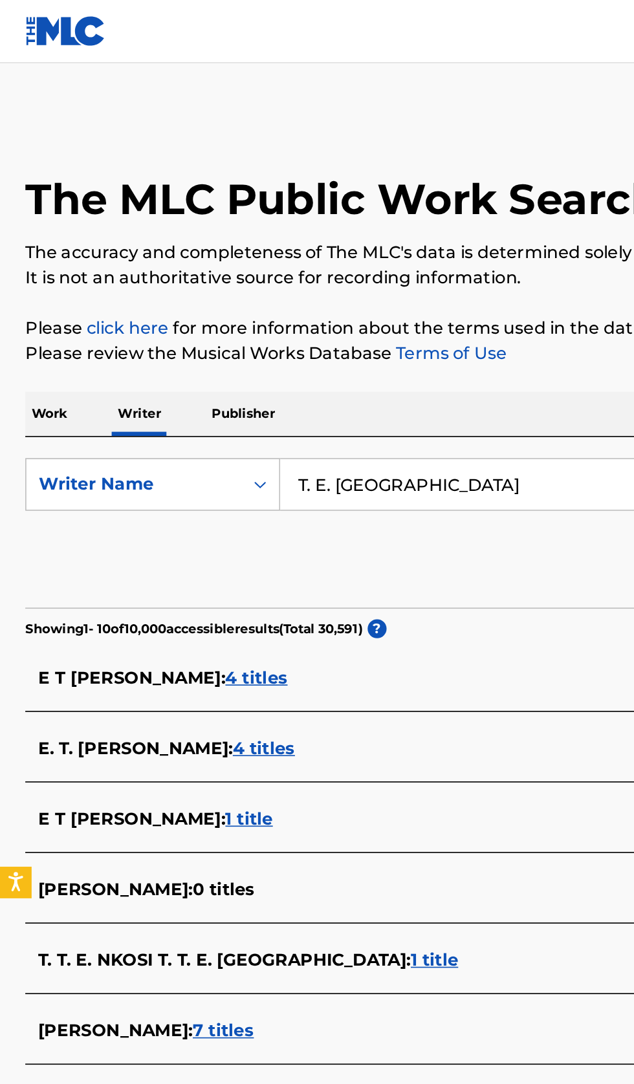
click at [308, 294] on input "T. E. [GEOGRAPHIC_DATA]" at bounding box center [395, 297] width 446 height 31
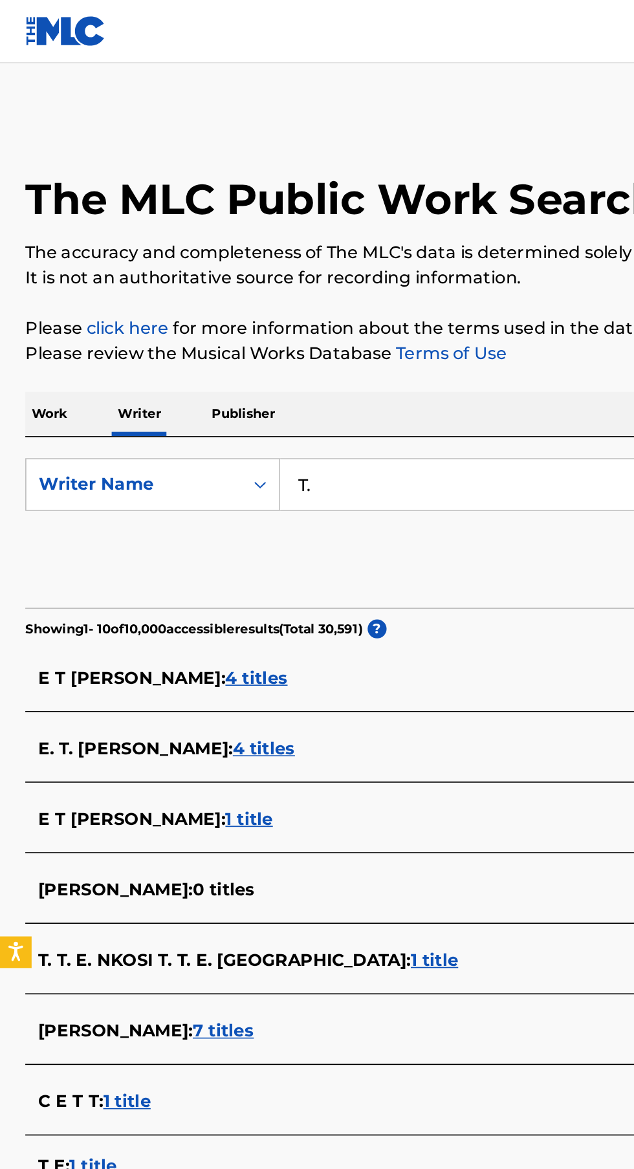
type input "T"
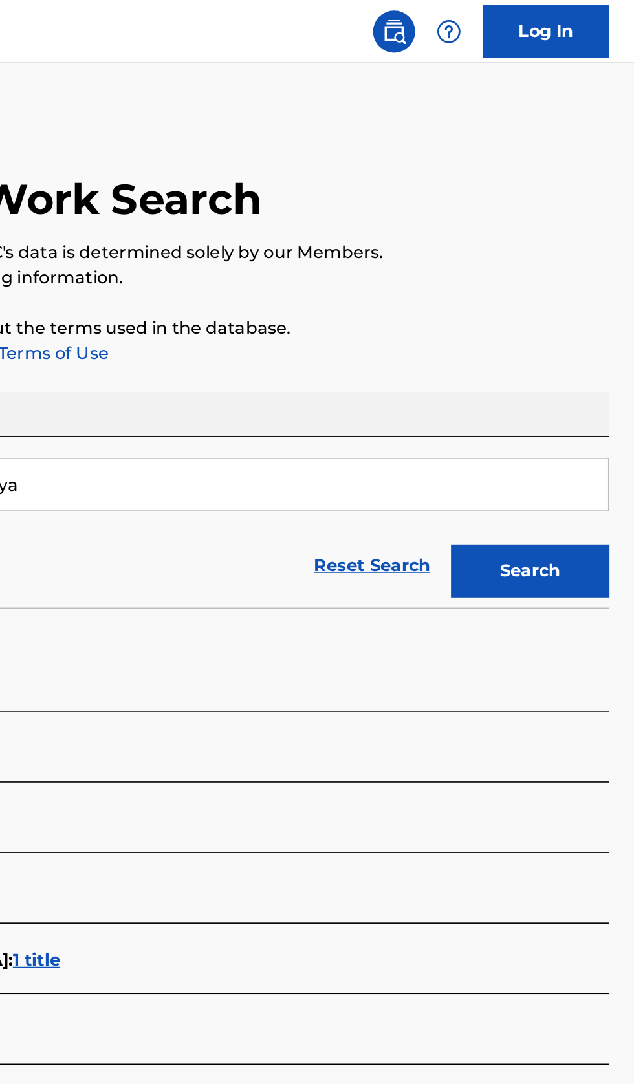
type input "TE Lipnickaya"
click at [590, 347] on button "Search" at bounding box center [569, 350] width 97 height 32
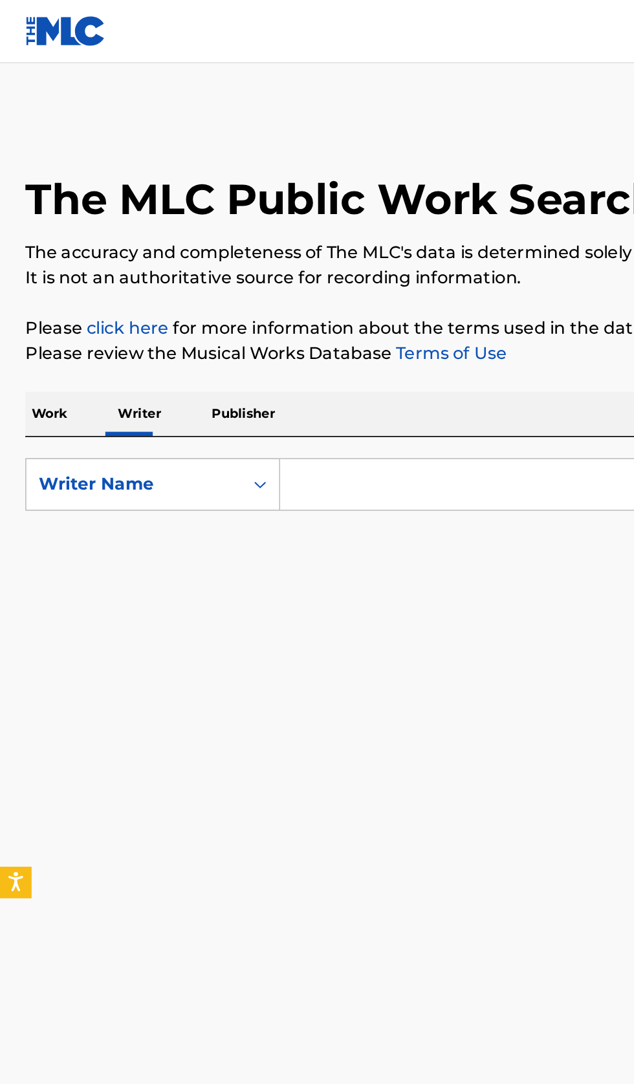
click at [238, 294] on input "Search Form" at bounding box center [395, 297] width 446 height 31
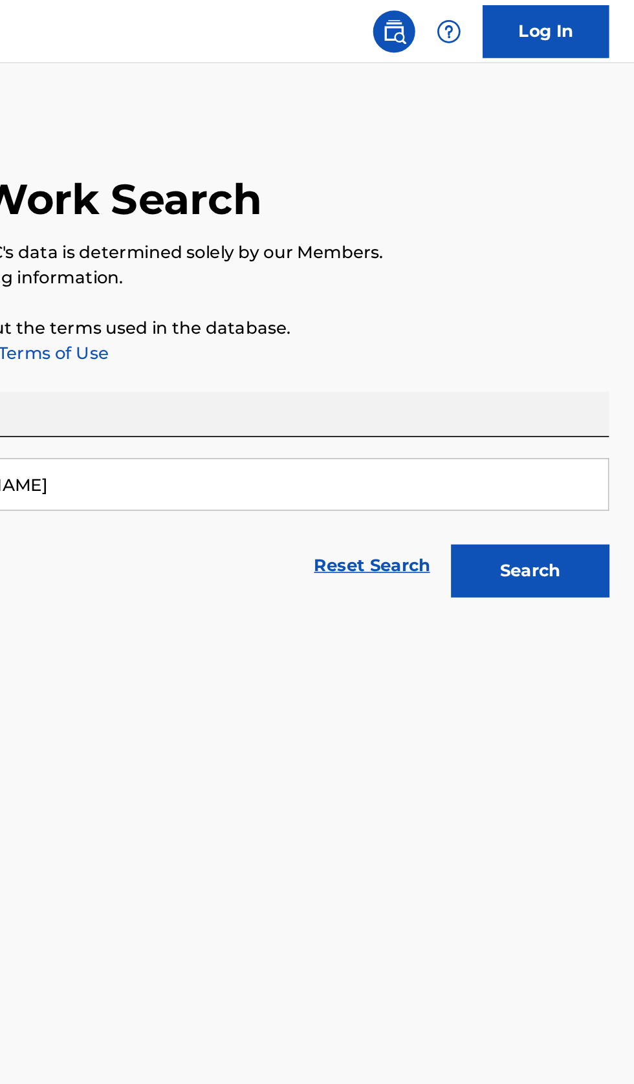
click at [581, 355] on button "Search" at bounding box center [569, 350] width 97 height 32
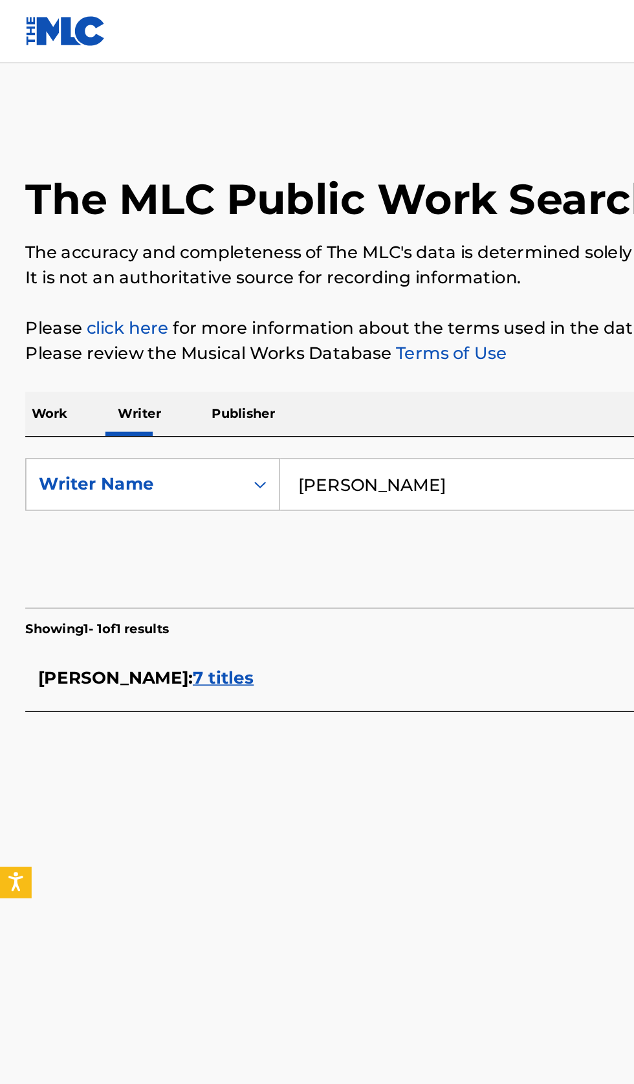
click at [329, 285] on input "[PERSON_NAME]" at bounding box center [395, 297] width 446 height 31
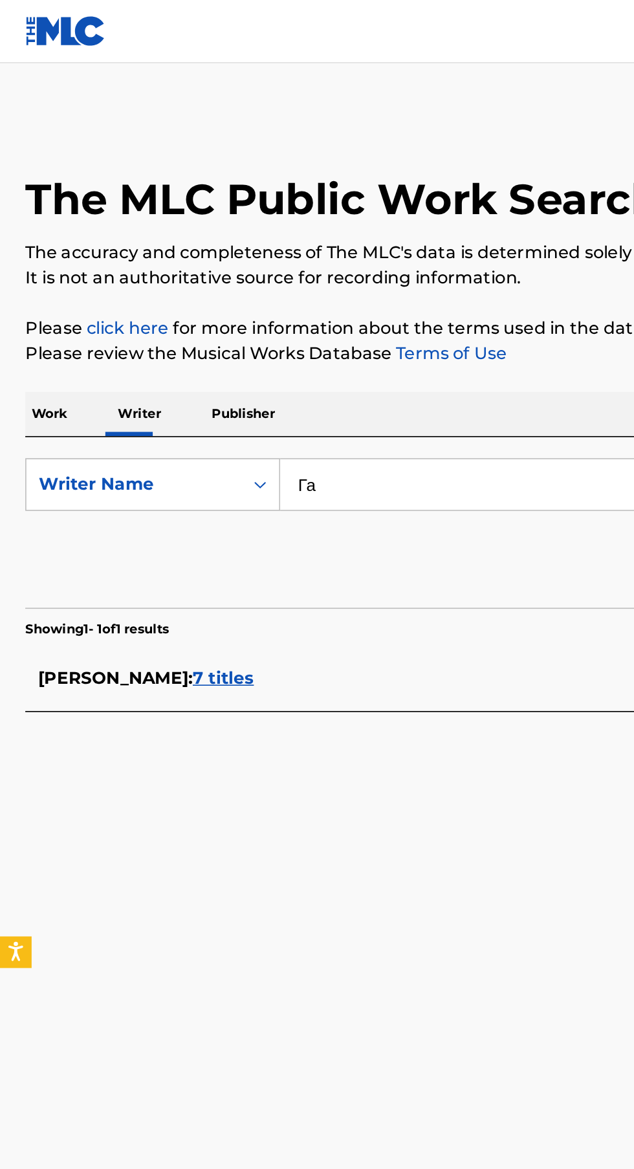
type input "Г"
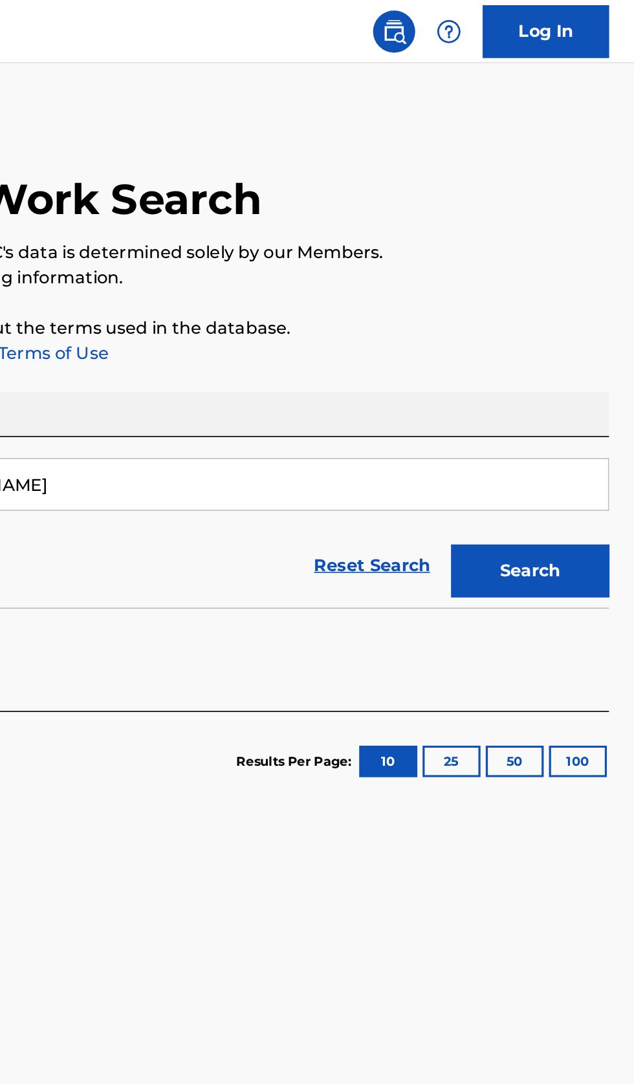
click at [590, 349] on button "Search" at bounding box center [569, 350] width 97 height 32
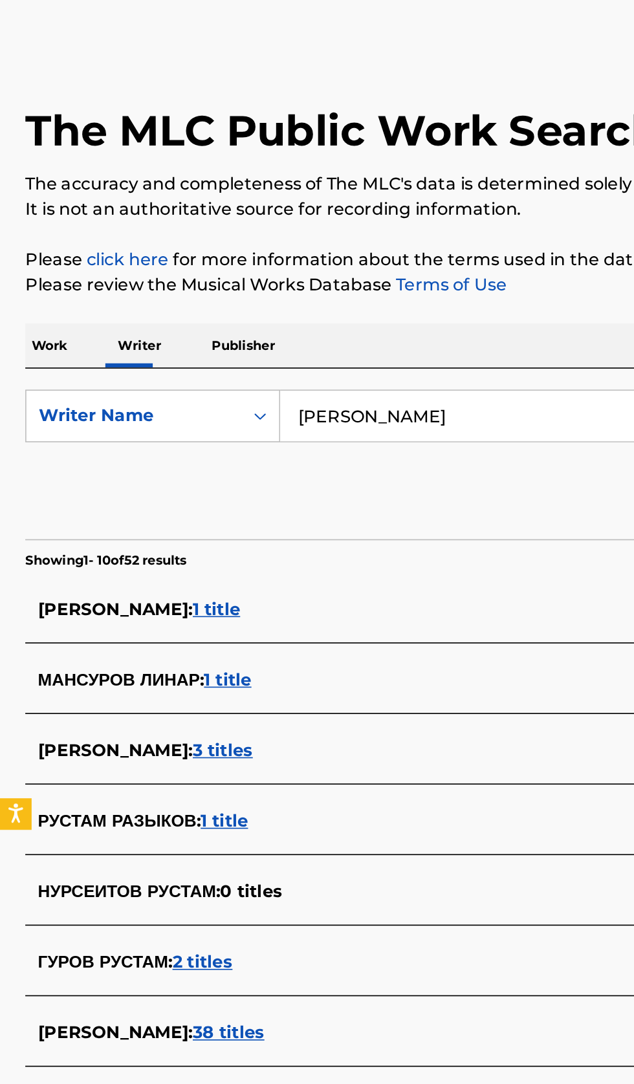
click at [318, 328] on div "Reset Search Search" at bounding box center [317, 348] width 603 height 52
click at [314, 294] on input "[PERSON_NAME]" at bounding box center [395, 297] width 446 height 31
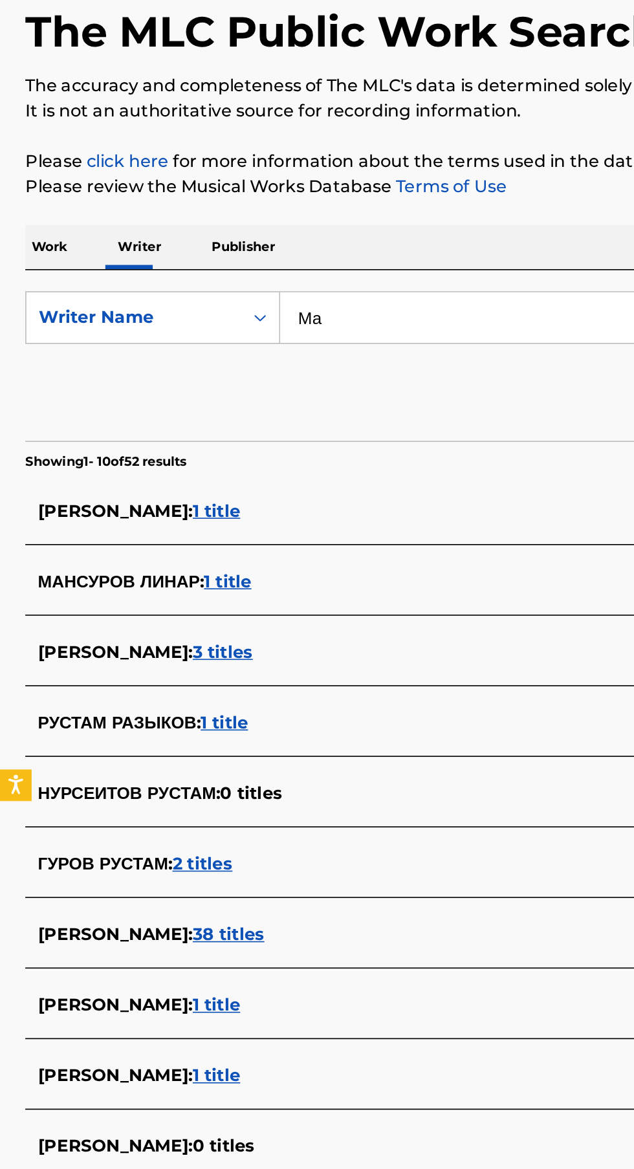
type input "М"
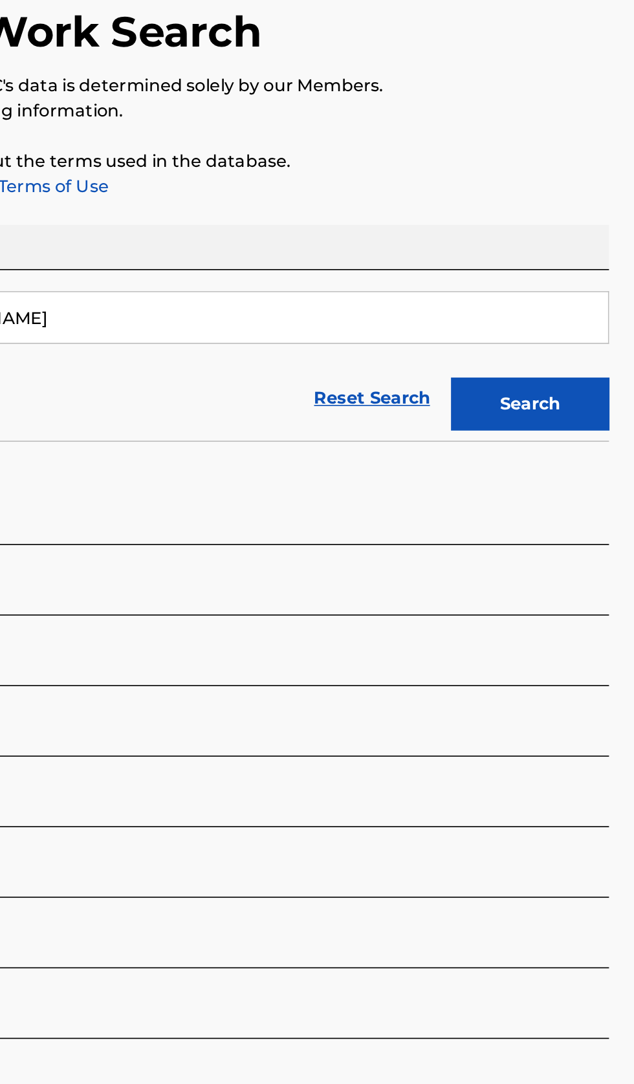
click at [579, 354] on button "Search" at bounding box center [569, 350] width 97 height 32
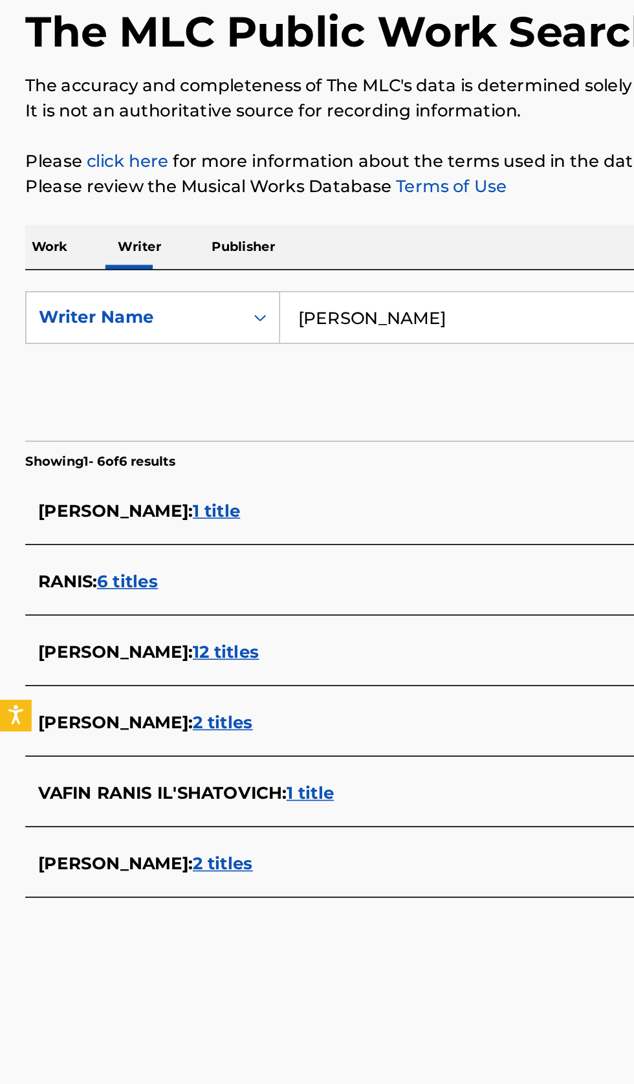
click at [305, 293] on input "[PERSON_NAME]" at bounding box center [395, 297] width 446 height 31
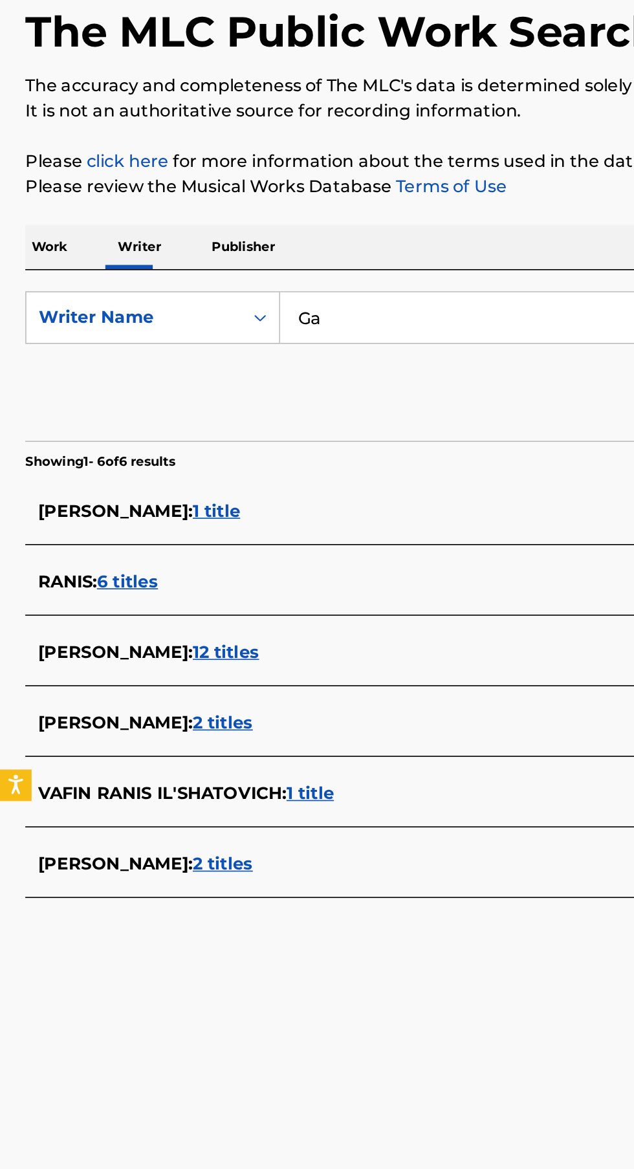
type input "G"
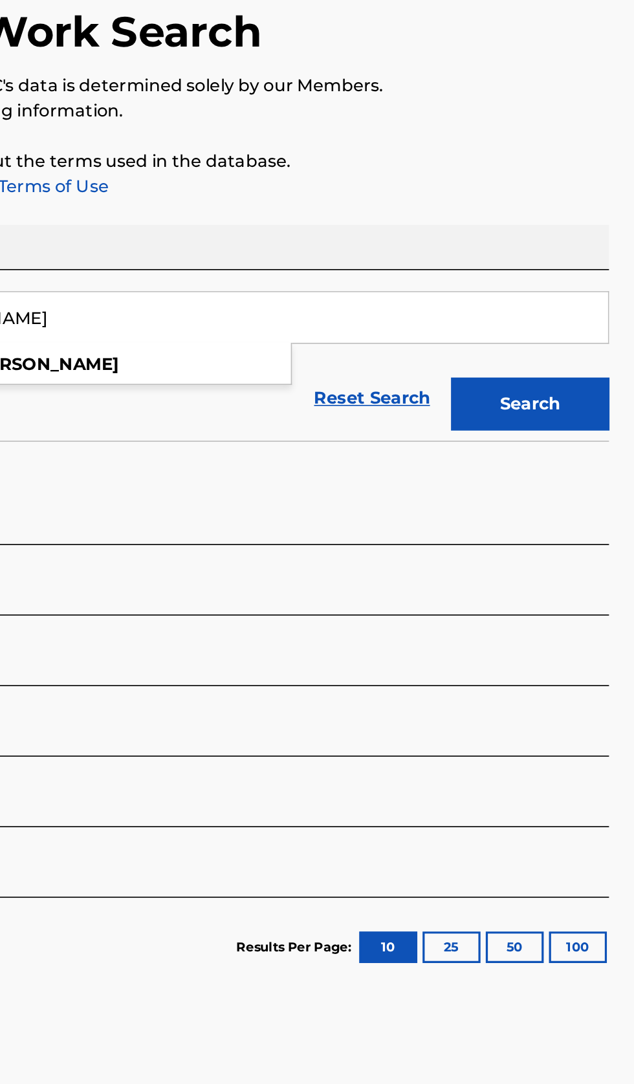
type input "[PERSON_NAME]"
click at [592, 355] on button "Search" at bounding box center [569, 350] width 97 height 32
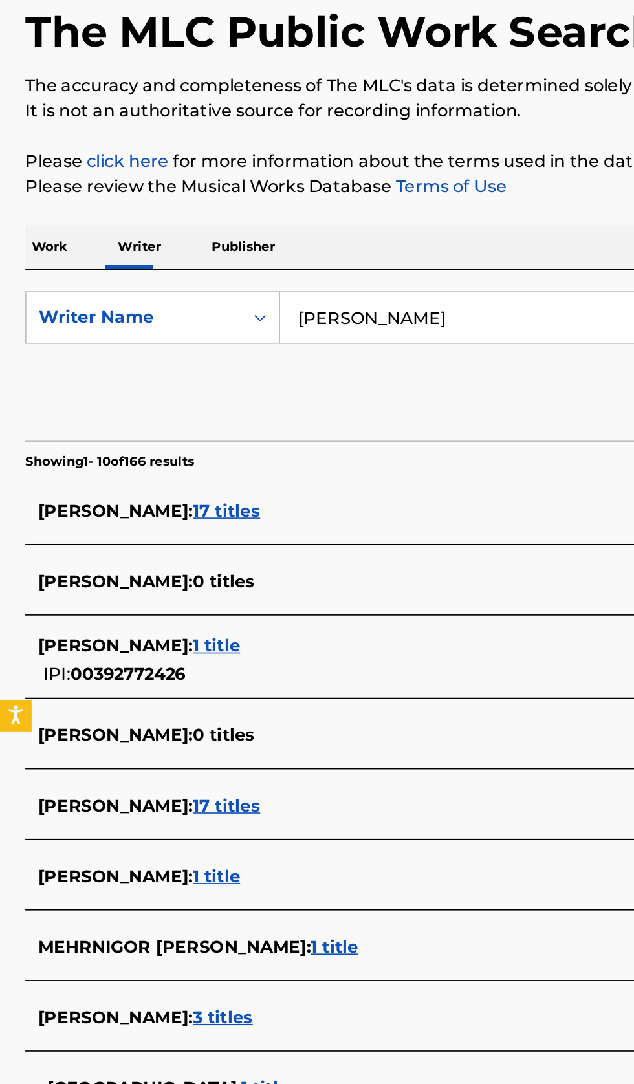
click at [244, 413] on div "[PERSON_NAME] : 17 titles" at bounding box center [300, 417] width 554 height 16
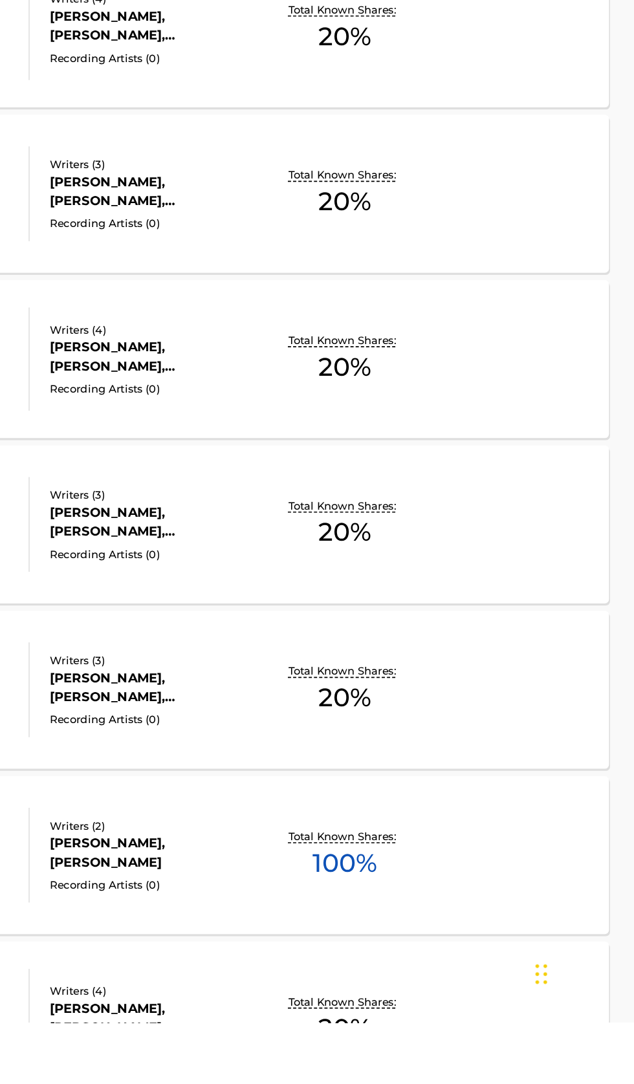
scroll to position [7, 0]
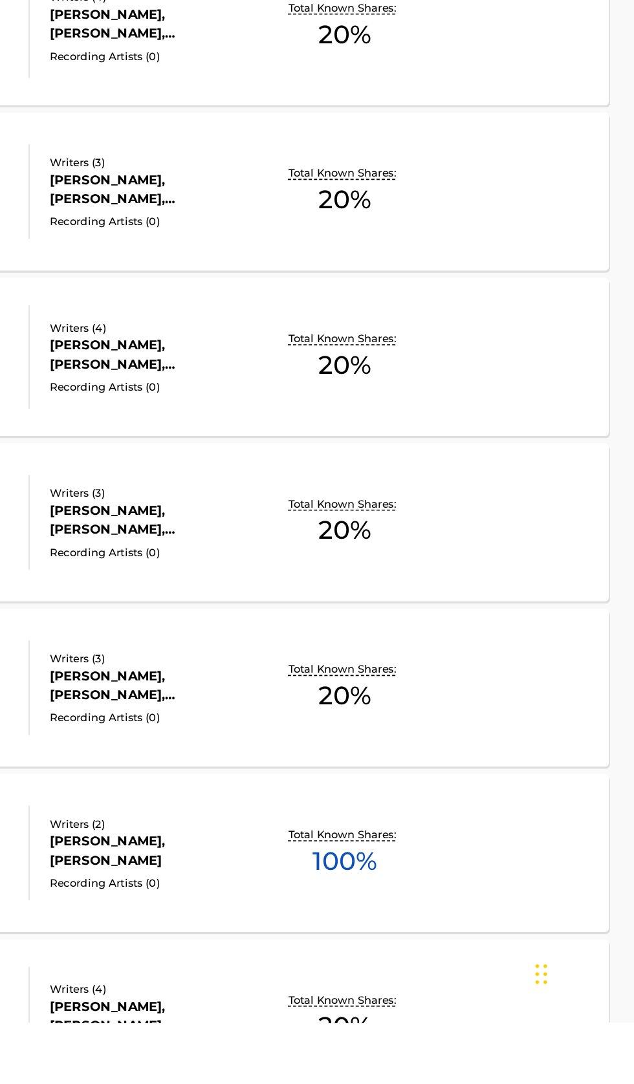
click at [501, 998] on div "Total Known Shares: 100 %" at bounding box center [456, 980] width 100 height 39
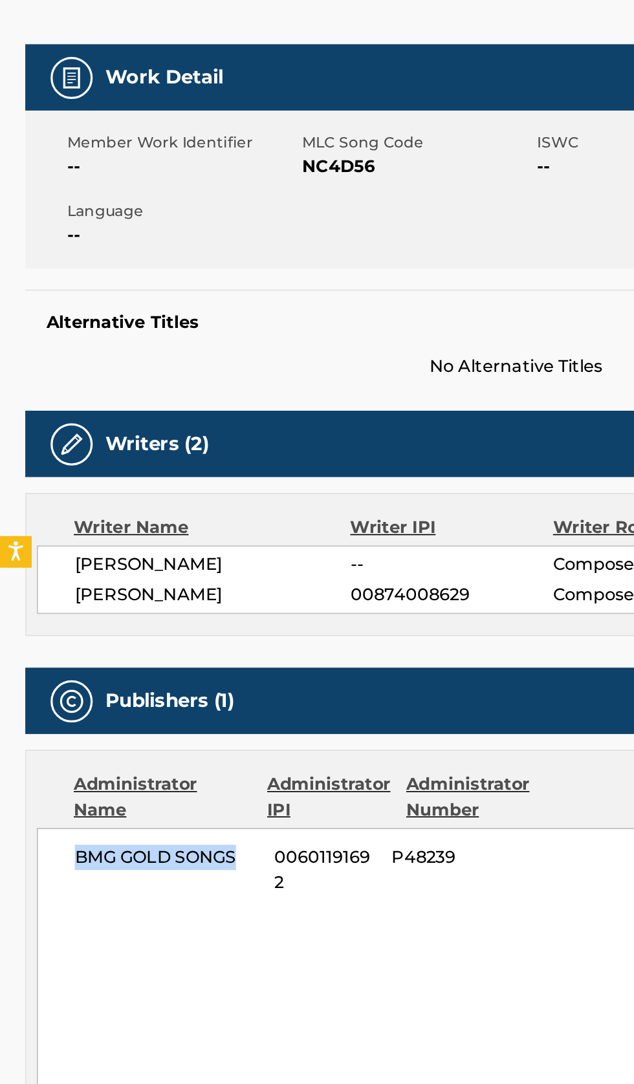
copy span "BMG GOLD SONGS"
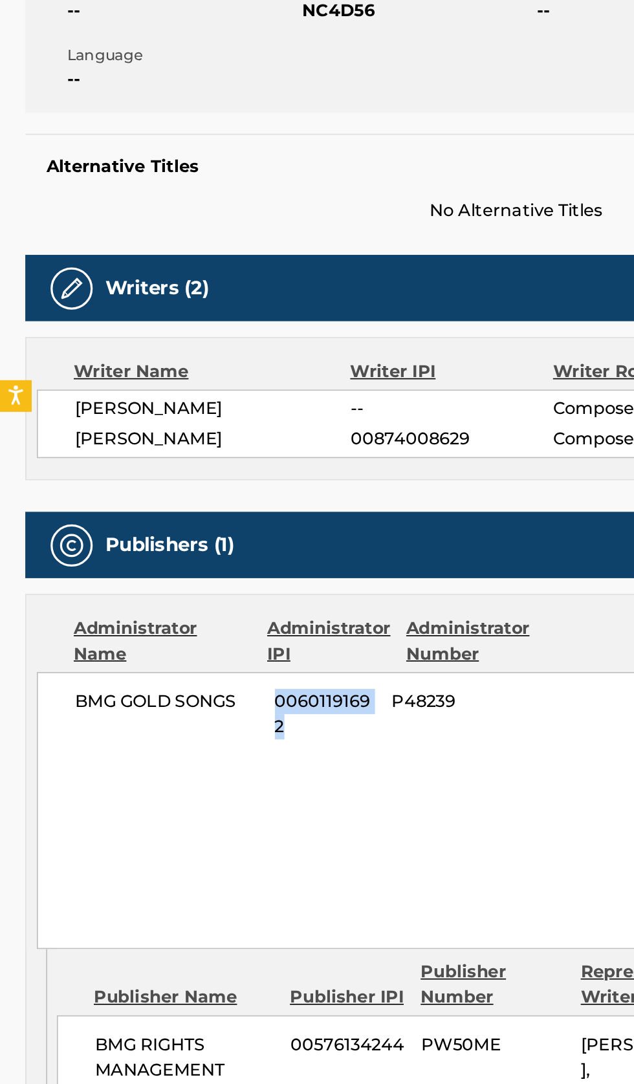
copy span "00601191692"
